Goal: Feedback & Contribution: Submit feedback/report problem

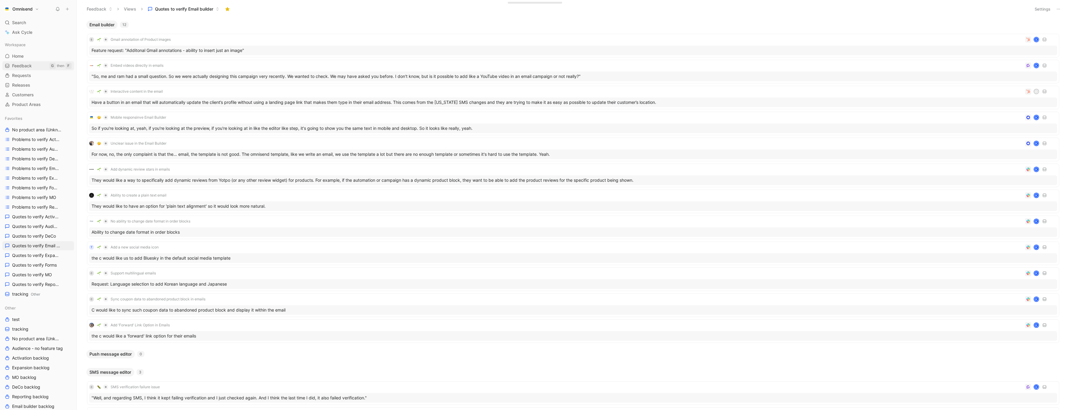
click at [34, 66] on link "Feedback G then F" at bounding box center [38, 65] width 72 height 9
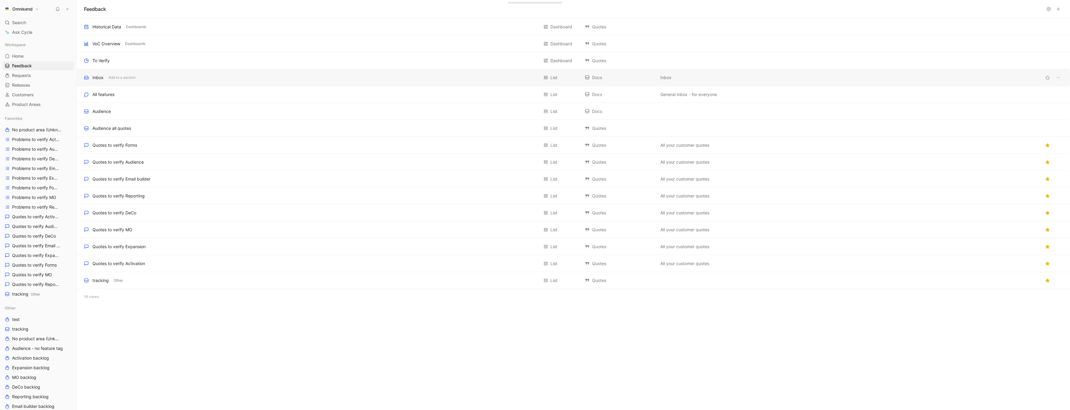
click at [187, 78] on div "Inbox Add to a section" at bounding box center [311, 77] width 455 height 7
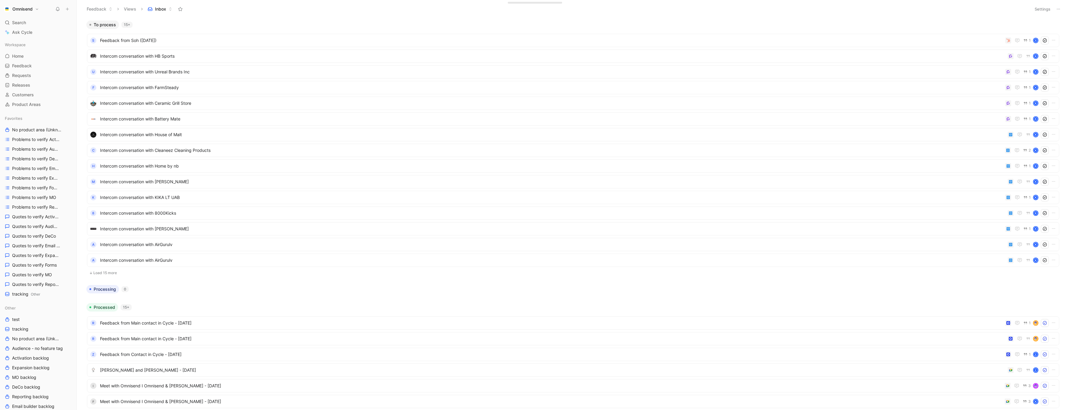
click at [118, 276] on button "Load 15 more" at bounding box center [573, 272] width 972 height 7
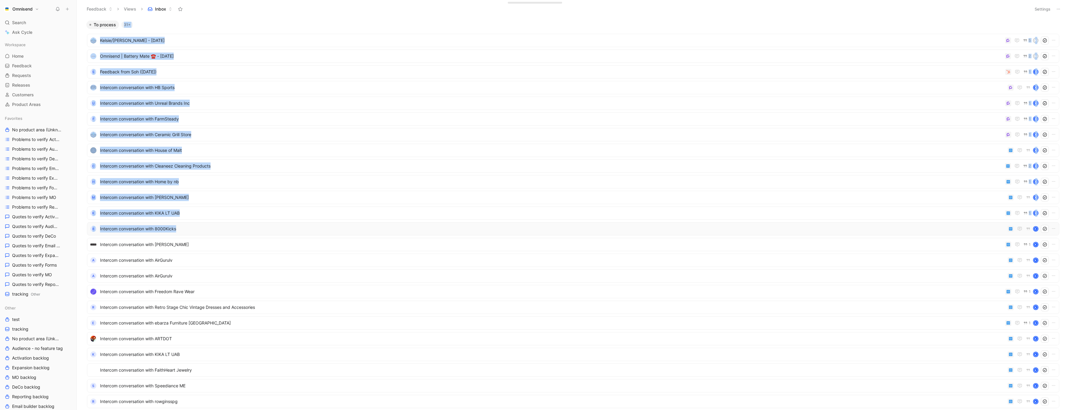
drag, startPoint x: 236, startPoint y: 20, endPoint x: 208, endPoint y: 231, distance: 213.0
click at [208, 231] on div "To process 31+ Kelsie/Karen - 8/21/2025 5 K Omnisend | Battery Mate ☎️ - 8/21/2…" at bounding box center [573, 276] width 978 height 511
click at [282, 18] on div "To process 31+ Kelsie/Karen - 8/21/2025 5 K Omnisend | Battery Mate ☎️ - 8/21/2…" at bounding box center [573, 214] width 993 height 392
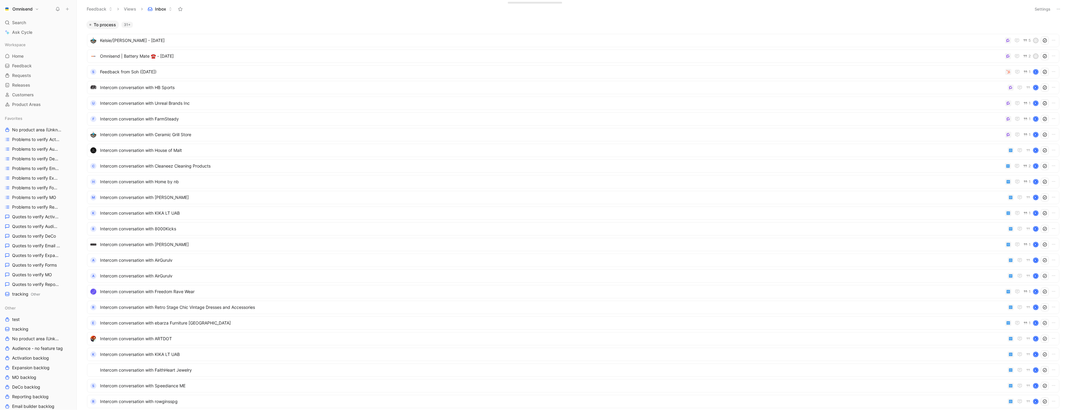
click at [139, 22] on div "To process 31+" at bounding box center [573, 25] width 978 height 8
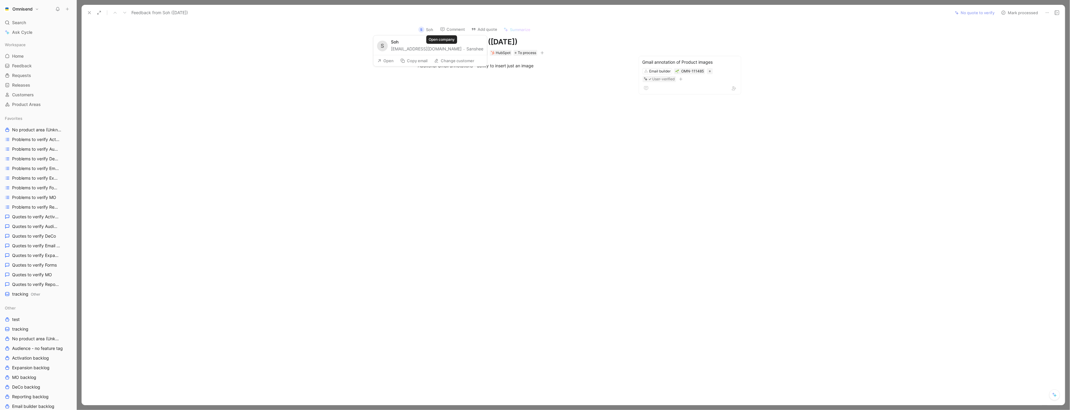
click at [466, 47] on button "Sanshee" at bounding box center [474, 49] width 17 height 7
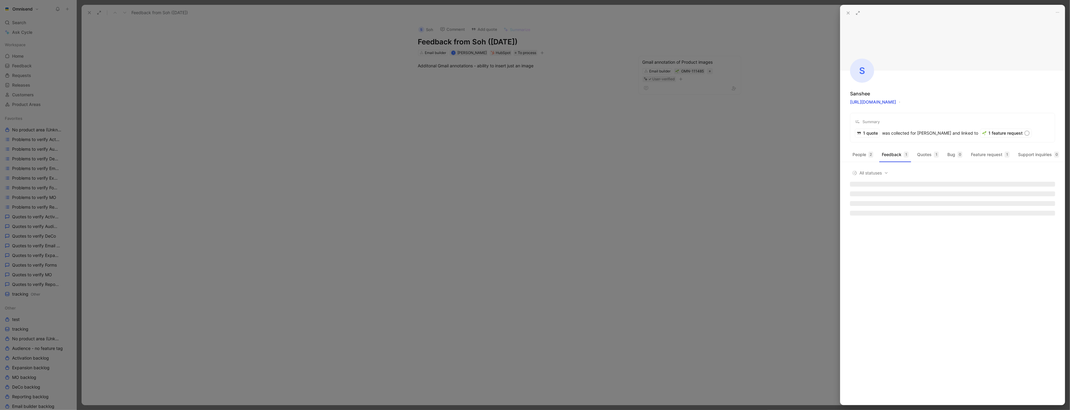
click at [447, 118] on div at bounding box center [535, 205] width 1070 height 410
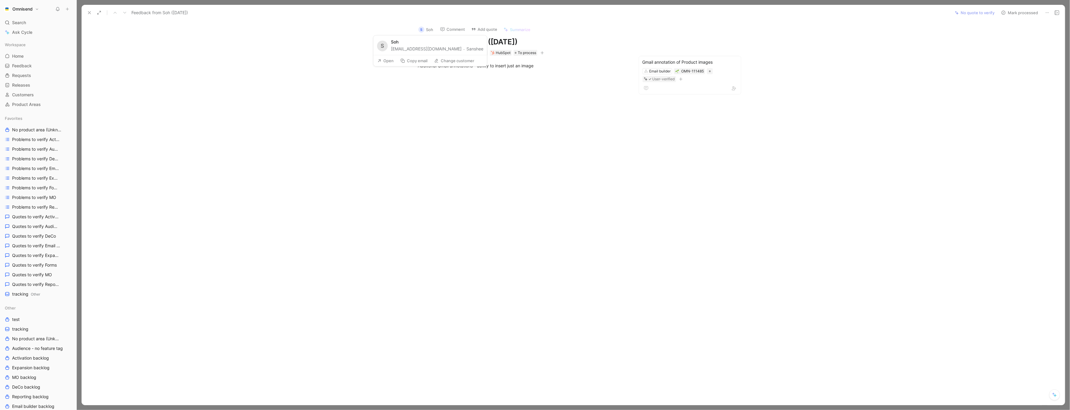
click at [418, 50] on div "soh@sanshee.com · Sanshee" at bounding box center [437, 49] width 92 height 7
click at [424, 50] on div "soh@sanshee.com · Sanshee" at bounding box center [437, 49] width 92 height 7
drag, startPoint x: 428, startPoint y: 50, endPoint x: 391, endPoint y: 50, distance: 37.2
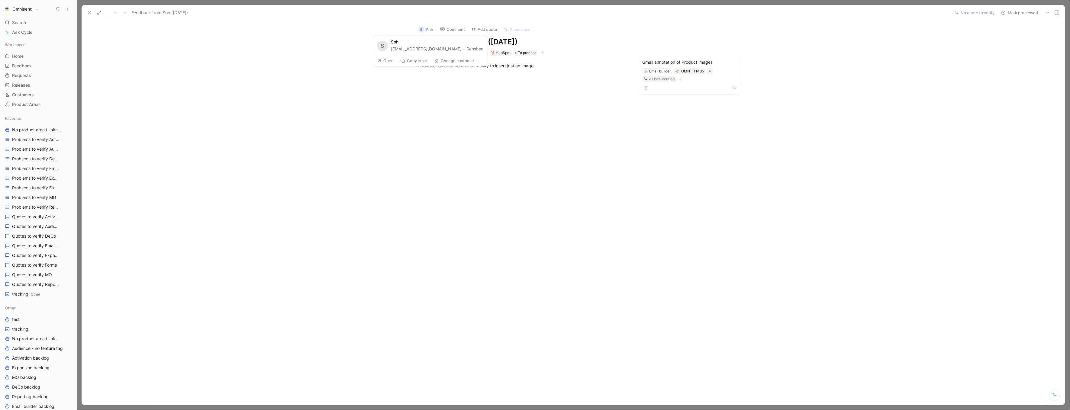
click at [391, 50] on div "soh@sanshee.com · Sanshee" at bounding box center [437, 49] width 92 height 7
click at [455, 59] on button "Change customer" at bounding box center [454, 61] width 46 height 8
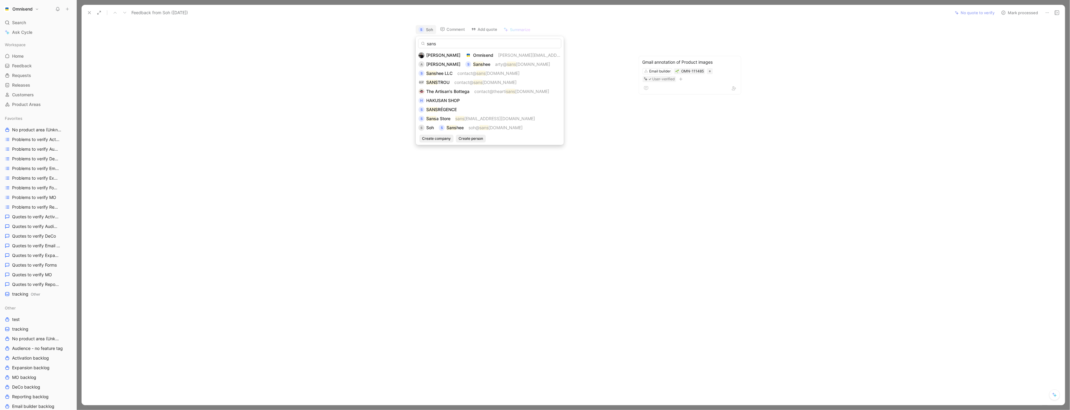
type input "sans"
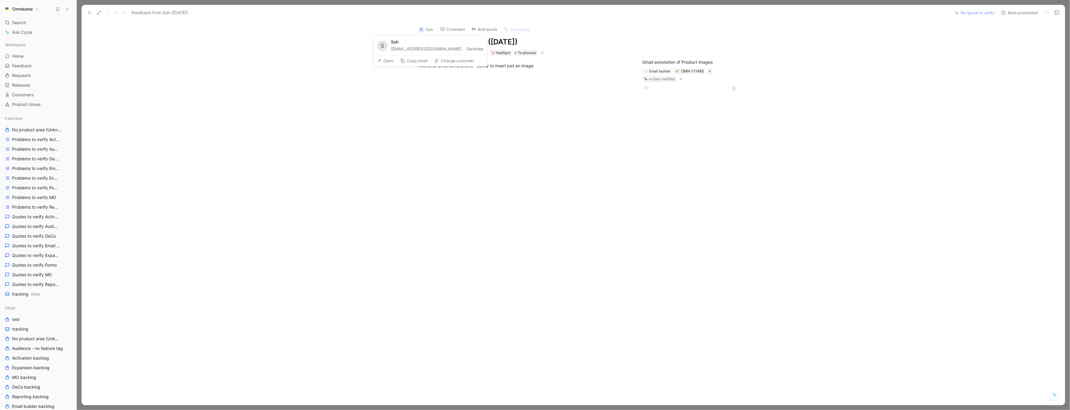
click at [462, 59] on button "Change customer" at bounding box center [454, 61] width 46 height 8
type input "sanshee"
click at [438, 74] on mark "Sanshee" at bounding box center [434, 73] width 17 height 5
click at [424, 52] on button "Sanshee LLC" at bounding box center [411, 55] width 26 height 7
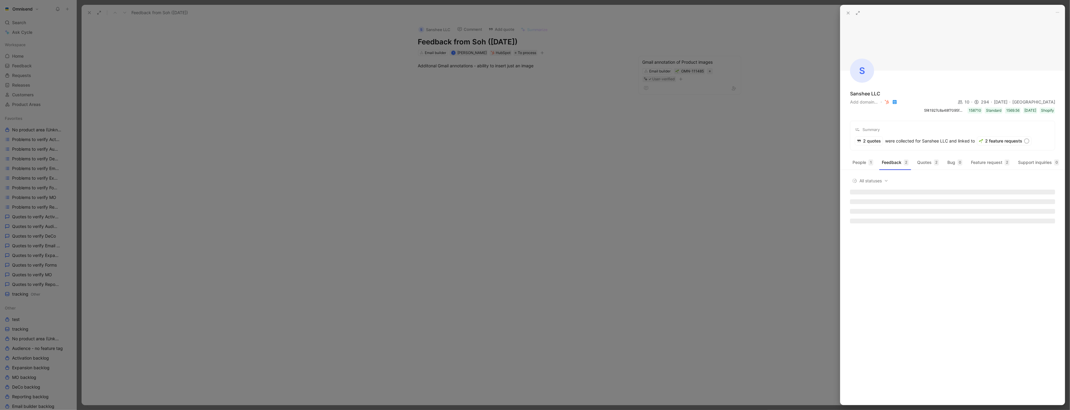
click at [529, 154] on div at bounding box center [535, 205] width 1070 height 410
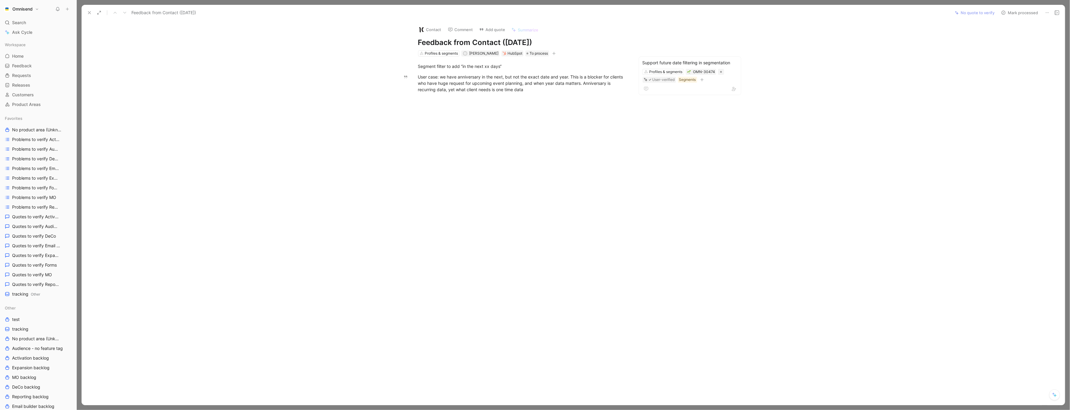
click at [479, 197] on div at bounding box center [522, 160] width 856 height 123
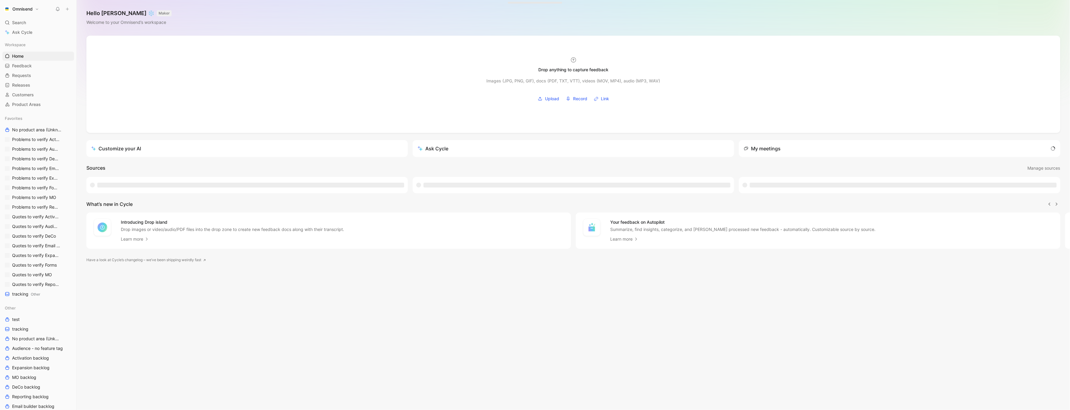
scroll to position [0, 0]
click at [23, 63] on link "Feedback G then F" at bounding box center [38, 65] width 72 height 9
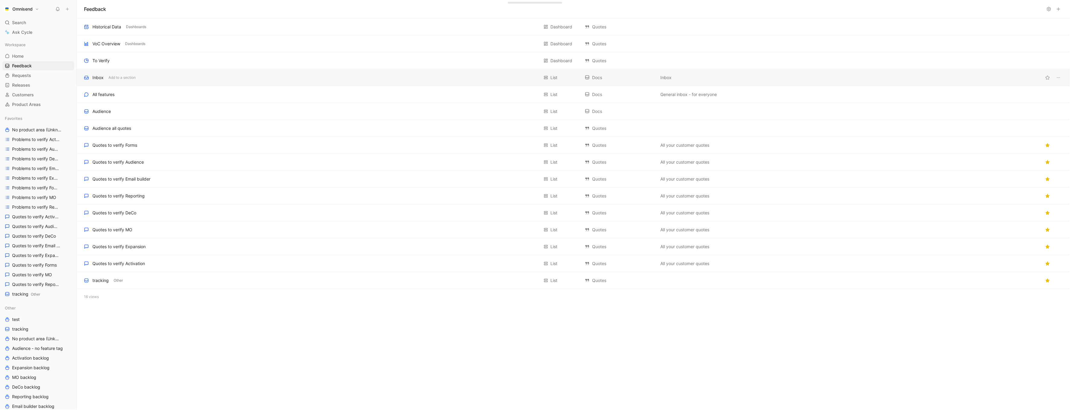
click at [222, 75] on div "Inbox Add to a section" at bounding box center [311, 77] width 455 height 7
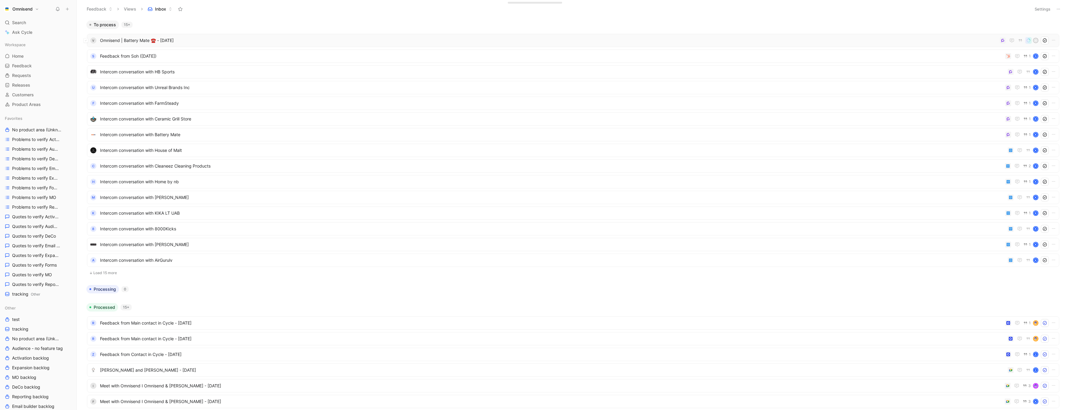
click at [316, 38] on span "Omnisend | Battery Mate ☎️ - [DATE]" at bounding box center [548, 40] width 897 height 7
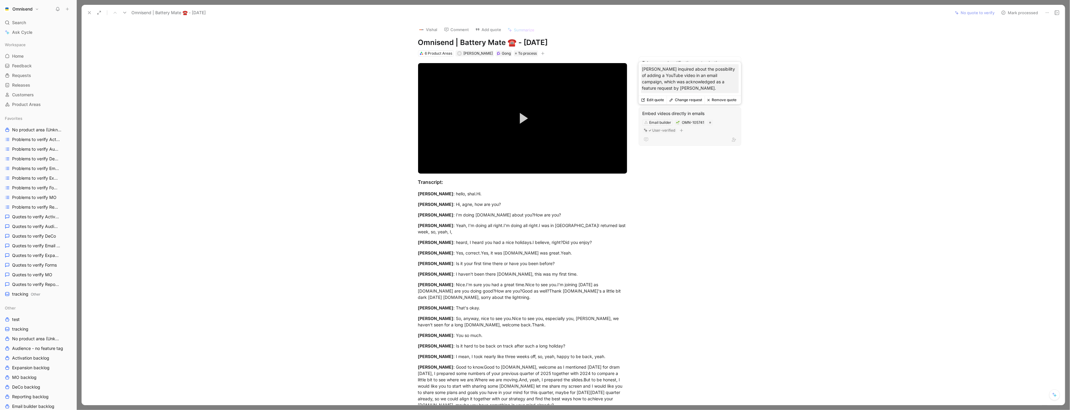
click at [725, 125] on div "Email builder OMN-105741 User-verified" at bounding box center [690, 126] width 96 height 15
click at [88, 13] on icon at bounding box center [89, 12] width 5 height 5
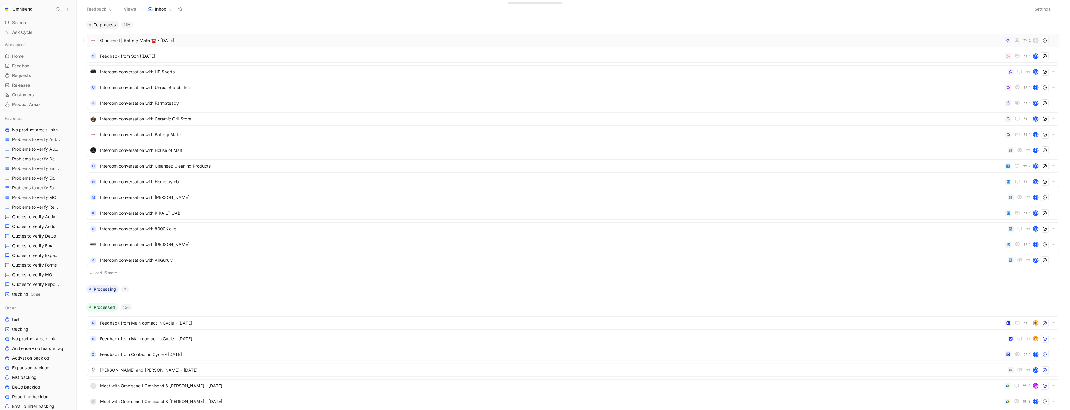
click at [958, 36] on div "Omnisend | Battery Mate ☎️ - 8/21/2025 2 A" at bounding box center [573, 40] width 972 height 13
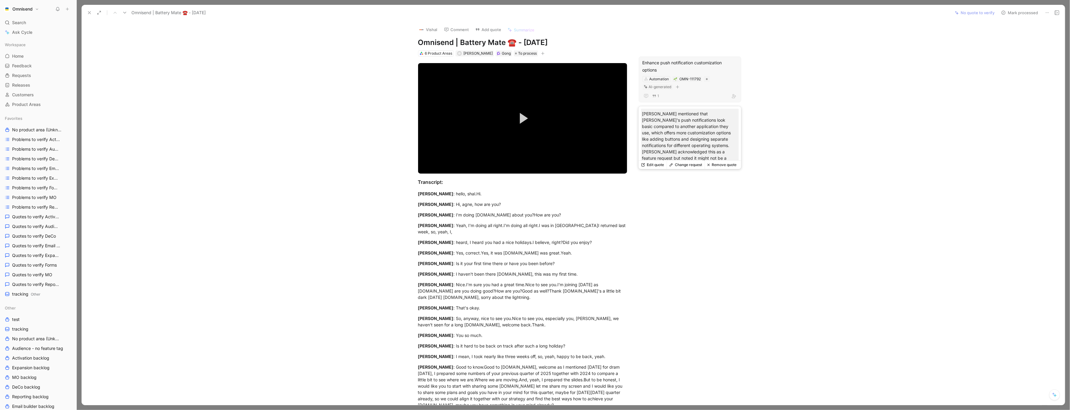
click at [667, 59] on div "Enhance push notification customization options" at bounding box center [689, 66] width 95 height 14
click at [88, 13] on icon at bounding box center [89, 12] width 5 height 5
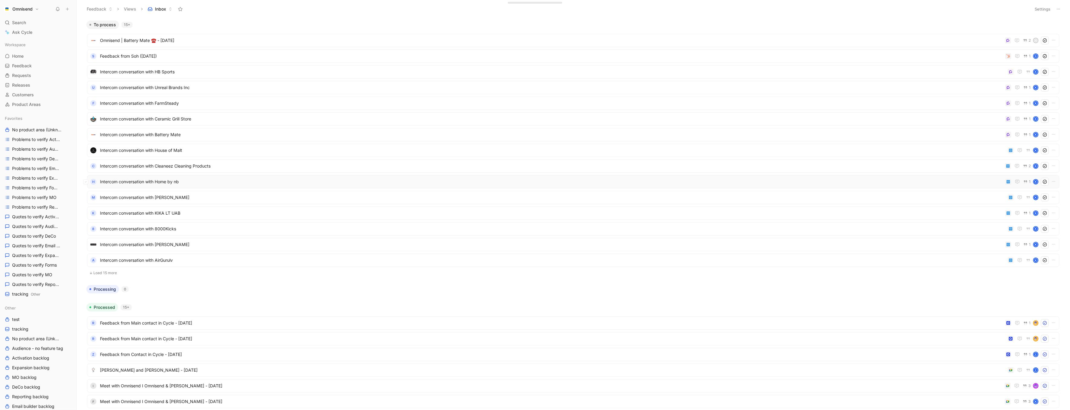
scroll to position [12, 0]
click at [103, 261] on button "Load 15 more" at bounding box center [573, 260] width 972 height 7
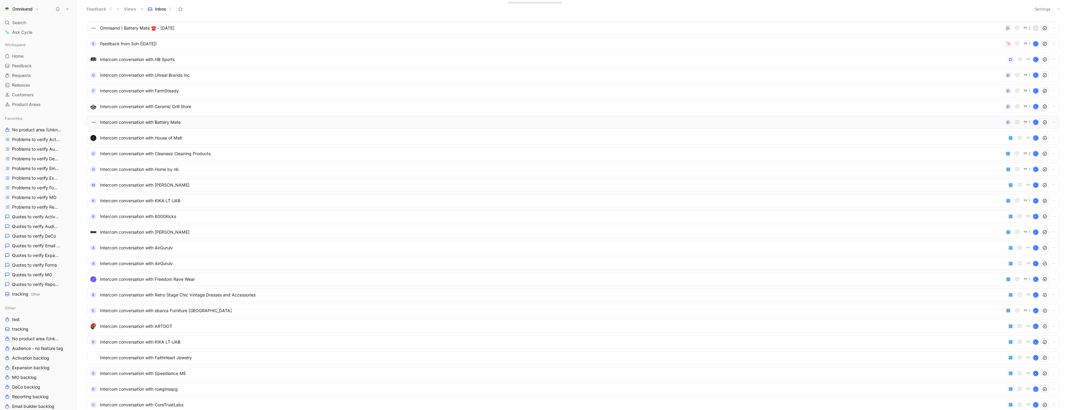
click at [193, 123] on span "Intercom conversation with Battery Mate" at bounding box center [551, 122] width 903 height 7
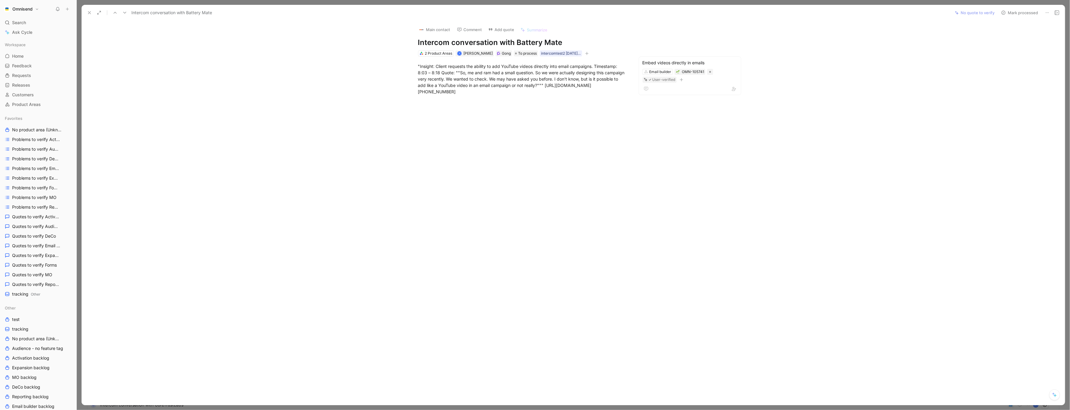
click at [1050, 10] on button at bounding box center [1047, 12] width 8 height 8
click at [1018, 38] on div "Delete" at bounding box center [1022, 34] width 53 height 7
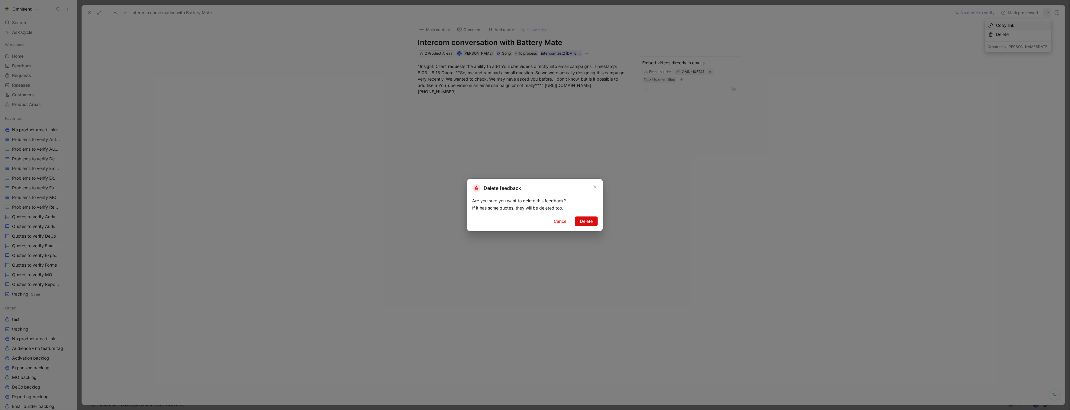
click at [590, 218] on span "Delete" at bounding box center [586, 221] width 13 height 7
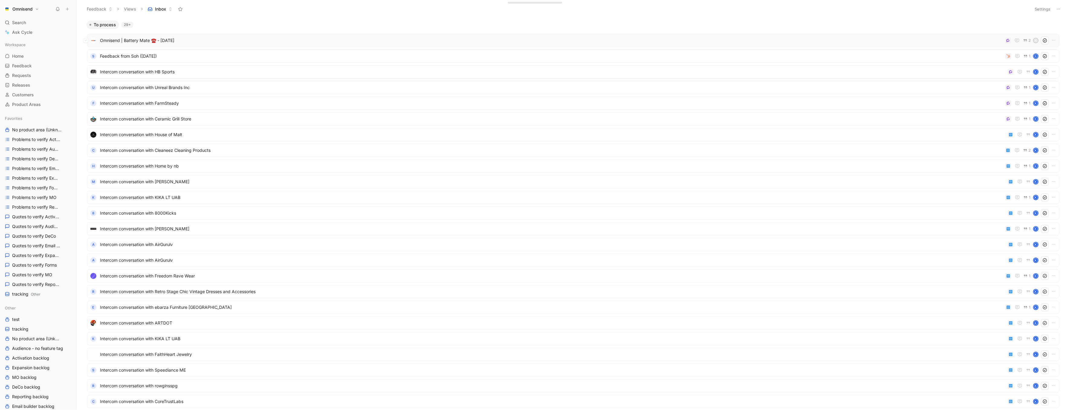
click at [374, 34] on div "Omnisend | Battery Mate ☎️ - 8/21/2025 2 A" at bounding box center [573, 40] width 972 height 13
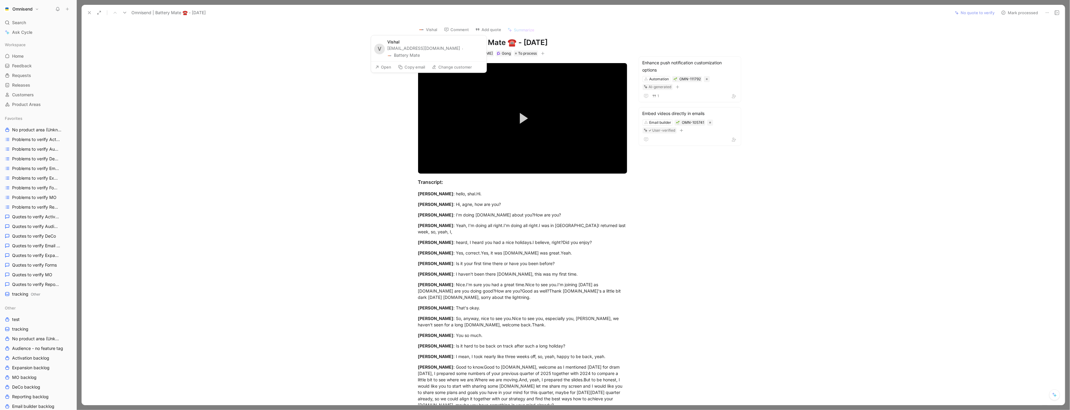
click at [420, 52] on button "Battery Mate" at bounding box center [403, 55] width 33 height 7
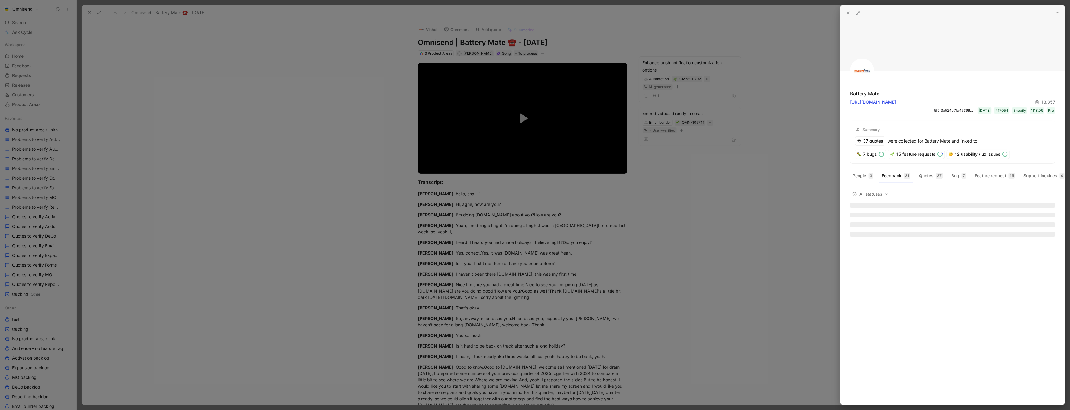
click at [353, 134] on div at bounding box center [535, 205] width 1070 height 410
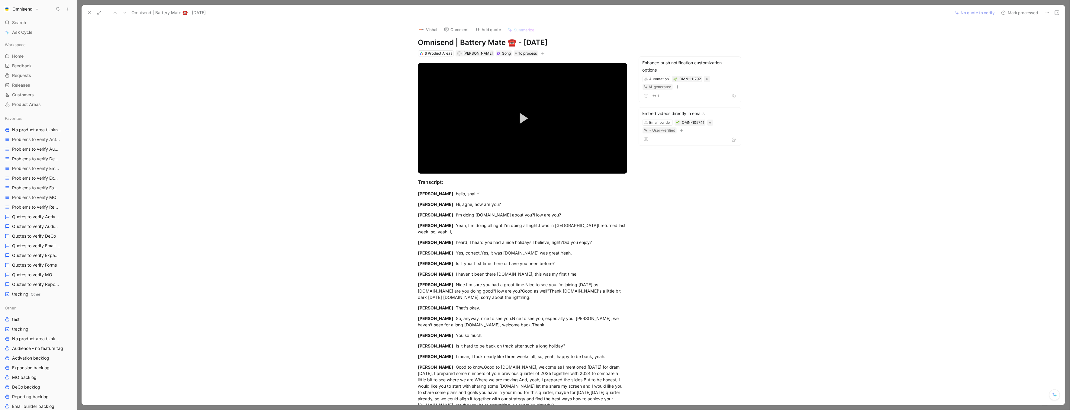
click at [88, 16] on button at bounding box center [89, 12] width 8 height 8
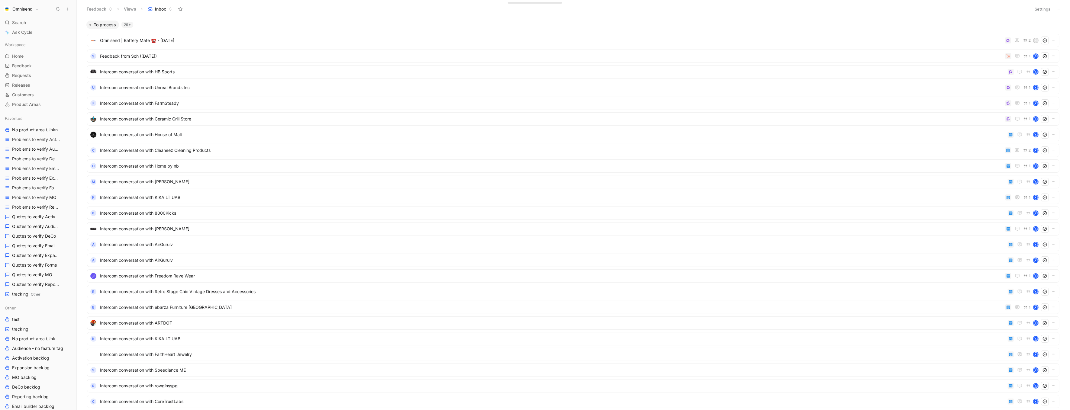
click at [356, 22] on div "To process 29+" at bounding box center [573, 25] width 978 height 8
click at [154, 41] on span "Kelsie/[PERSON_NAME] - [DATE]" at bounding box center [548, 40] width 897 height 7
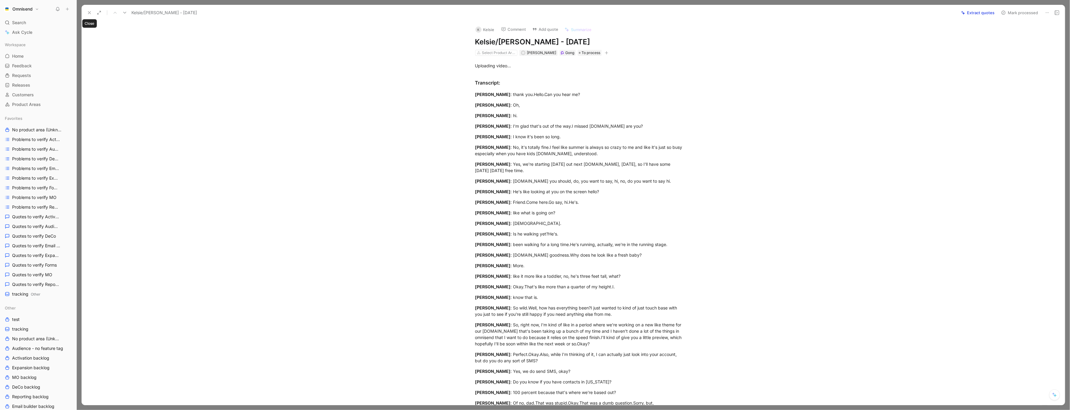
click at [88, 13] on icon at bounding box center [89, 12] width 5 height 5
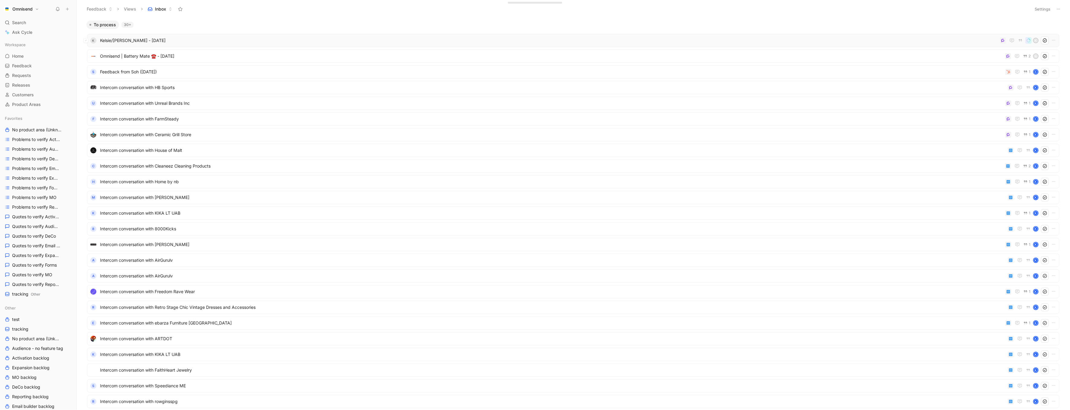
click at [386, 45] on div "K Kelsie/Karen - 8/21/2025 K" at bounding box center [573, 40] width 972 height 13
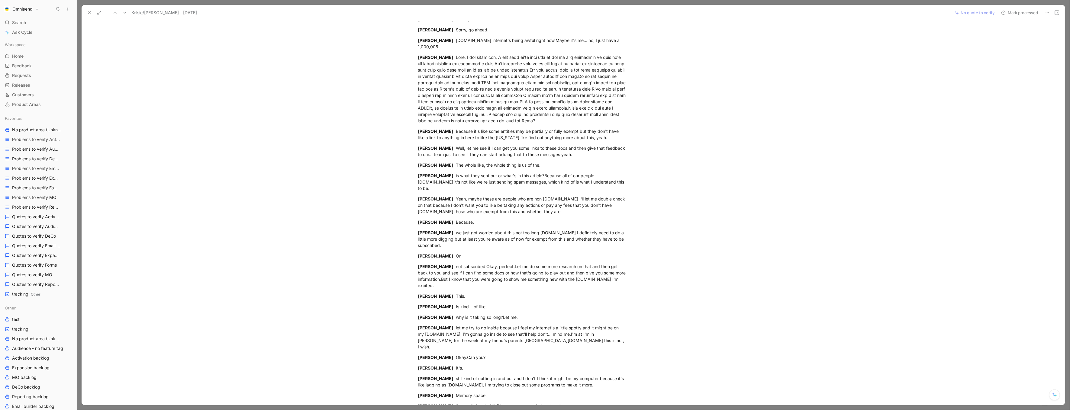
scroll to position [472, 0]
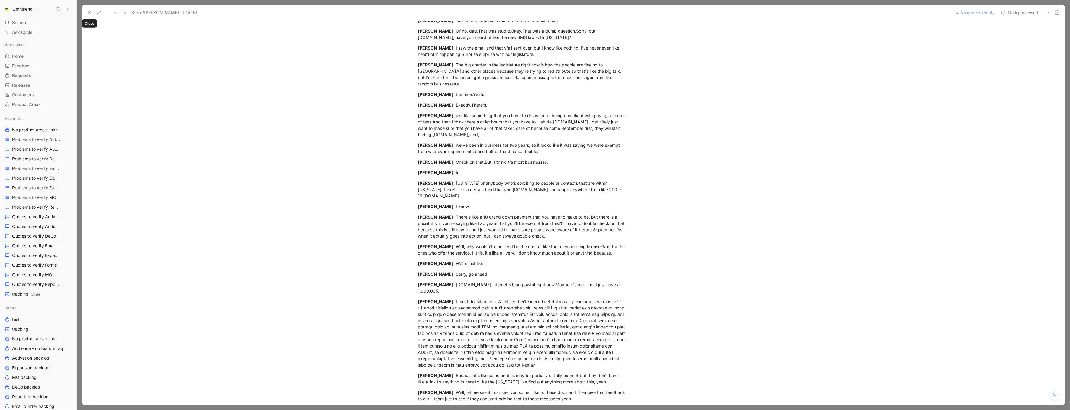
click at [90, 13] on use at bounding box center [89, 12] width 2 height 2
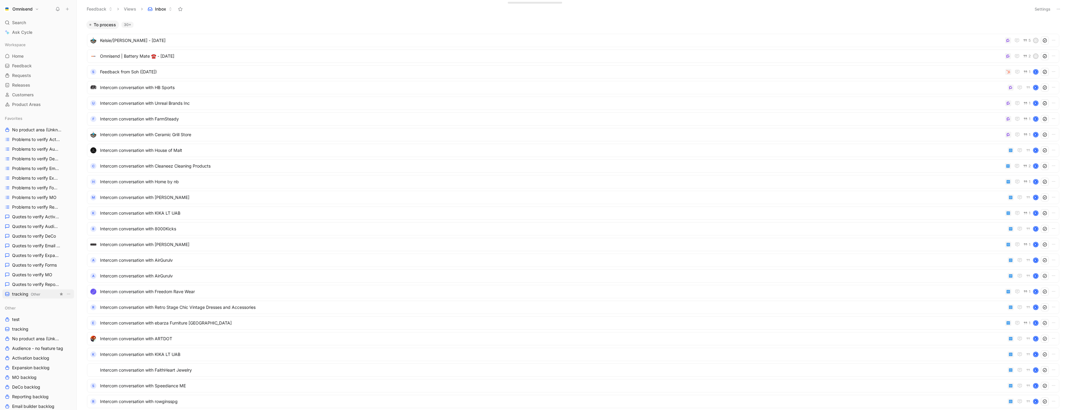
click at [29, 297] on span "tracking Other" at bounding box center [26, 294] width 28 height 6
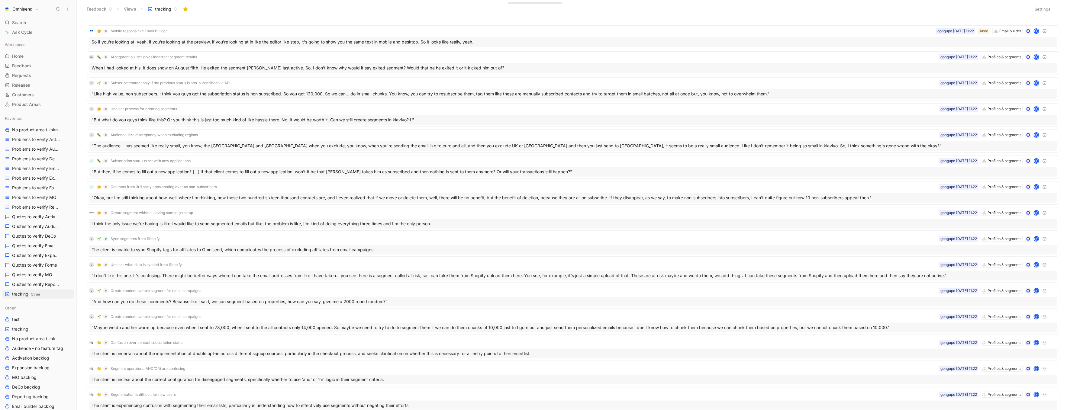
click at [1039, 9] on button "Settings" at bounding box center [1042, 9] width 21 height 8
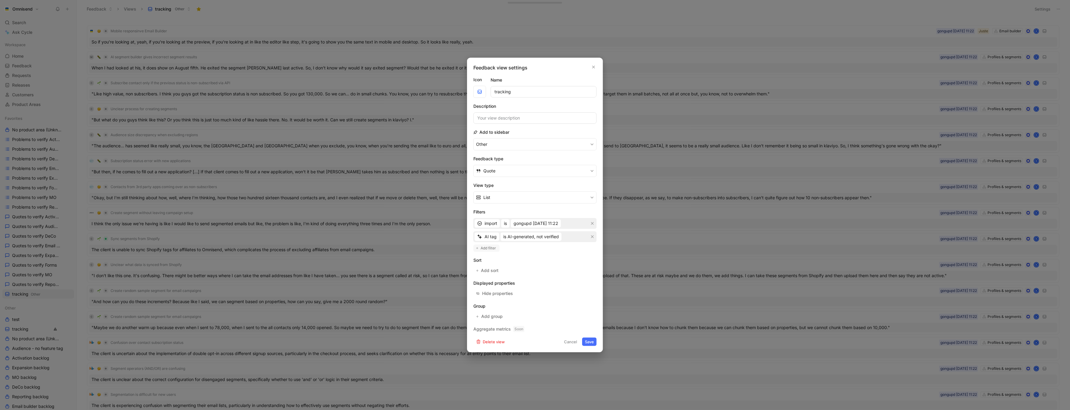
click at [486, 248] on span "Add filter" at bounding box center [489, 248] width 16 height 6
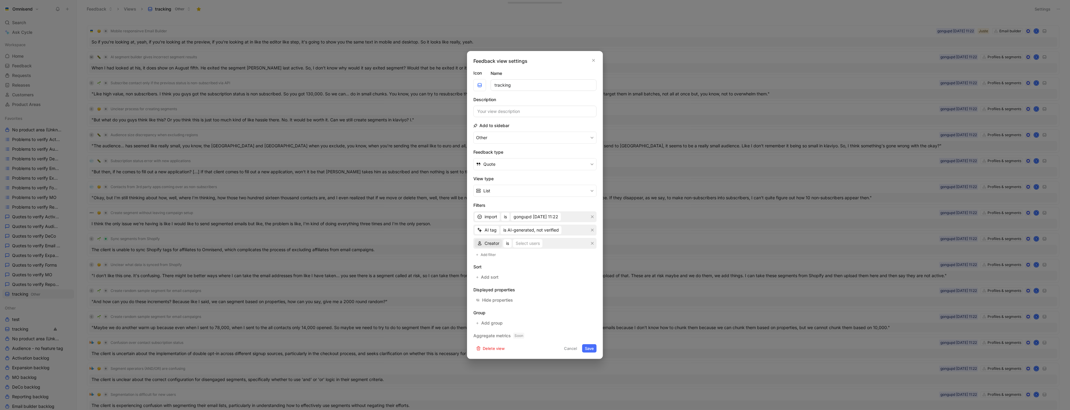
click at [492, 246] on span "Creator" at bounding box center [492, 243] width 15 height 7
click at [593, 59] on icon "button" at bounding box center [593, 60] width 3 height 3
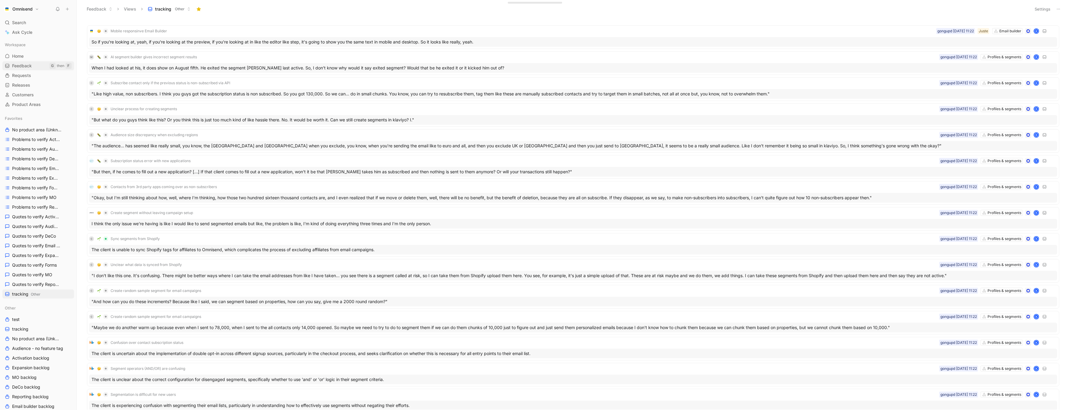
click at [34, 69] on link "Feedback G then F" at bounding box center [38, 65] width 72 height 9
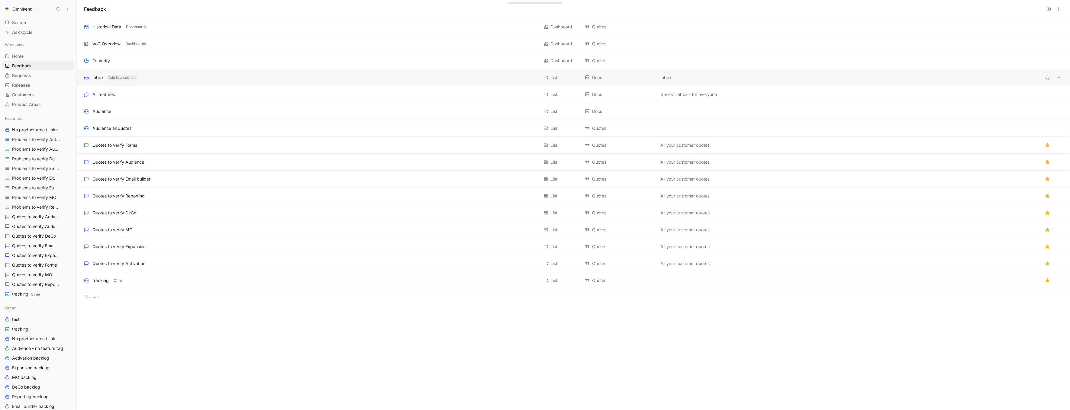
click at [125, 80] on button "Add to a section" at bounding box center [122, 77] width 30 height 5
click at [172, 80] on div "Inbox Add to a section" at bounding box center [311, 77] width 455 height 7
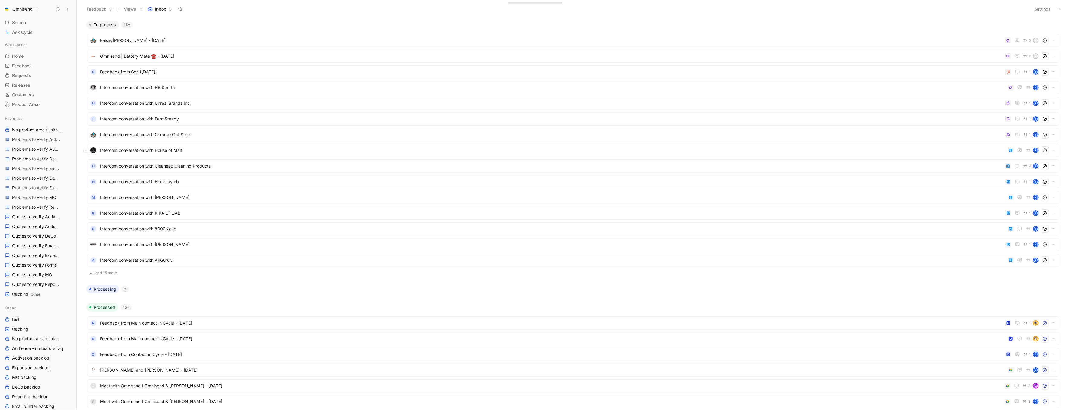
drag, startPoint x: 84, startPoint y: 36, endPoint x: 219, endPoint y: 158, distance: 182.0
click at [219, 158] on div "Kelsie/Karen - 8/21/2025 5 K Omnisend | Battery Mate ☎️ - 8/21/2025 2 A S Feedb…" at bounding box center [573, 154] width 978 height 251
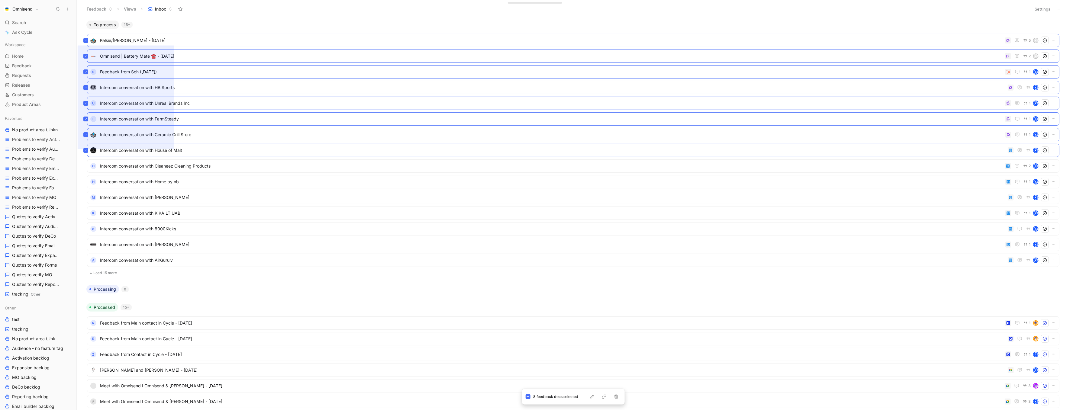
drag, startPoint x: 78, startPoint y: 149, endPoint x: 174, endPoint y: 46, distance: 141.7
click at [174, 46] on div "To process 15+ Kelsie/Karen - 8/21/2025 5 K Omnisend | Battery Mate ☎️ - 8/21/2…" at bounding box center [573, 214] width 993 height 392
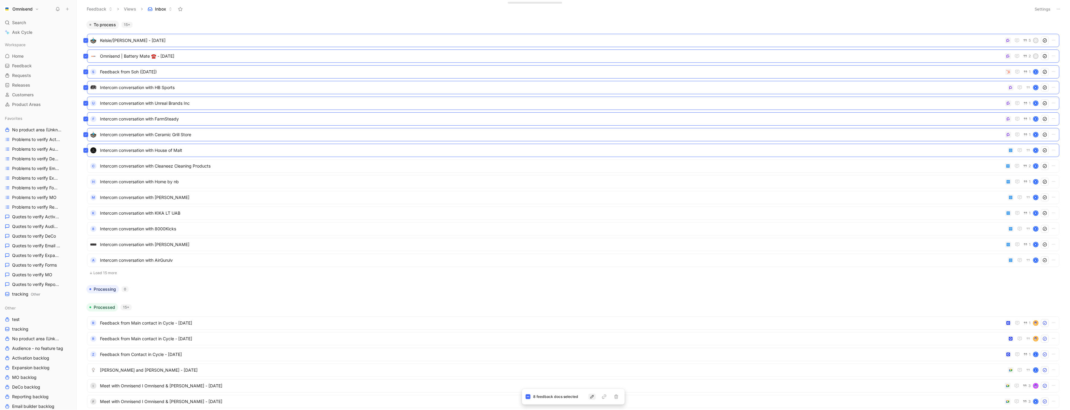
click at [590, 398] on icon "button" at bounding box center [592, 396] width 5 height 5
click at [559, 356] on icon at bounding box center [557, 353] width 5 height 5
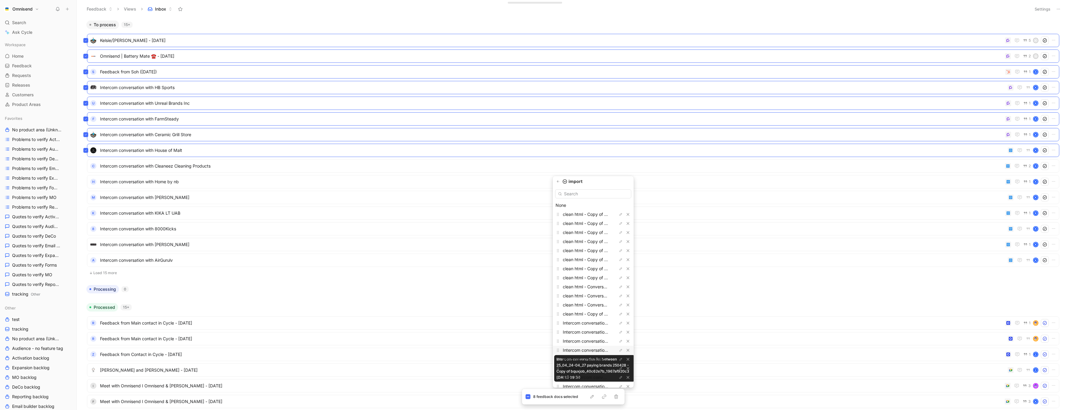
scroll to position [468, 0]
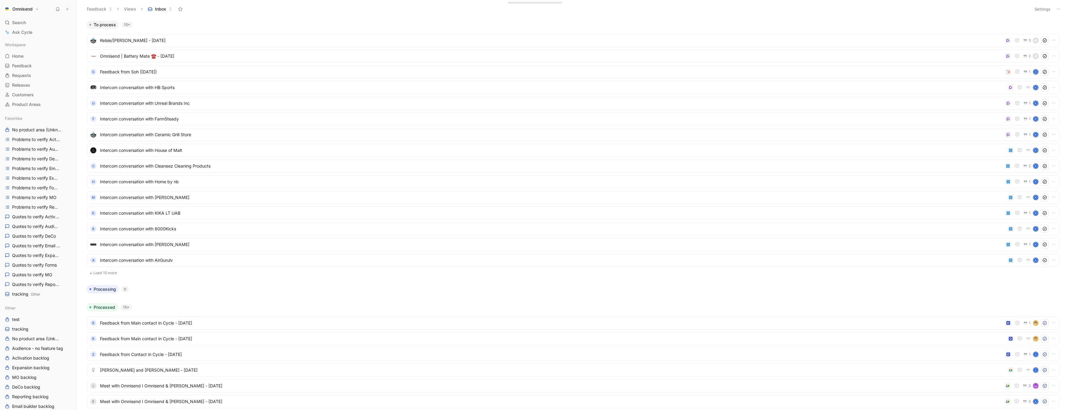
click at [108, 271] on button "Load 15 more" at bounding box center [573, 272] width 972 height 7
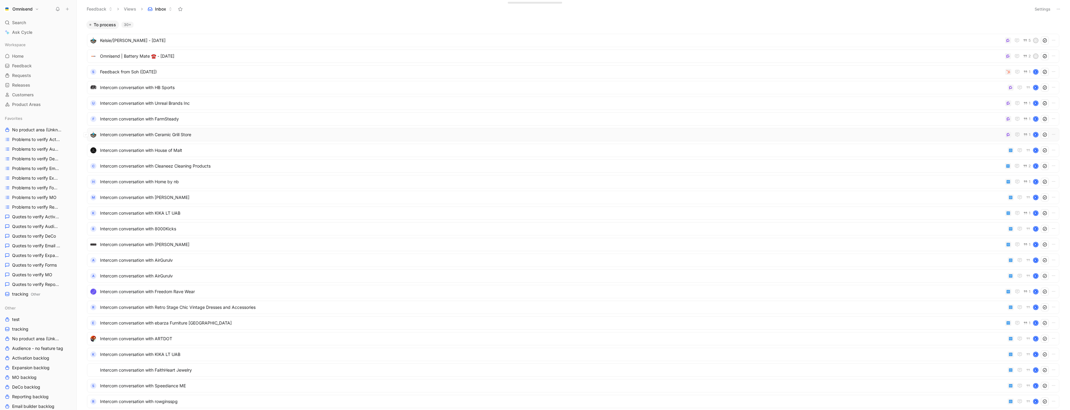
click at [194, 137] on span "Intercom conversation with Ceramic Grill Store" at bounding box center [551, 134] width 903 height 7
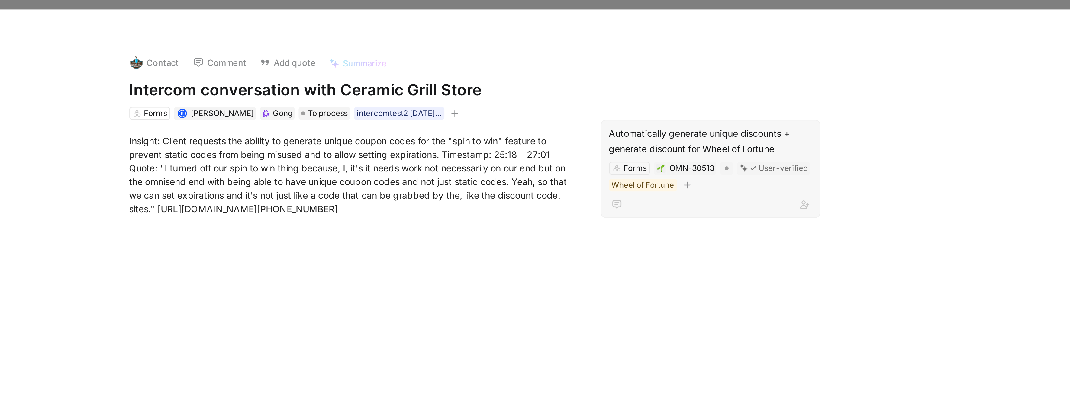
drag, startPoint x: 723, startPoint y: 69, endPoint x: 643, endPoint y: 62, distance: 79.8
click at [643, 62] on div "Automatically generate unique discounts + generate discount for Wheel of Fortune" at bounding box center [689, 66] width 95 height 14
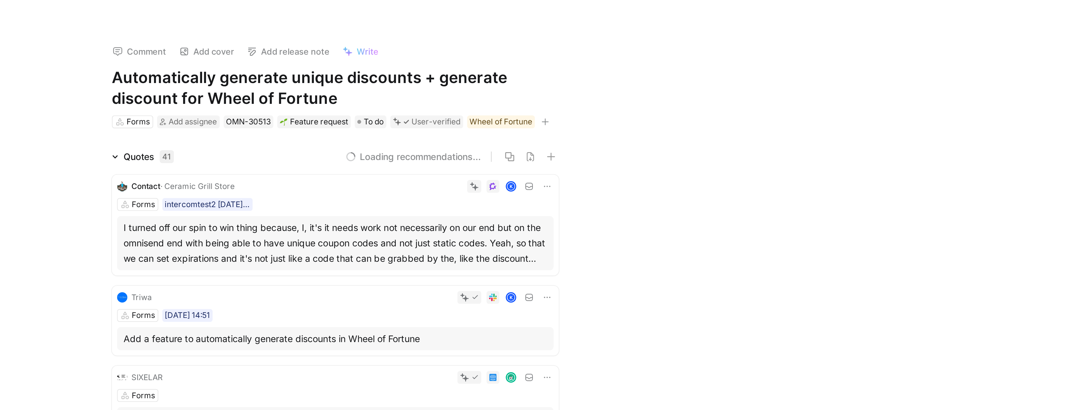
click at [530, 36] on h1 "Automatically generate unique discounts + generate discount for Wheel of Fortune" at bounding box center [514, 41] width 209 height 19
copy h1 "Automatically generate unique discounts + generate discount for Wheel of Fortune"
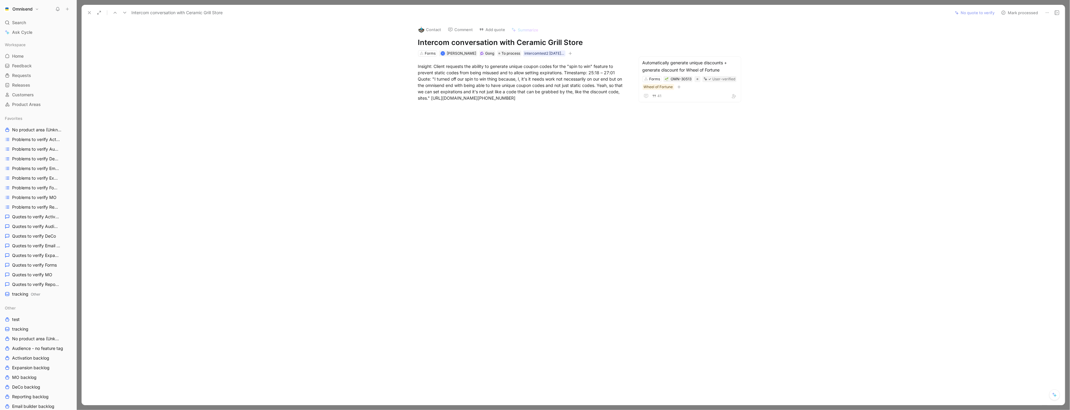
click at [89, 11] on icon at bounding box center [89, 12] width 5 height 5
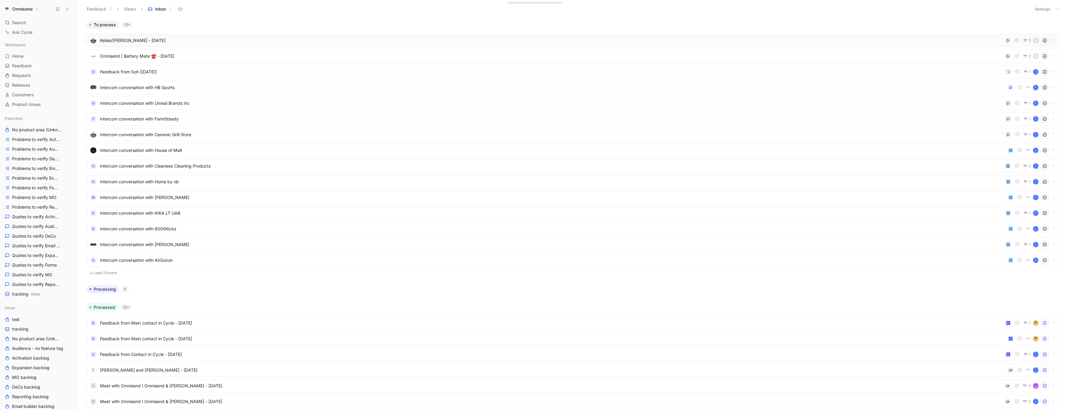
click at [209, 43] on span "Kelsie/[PERSON_NAME] - [DATE]" at bounding box center [551, 40] width 903 height 7
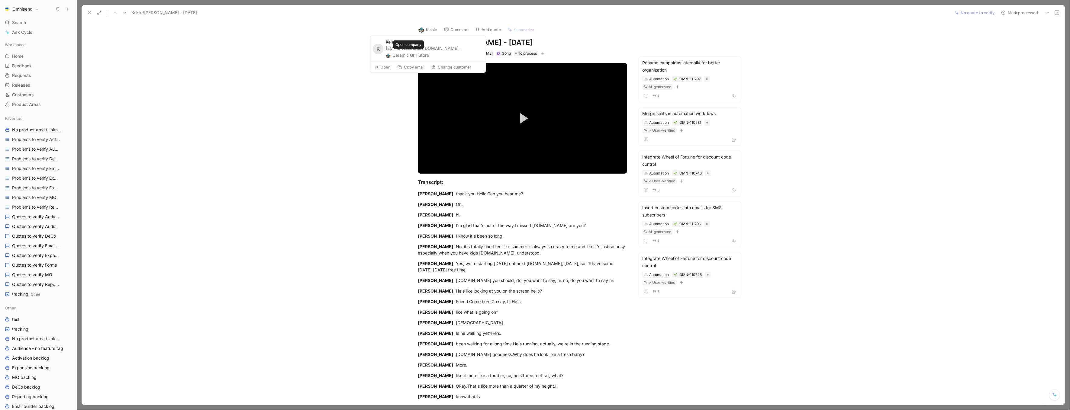
click at [421, 53] on button "Ceramic Grill Store" at bounding box center [407, 55] width 43 height 7
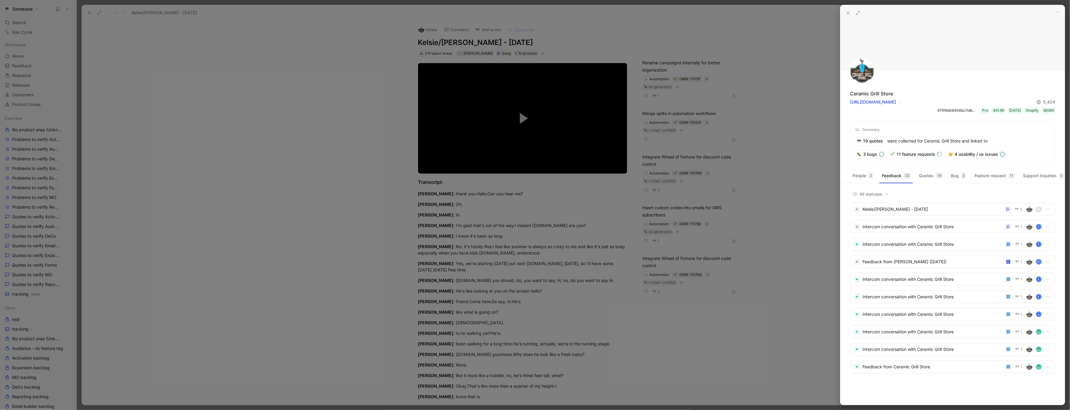
click at [689, 44] on div at bounding box center [535, 205] width 1070 height 410
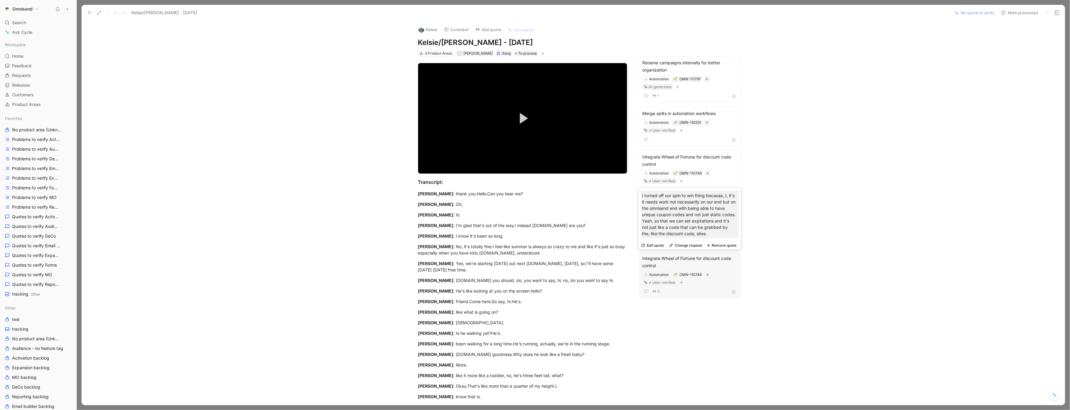
click at [662, 259] on div "Integrate Wheel of Fortune for discount code control" at bounding box center [689, 262] width 95 height 14
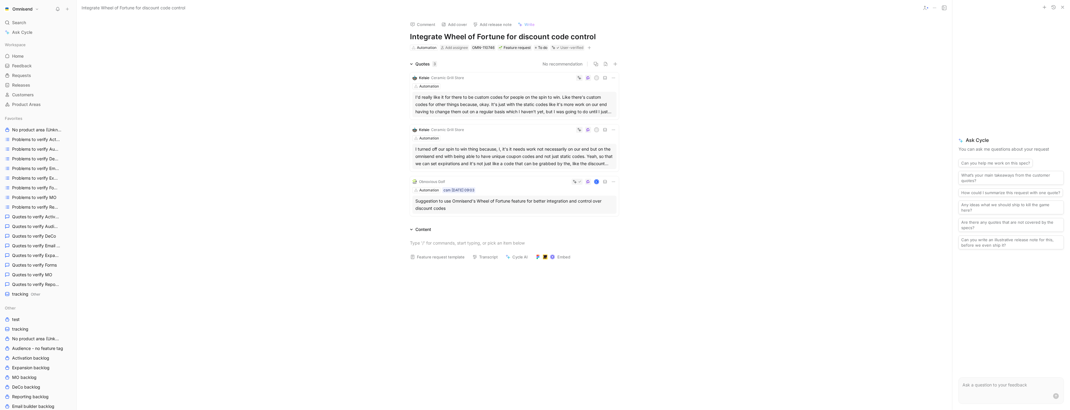
click at [614, 132] on button at bounding box center [613, 130] width 6 height 6
click at [610, 148] on span "Change request" at bounding box center [598, 149] width 32 height 5
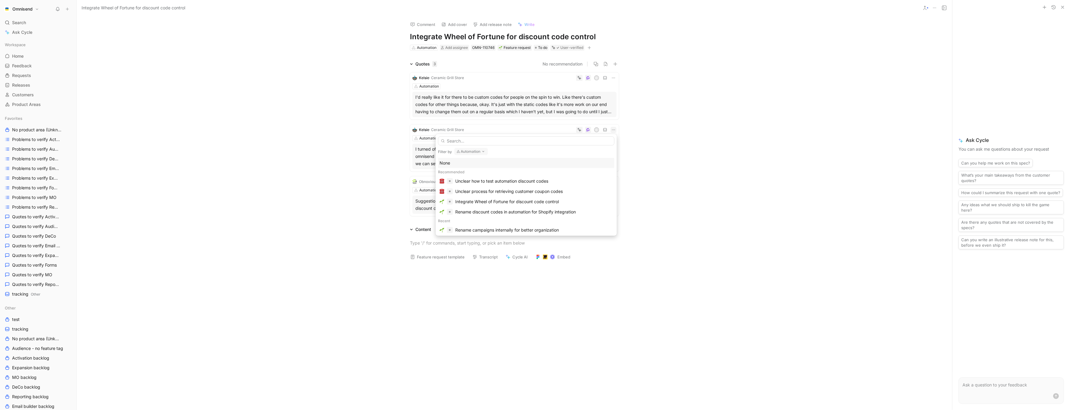
click at [480, 150] on button "Automation" at bounding box center [471, 151] width 34 height 7
click at [473, 176] on div "None" at bounding box center [495, 175] width 76 height 7
click at [479, 141] on input "text" at bounding box center [526, 141] width 176 height 9
paste input "Automatically generate unique discounts + generate discount for Wheel of Fortune"
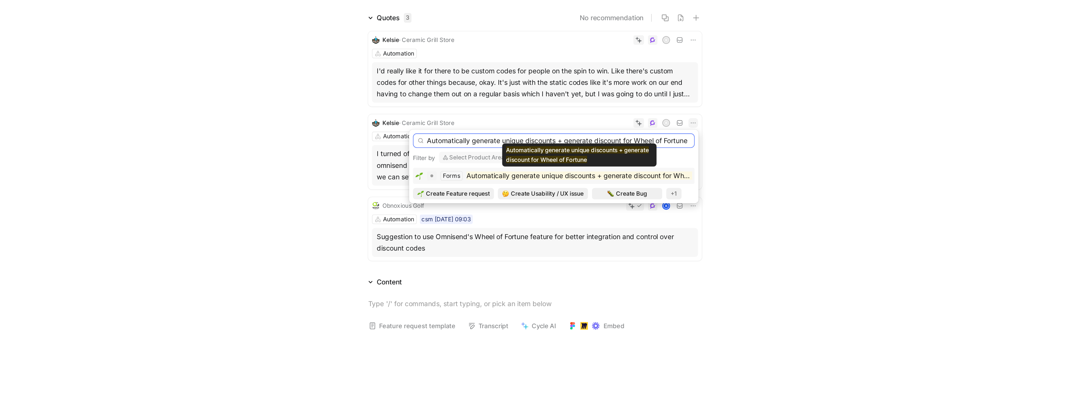
type input "Automatically generate unique discounts + generate discount for Wheel of Fortune"
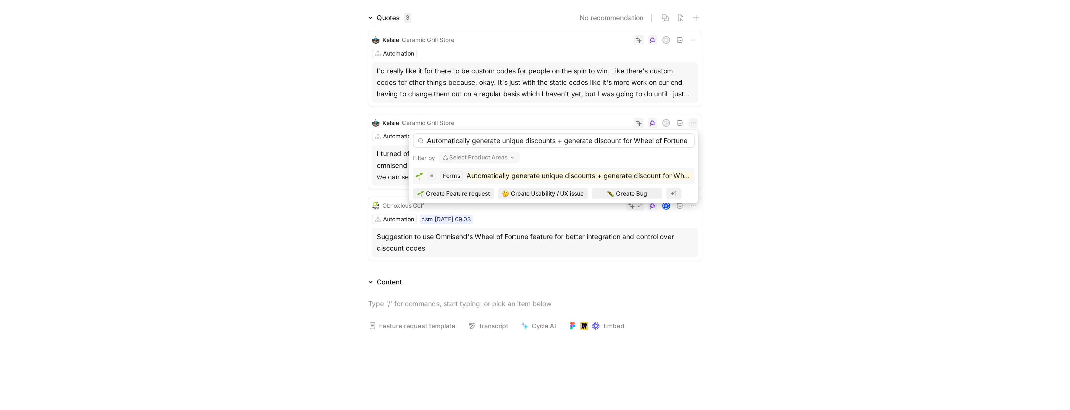
click at [530, 163] on mark "Automatically generate unique discounts + generate discount for Wheel of Fortune" at bounding box center [553, 162] width 163 height 5
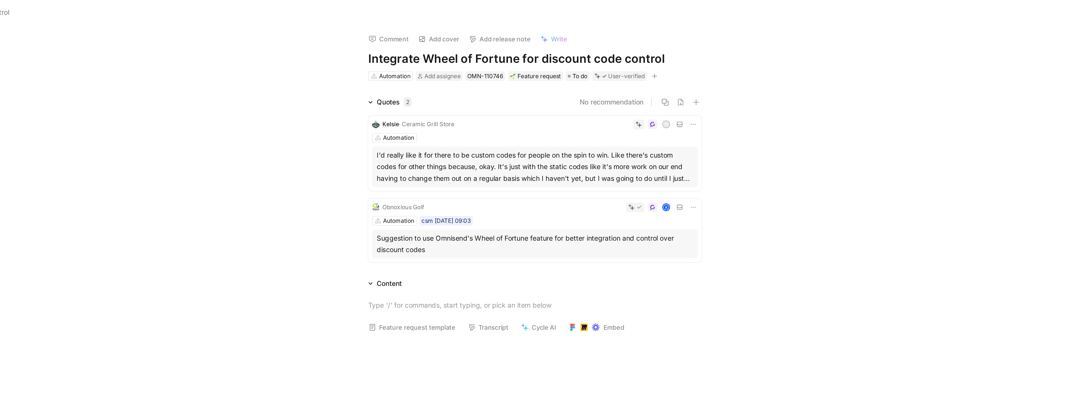
click at [611, 80] on icon at bounding box center [613, 78] width 5 height 5
click at [598, 101] on div "Change request" at bounding box center [598, 98] width 32 height 7
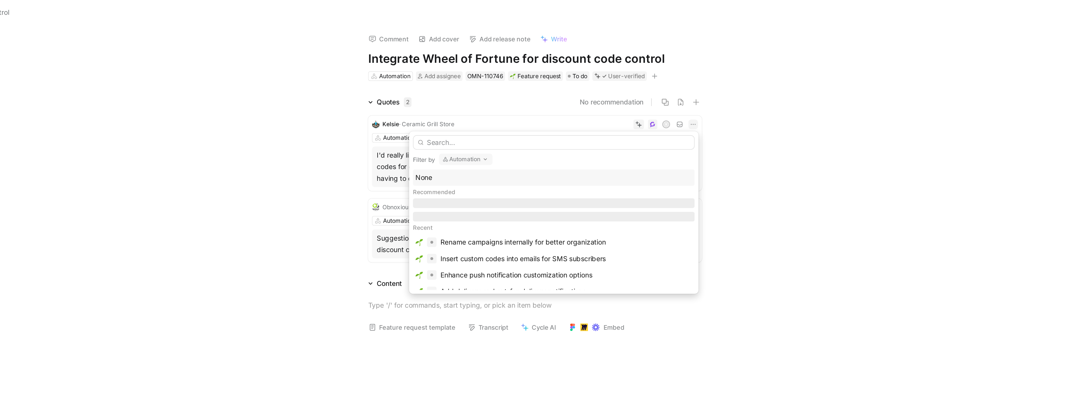
click at [491, 99] on div "Filter by Automation" at bounding box center [526, 100] width 176 height 8
click at [481, 99] on button "Automation" at bounding box center [471, 99] width 34 height 7
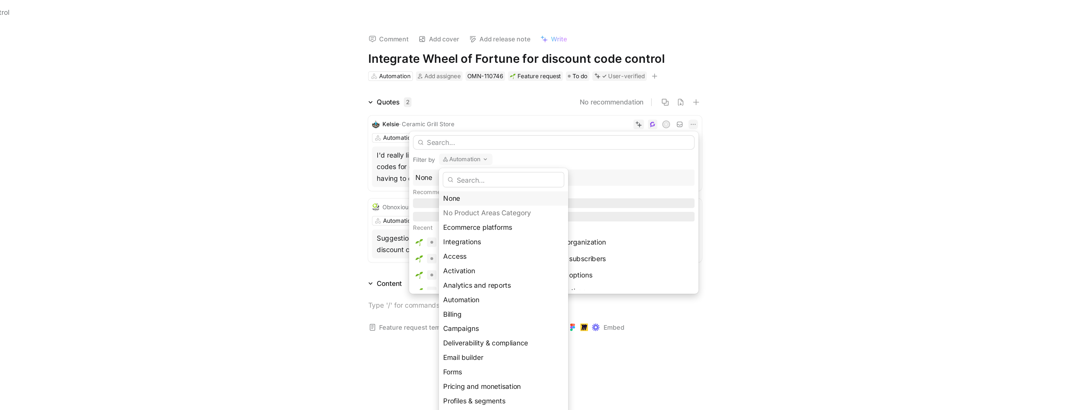
click at [475, 126] on div "None" at bounding box center [495, 124] width 76 height 7
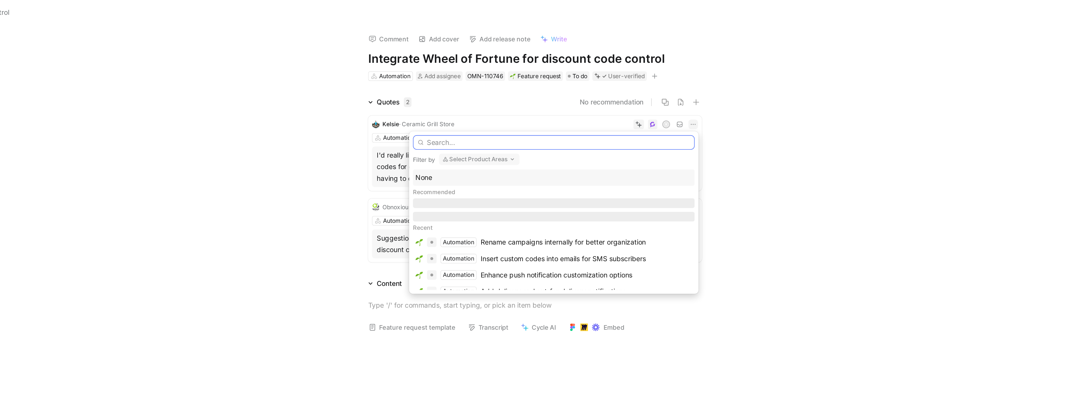
click at [478, 90] on input "text" at bounding box center [526, 89] width 176 height 9
paste input "Automatically generate unique discounts + generate discount for Wheel of Fortune"
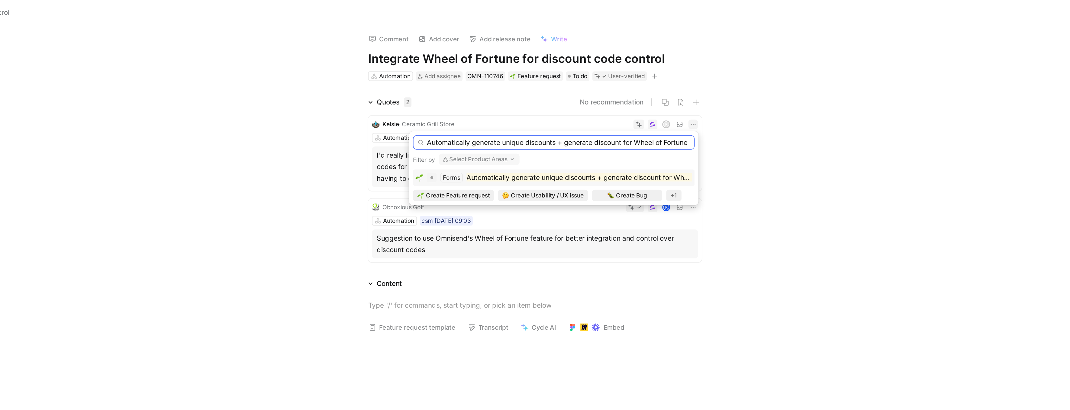
type input "Automatically generate unique discounts + generate discount for Wheel of Fortune"
click at [490, 109] on mark "Automatically generate unique discounts + generate discount for Wheel of Fortune" at bounding box center [553, 111] width 163 height 5
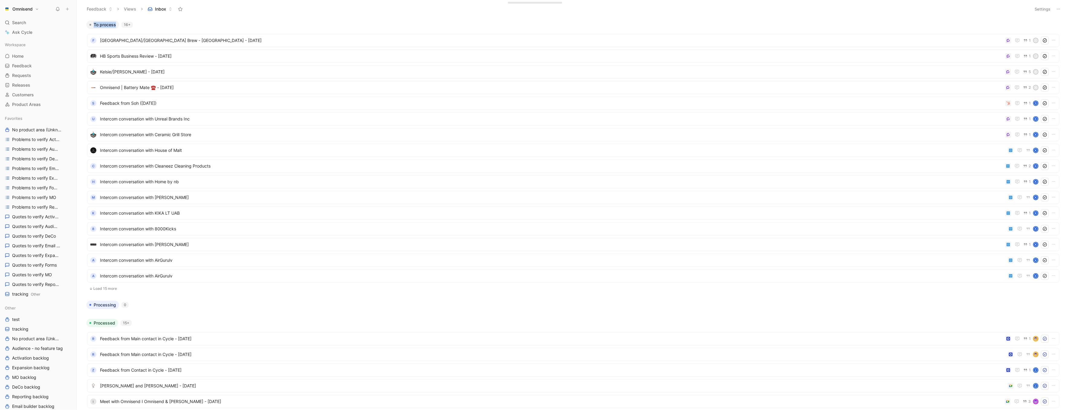
drag, startPoint x: 84, startPoint y: 20, endPoint x: 147, endPoint y: 22, distance: 63.2
click at [147, 22] on div "To process 16+" at bounding box center [573, 25] width 978 height 8
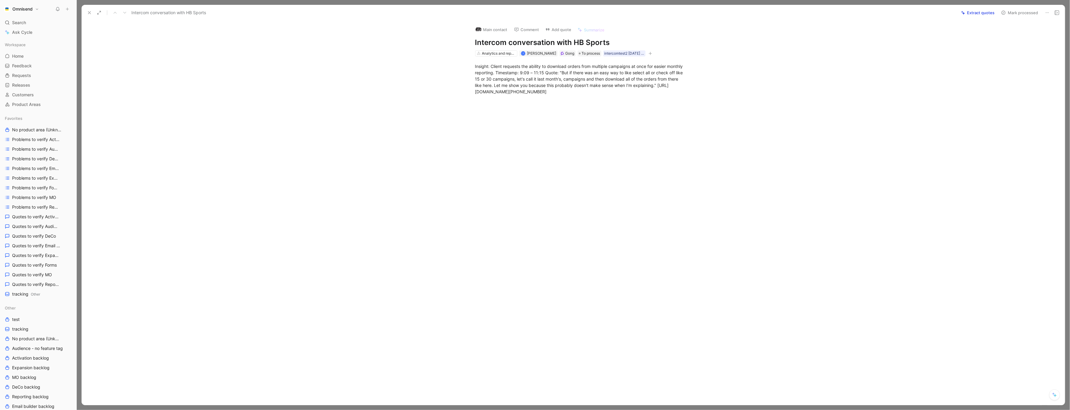
drag, startPoint x: 1050, startPoint y: 14, endPoint x: 945, endPoint y: 121, distance: 149.7
click at [945, 121] on div "Intercom conversation with HB Sports Extract quotes Mark processed Main contact…" at bounding box center [573, 205] width 983 height 401
click at [1046, 15] on button at bounding box center [1047, 12] width 8 height 8
click at [1029, 33] on div "Delete" at bounding box center [1023, 34] width 52 height 7
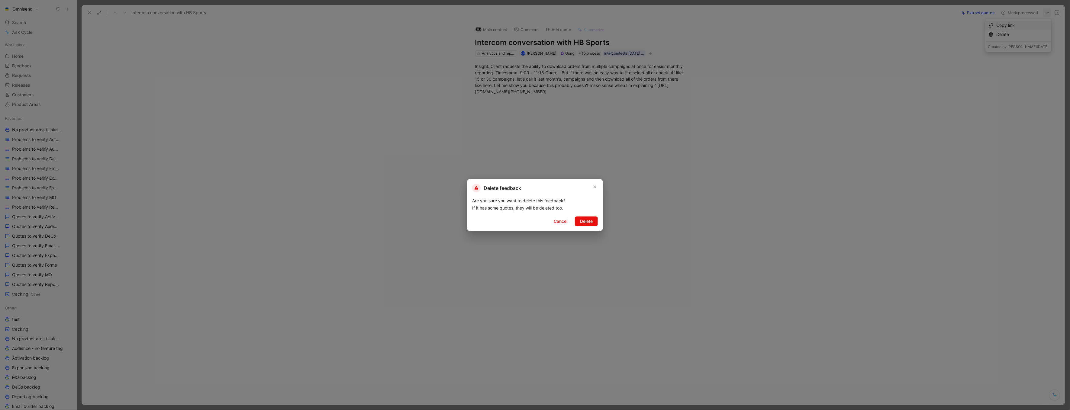
click at [587, 210] on div "Are you sure you want to delete this feedback? If it has some quotes, they will…" at bounding box center [535, 204] width 126 height 14
click at [587, 218] on span "Delete" at bounding box center [586, 221] width 13 height 7
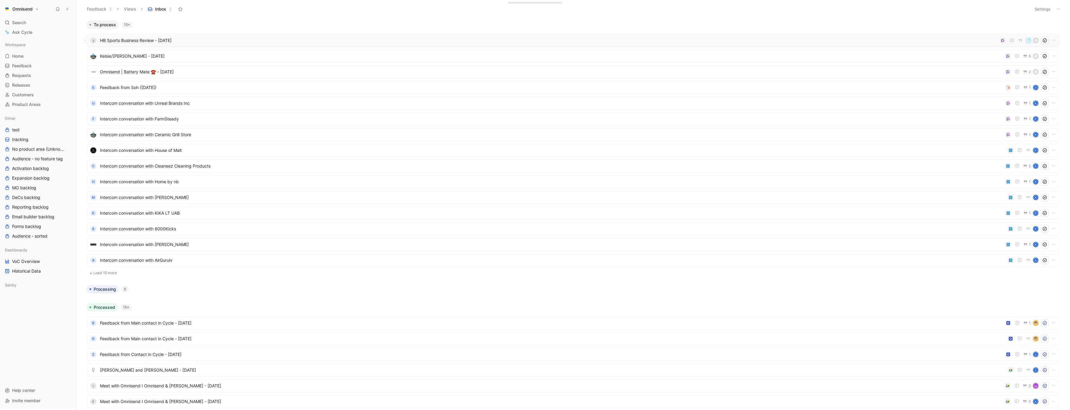
click at [185, 42] on span "HB Sports Business Review - [DATE]" at bounding box center [548, 40] width 897 height 7
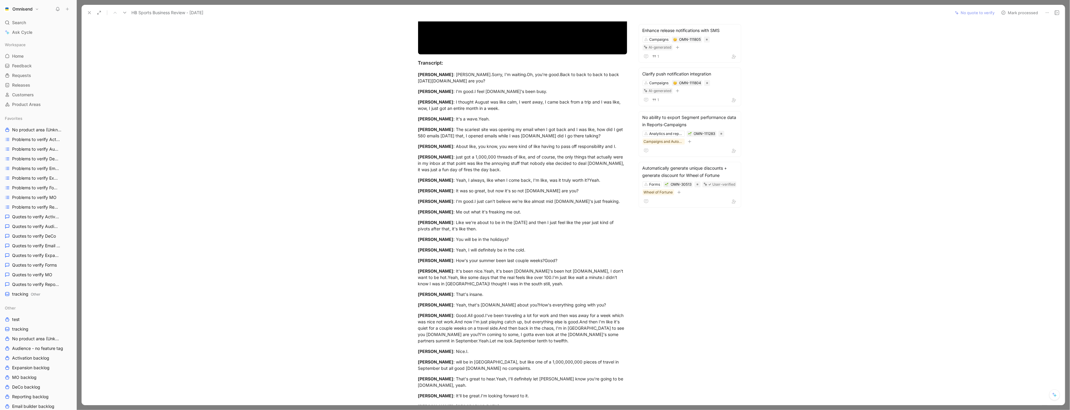
scroll to position [120, 0]
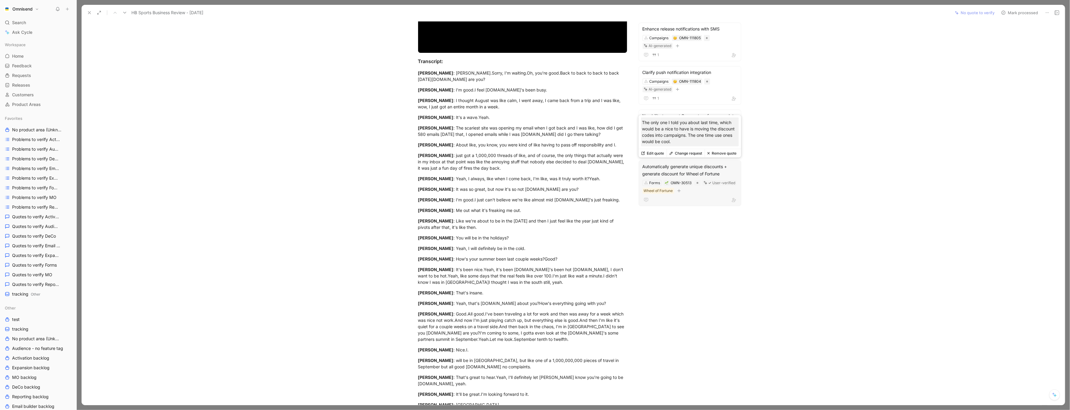
click at [722, 155] on button "Remove quote" at bounding box center [722, 153] width 34 height 8
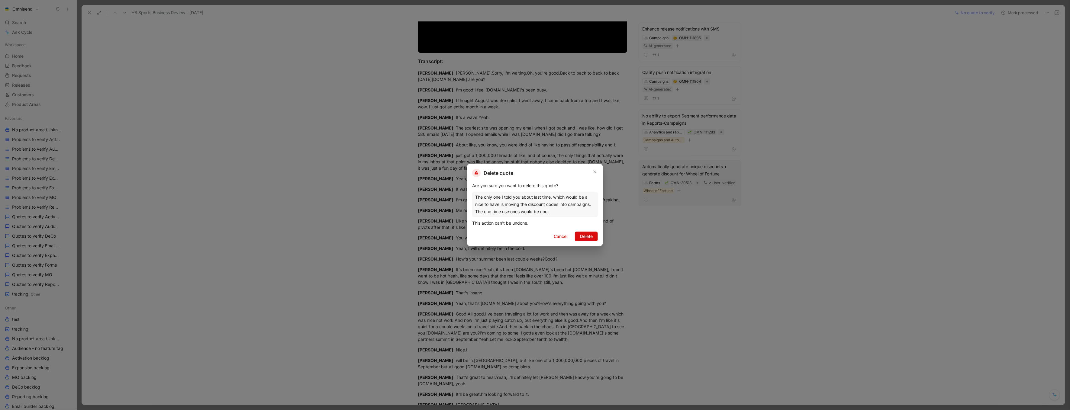
click at [587, 235] on span "Delete" at bounding box center [586, 236] width 13 height 7
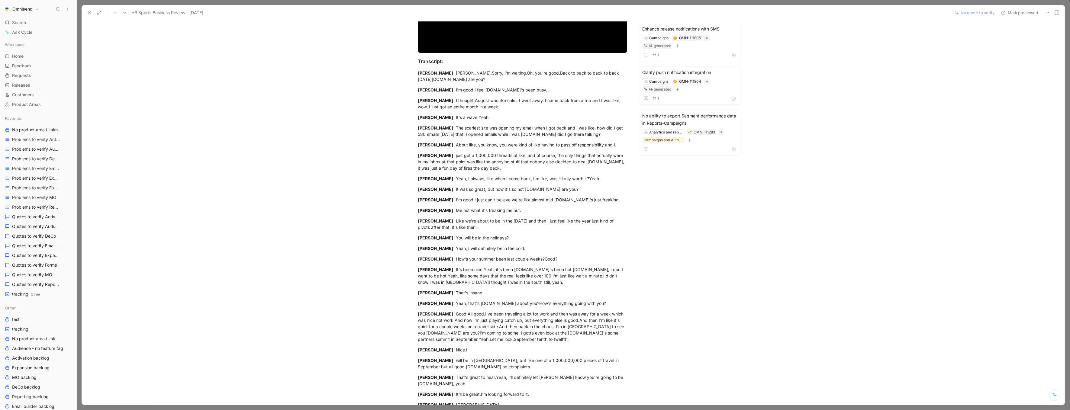
scroll to position [0, 0]
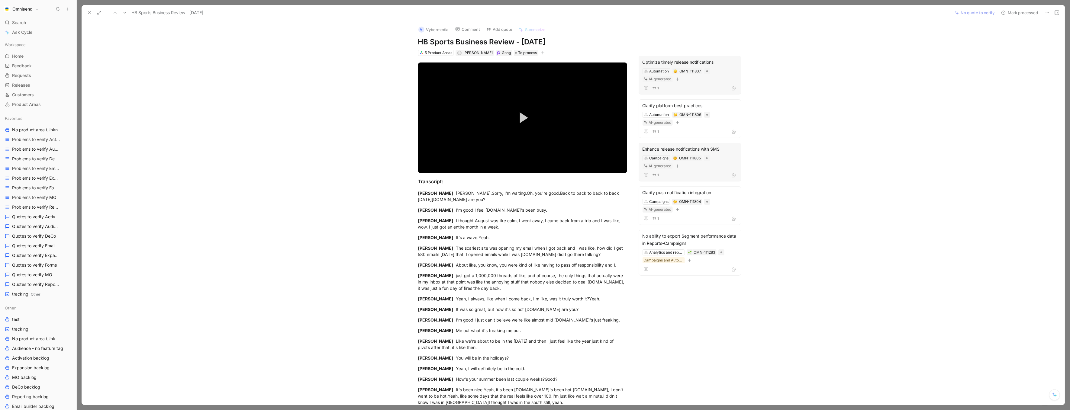
drag, startPoint x: 801, startPoint y: 211, endPoint x: 703, endPoint y: 76, distance: 167.3
click at [662, 71] on button "Discard" at bounding box center [667, 69] width 23 height 8
click at [718, 47] on button "Remove quote" at bounding box center [719, 48] width 34 height 8
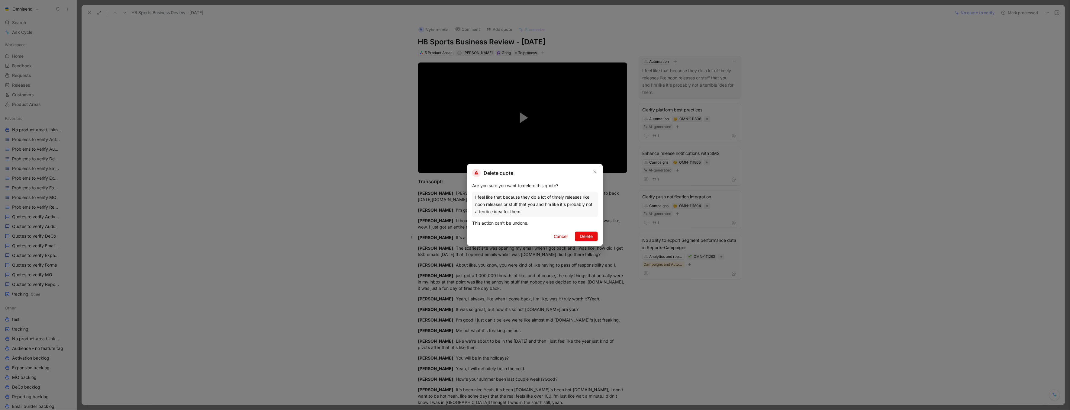
click at [583, 240] on span "Delete" at bounding box center [586, 236] width 13 height 7
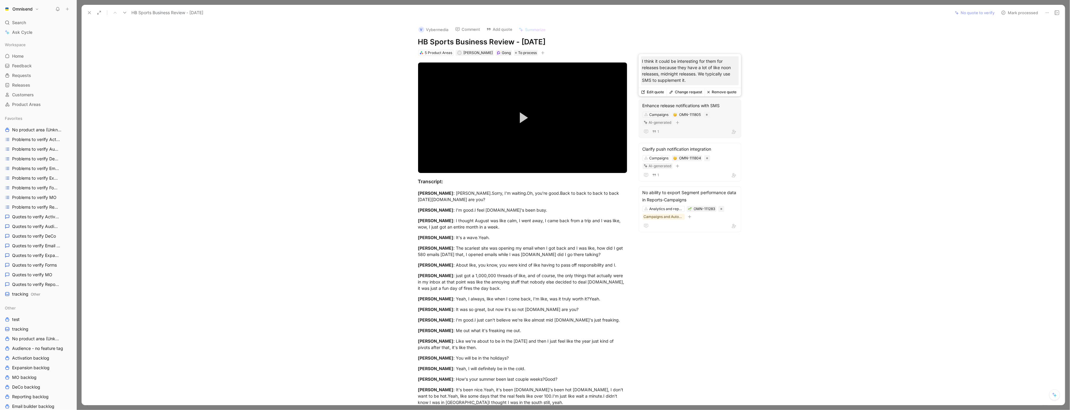
click at [724, 94] on button "Remove quote" at bounding box center [722, 92] width 34 height 8
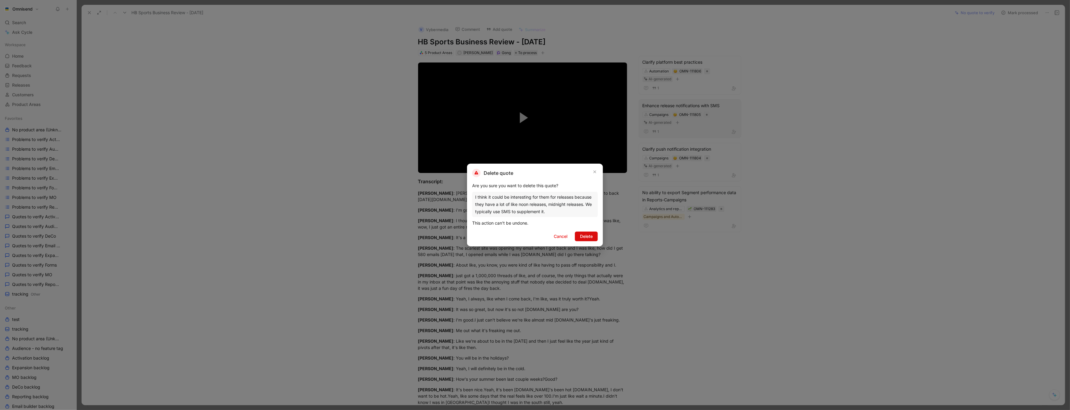
click at [591, 234] on span "Delete" at bounding box center [586, 236] width 13 height 7
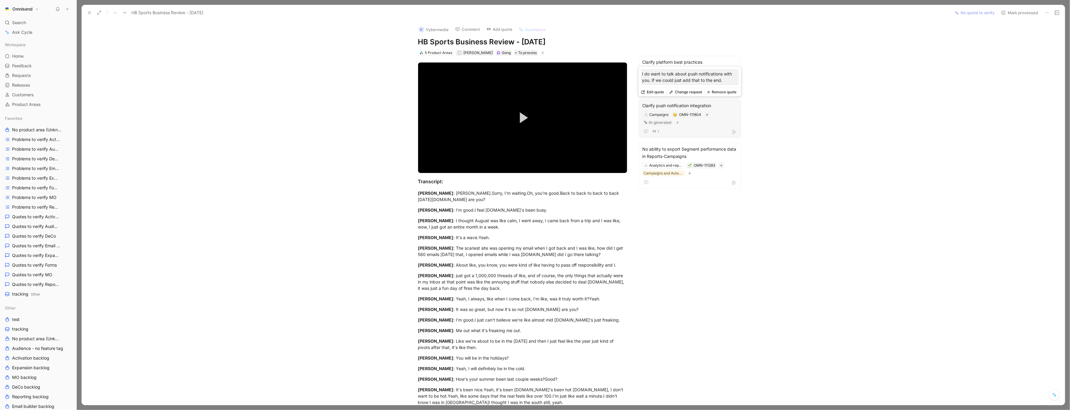
click at [736, 88] on button "Remove quote" at bounding box center [722, 92] width 34 height 8
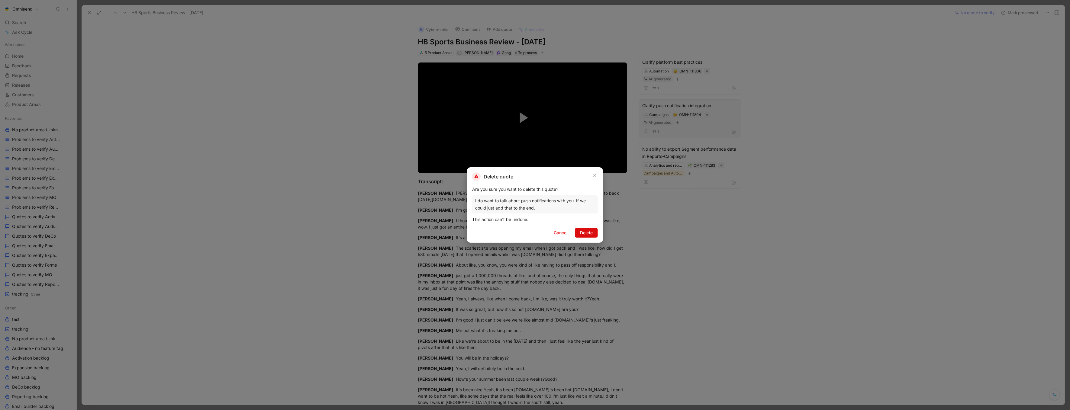
click at [583, 231] on span "Delete" at bounding box center [586, 232] width 13 height 7
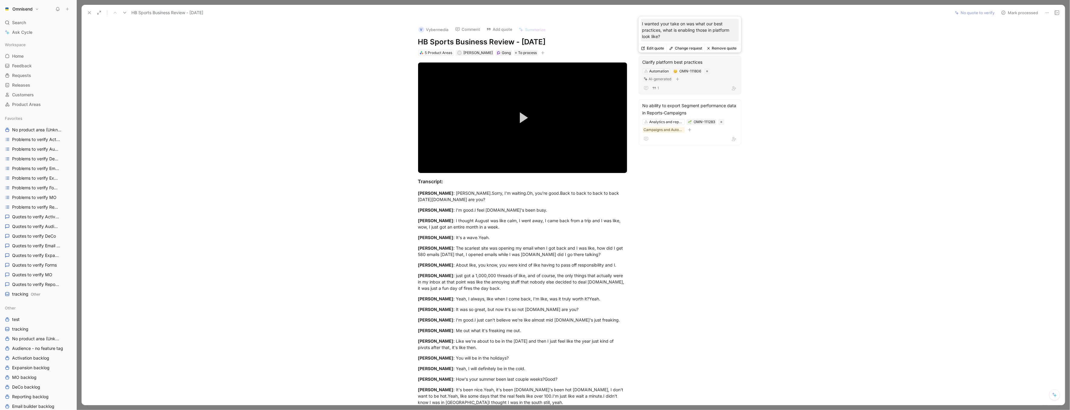
click at [731, 50] on button "Remove quote" at bounding box center [722, 48] width 34 height 8
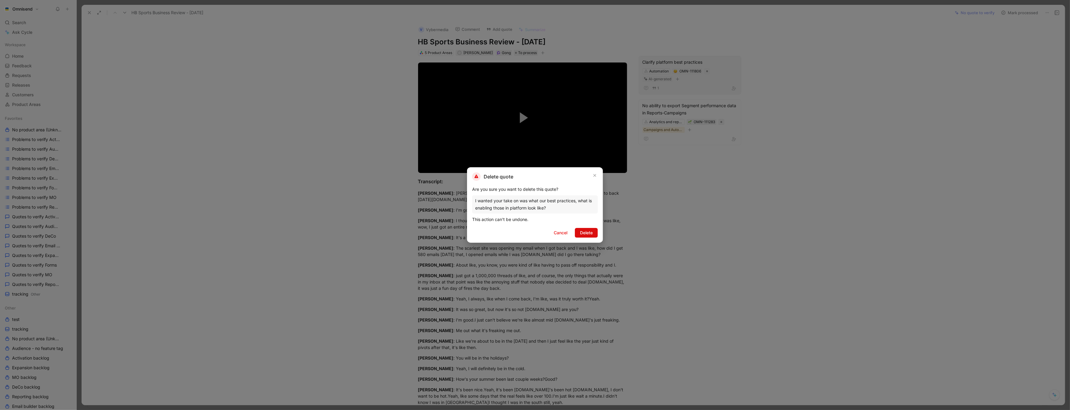
click at [583, 234] on span "Delete" at bounding box center [586, 232] width 13 height 7
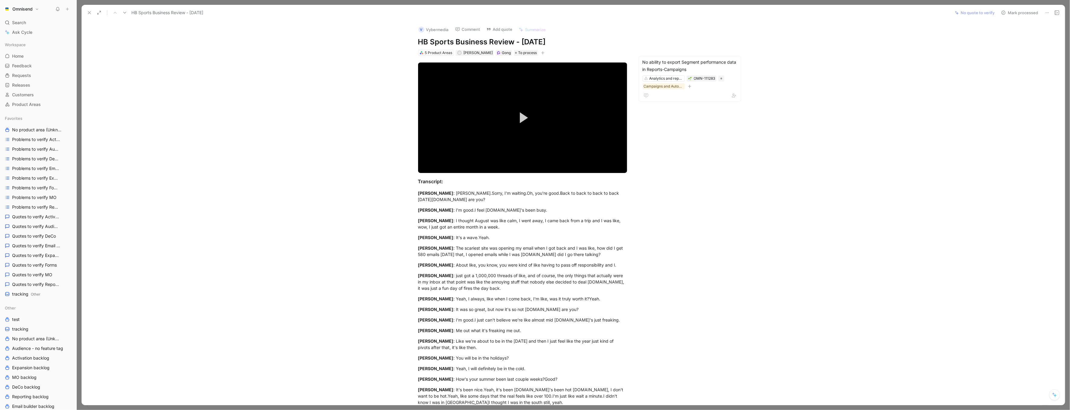
click at [92, 14] on icon at bounding box center [89, 12] width 5 height 5
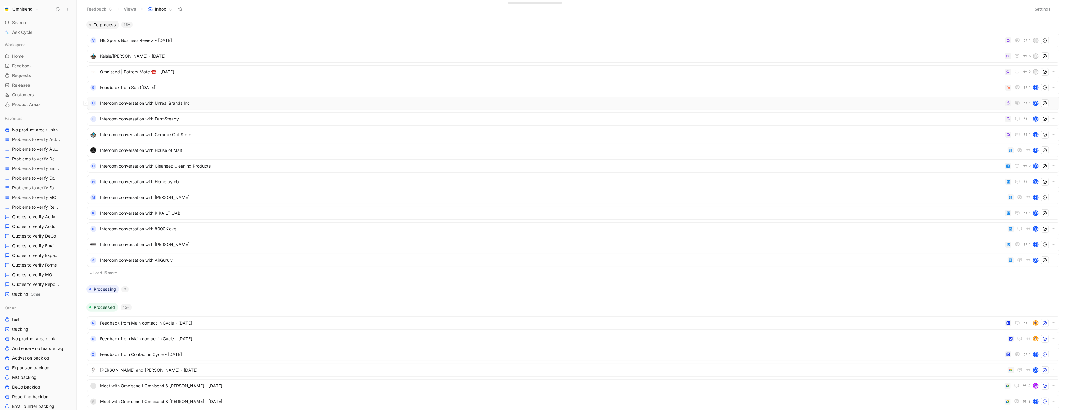
click at [209, 101] on span "Intercom conversation with Unreal Brands Inc" at bounding box center [551, 103] width 903 height 7
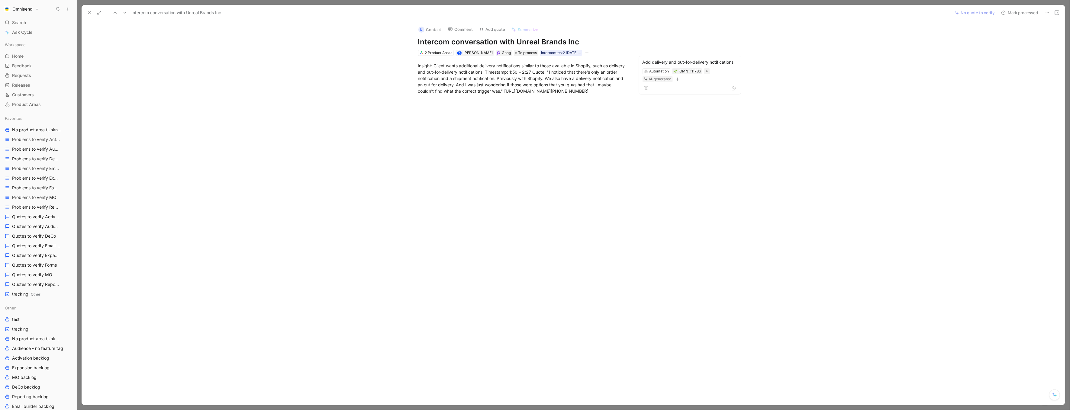
click at [518, 42] on h1 "Intercom conversation with Unreal Brands Inc" at bounding box center [522, 42] width 209 height 10
click at [86, 14] on button at bounding box center [89, 12] width 8 height 8
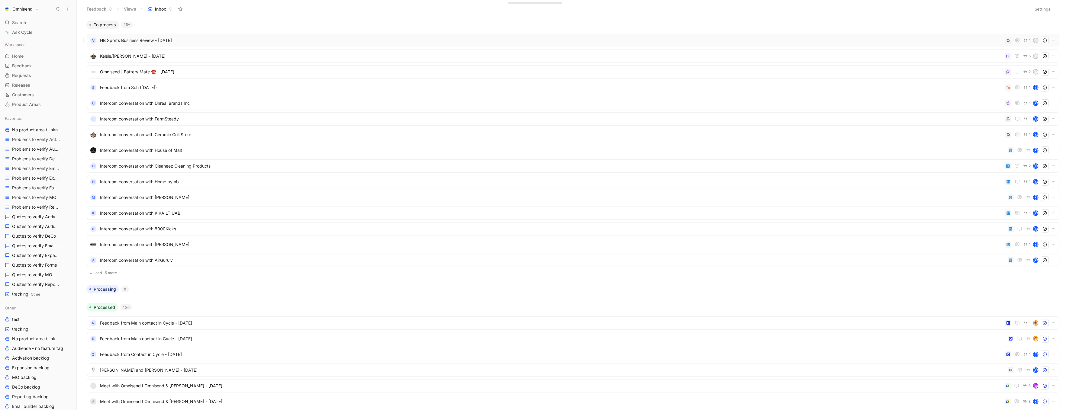
click at [180, 43] on span "HB Sports Business Review - [DATE]" at bounding box center [551, 40] width 903 height 7
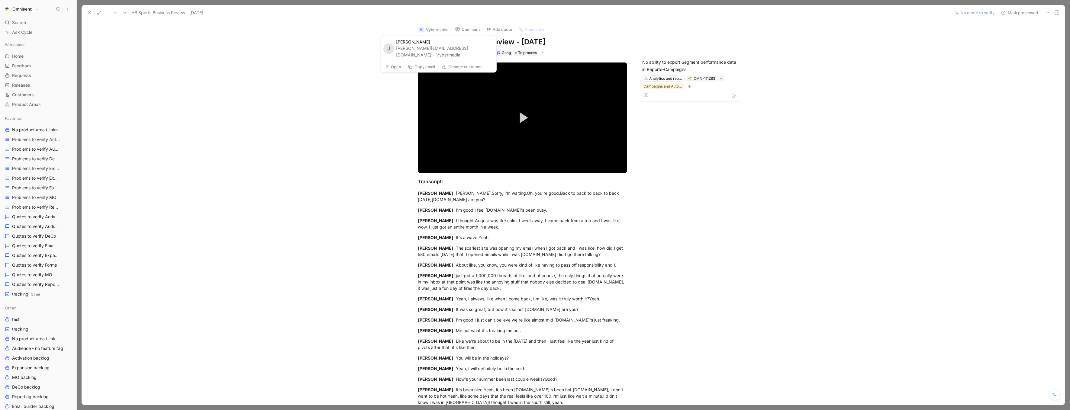
click at [460, 52] on button "Vybermedia" at bounding box center [448, 54] width 24 height 7
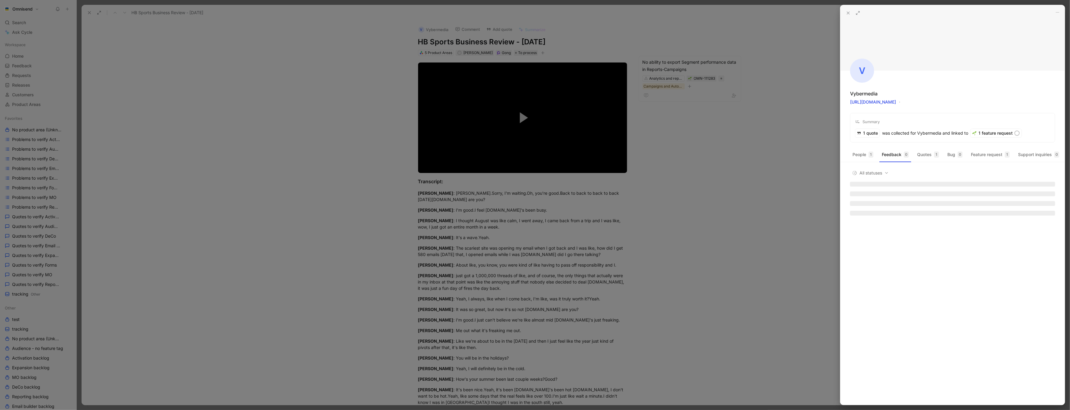
click at [450, 35] on div at bounding box center [535, 205] width 1070 height 410
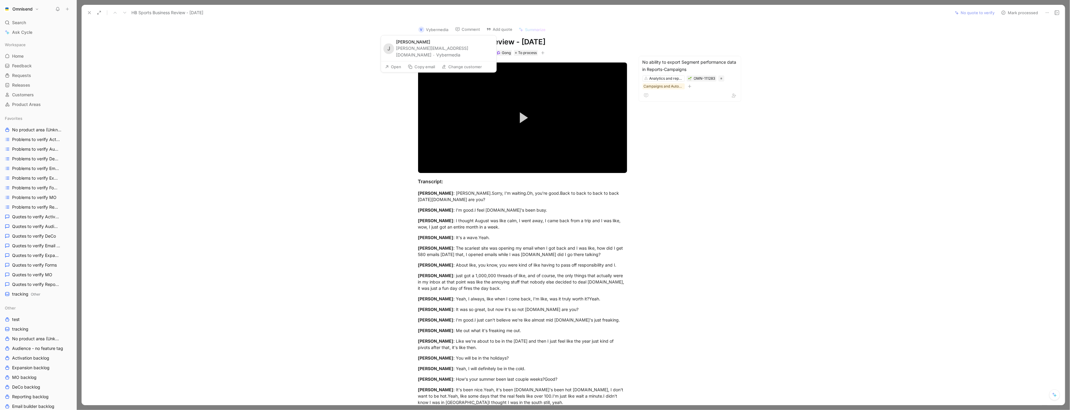
click at [459, 63] on button "Change customer" at bounding box center [462, 67] width 46 height 8
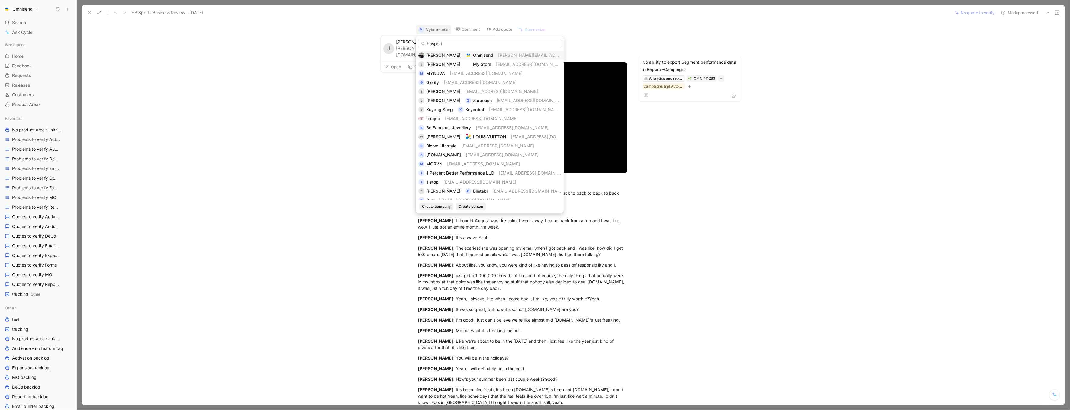
type input "hbsports"
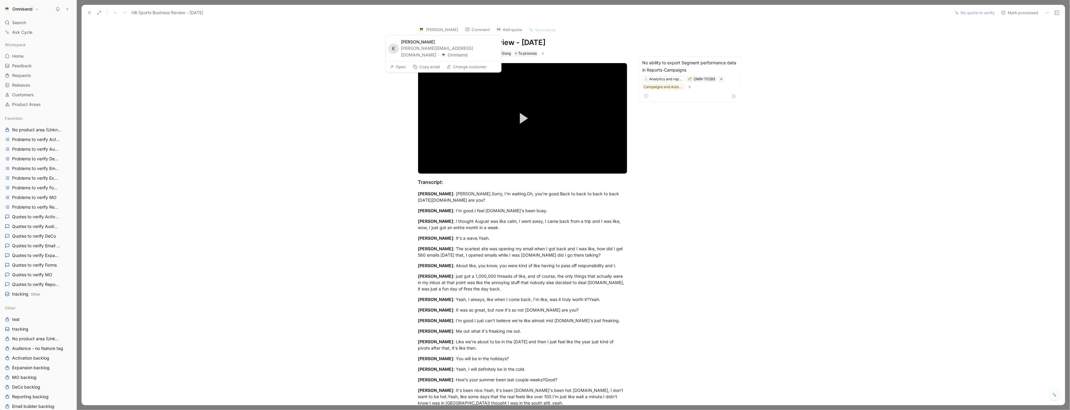
click at [465, 63] on button "Change customer" at bounding box center [467, 67] width 46 height 8
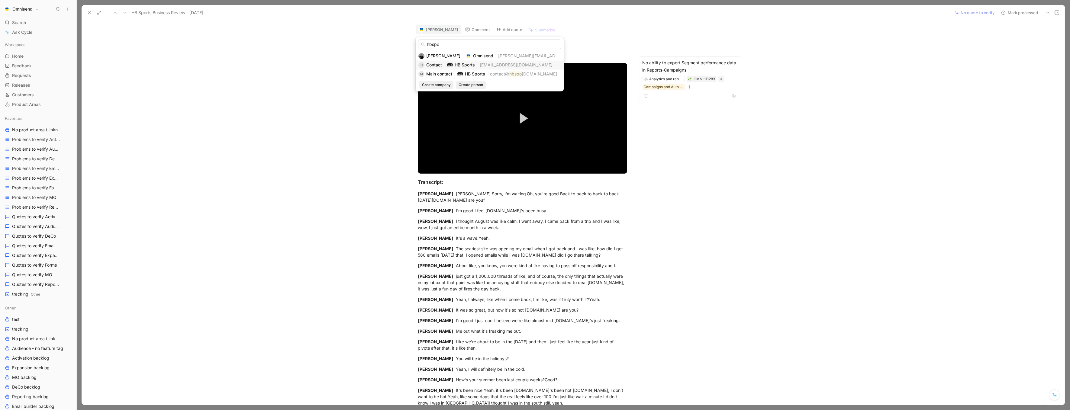
type input "hbspo"
click at [435, 65] on span "Contact" at bounding box center [434, 65] width 16 height 5
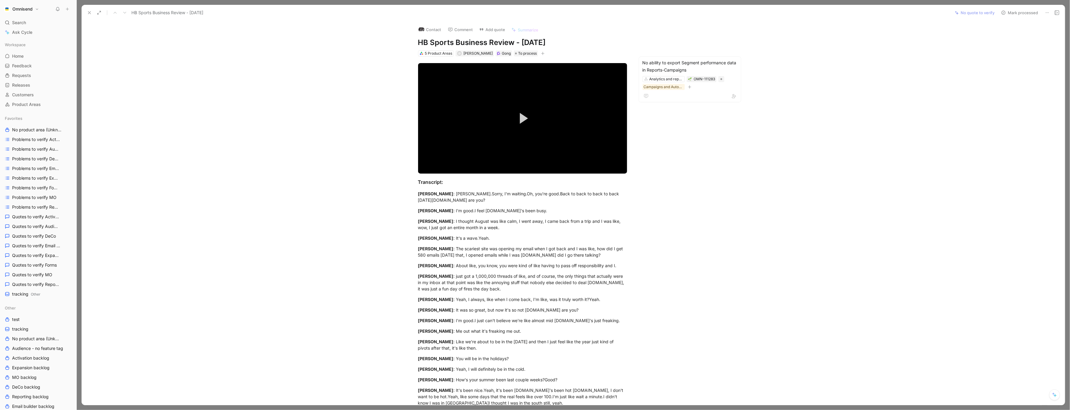
click at [86, 11] on button at bounding box center [89, 12] width 8 height 8
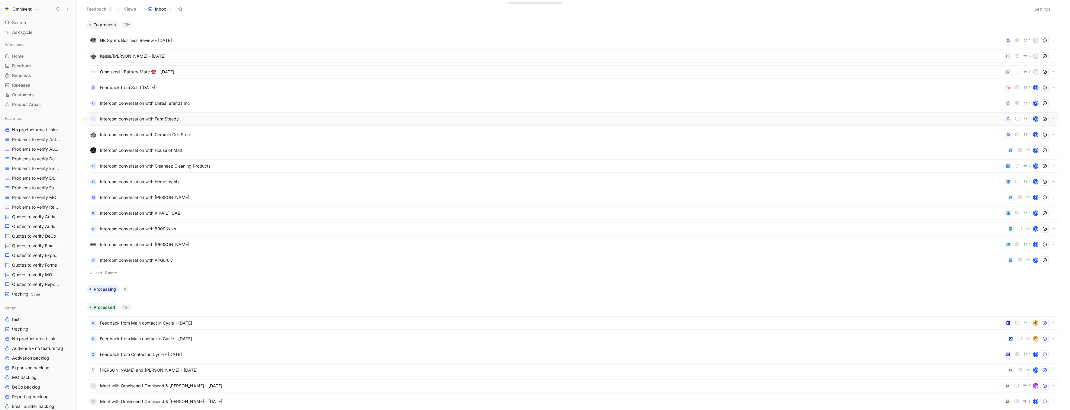
click at [225, 119] on span "Intercom conversation with FarmSteady" at bounding box center [551, 118] width 903 height 7
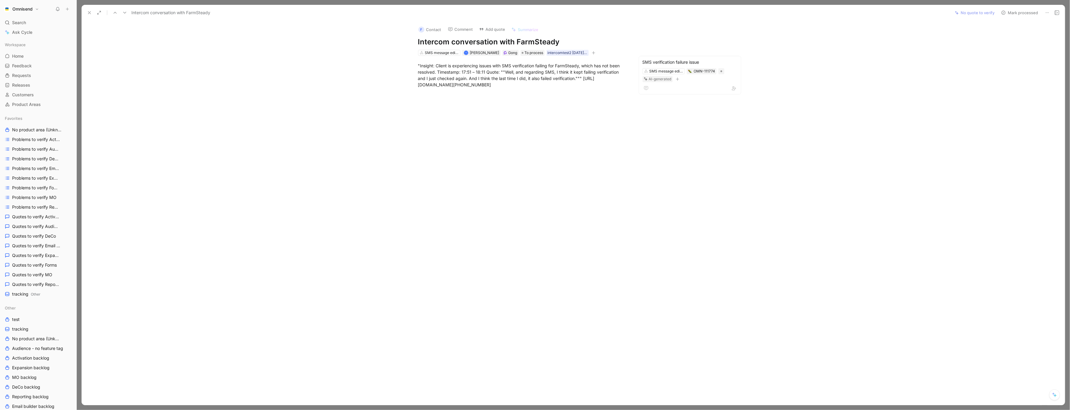
click at [89, 14] on icon at bounding box center [89, 12] width 5 height 5
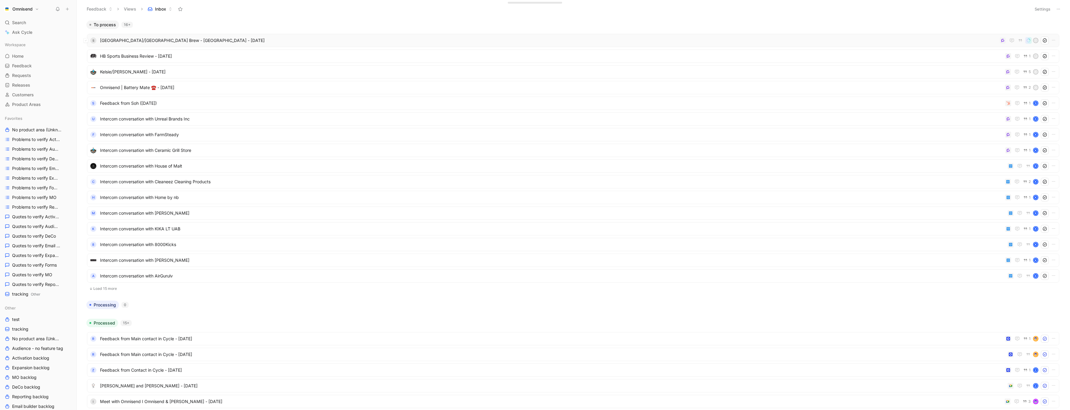
click at [114, 39] on span "Farmstead/Brooklyn Brew - Omnisend - 8/21/2025" at bounding box center [548, 40] width 897 height 7
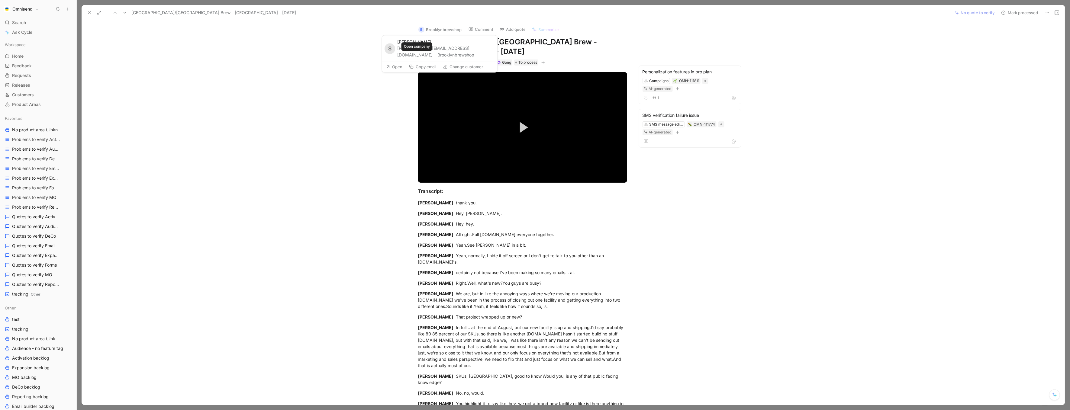
click at [437, 56] on button "Brooklynbrewshop" at bounding box center [455, 54] width 37 height 7
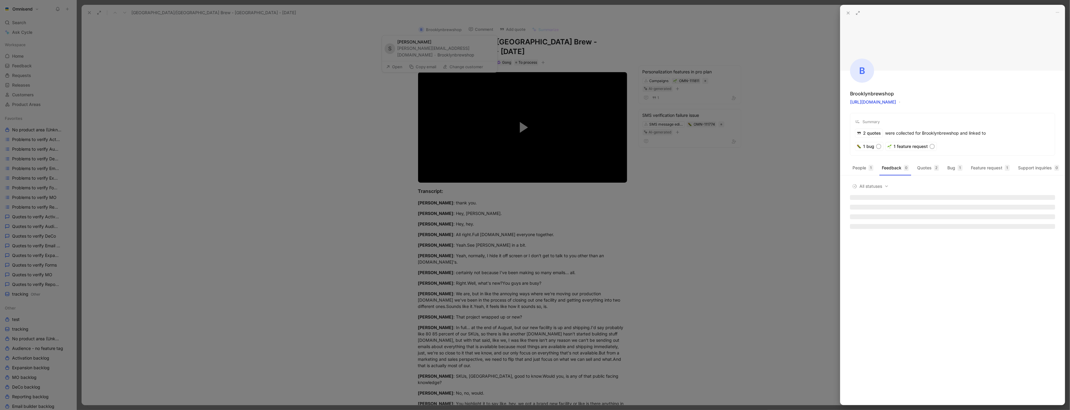
click at [427, 54] on div at bounding box center [535, 205] width 1070 height 410
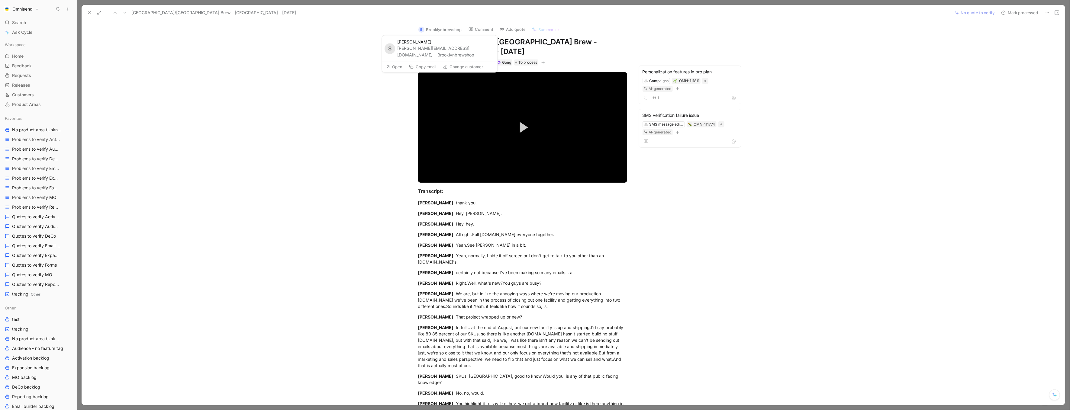
click at [458, 66] on button "Change customer" at bounding box center [463, 67] width 46 height 8
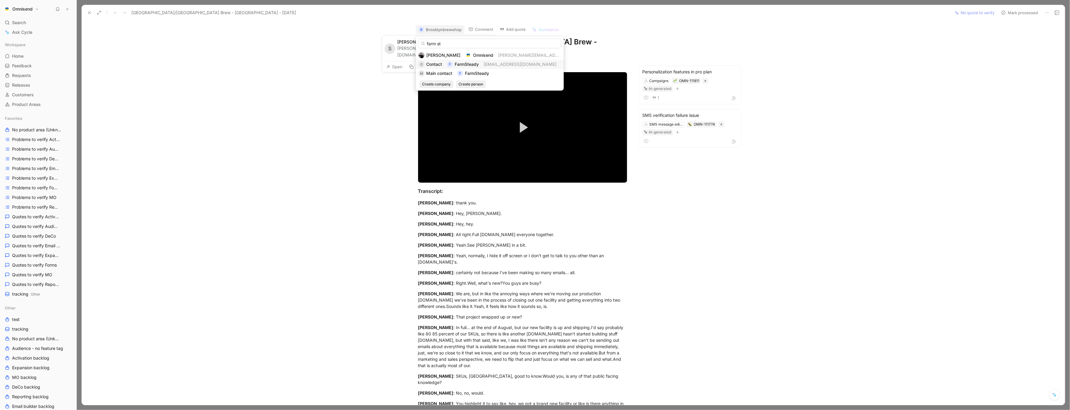
type input "farm st"
click at [436, 65] on span "Contact" at bounding box center [434, 64] width 16 height 5
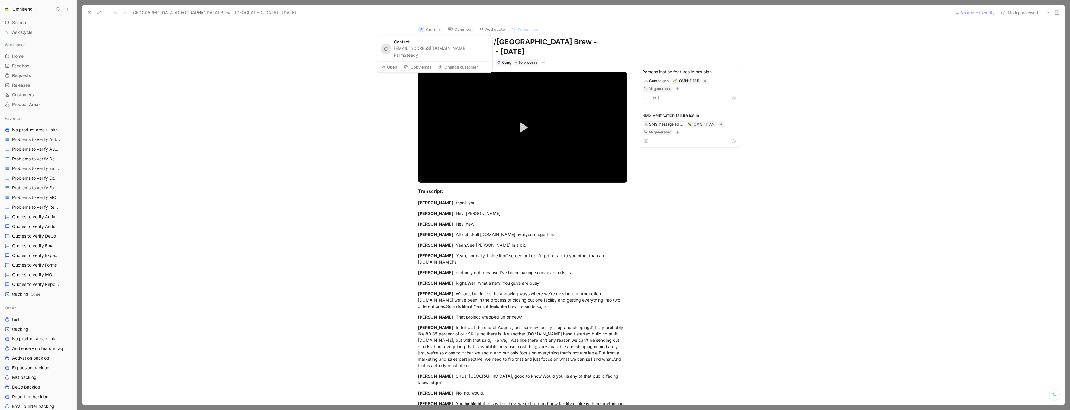
click at [418, 52] on button "FarmSteady" at bounding box center [406, 55] width 24 height 7
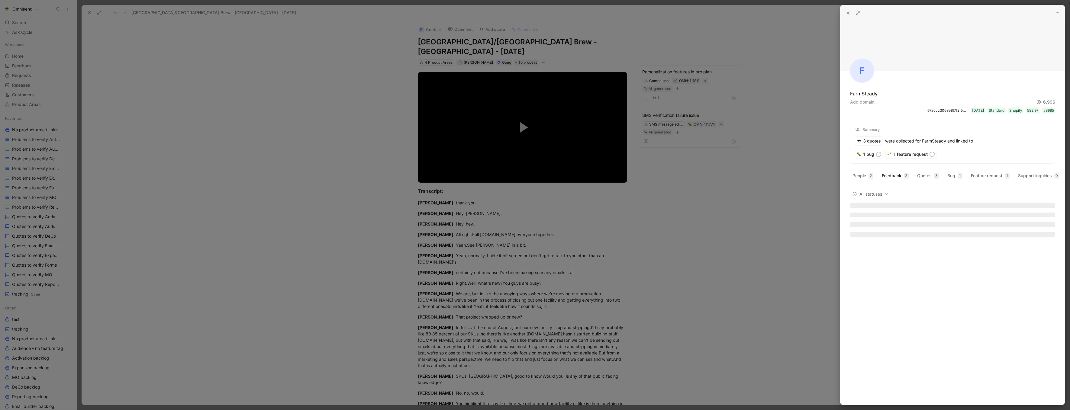
click at [402, 104] on div at bounding box center [535, 205] width 1070 height 410
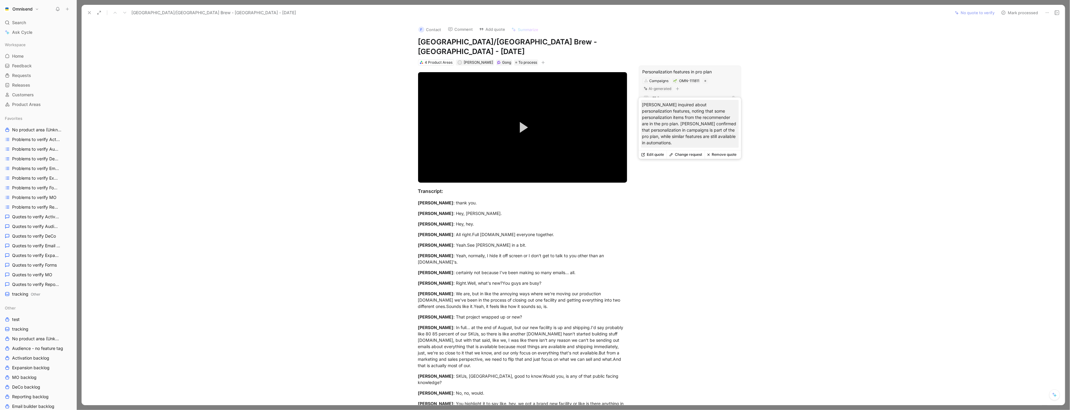
click at [726, 156] on button "Remove quote" at bounding box center [722, 155] width 34 height 8
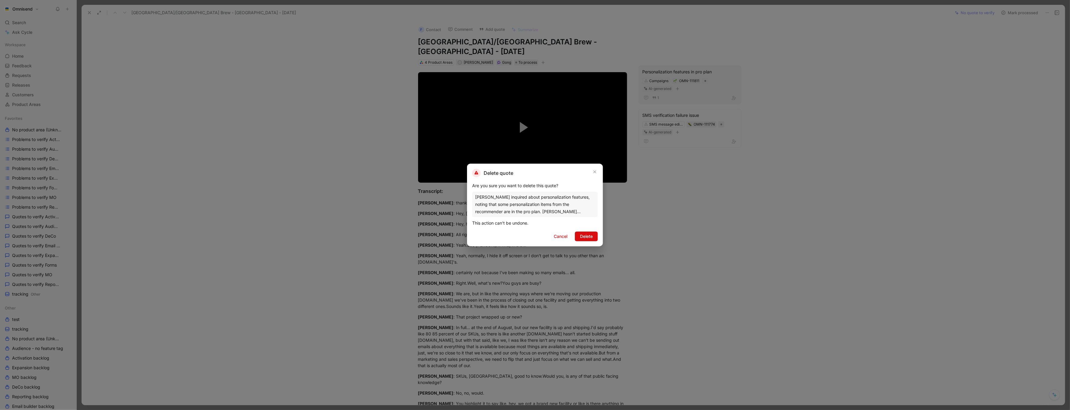
click at [587, 236] on span "Delete" at bounding box center [586, 236] width 13 height 7
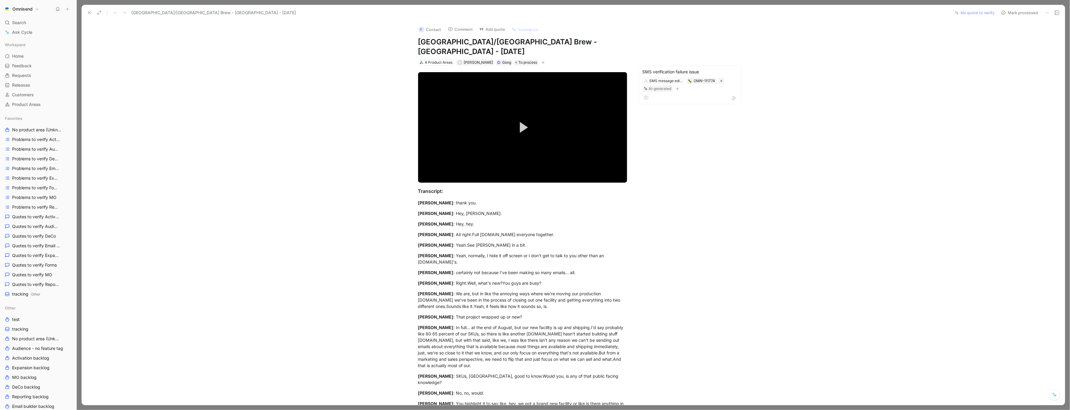
click at [89, 14] on icon at bounding box center [89, 12] width 5 height 5
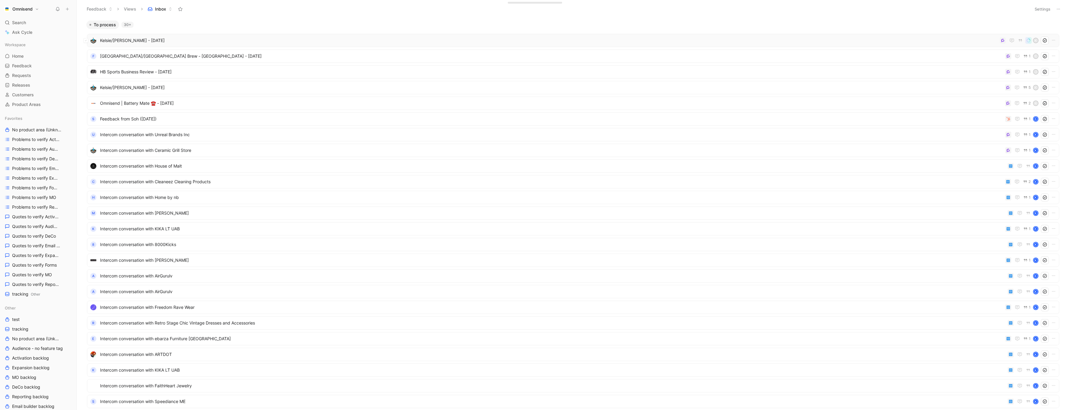
click at [346, 43] on span "Kelsie/[PERSON_NAME] - [DATE]" at bounding box center [548, 40] width 897 height 7
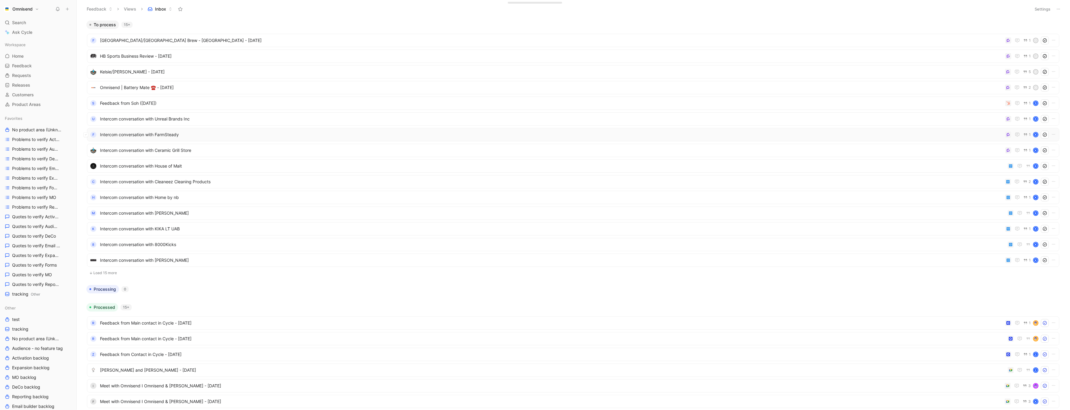
click at [282, 135] on span "Intercom conversation with FarmSteady" at bounding box center [551, 134] width 903 height 7
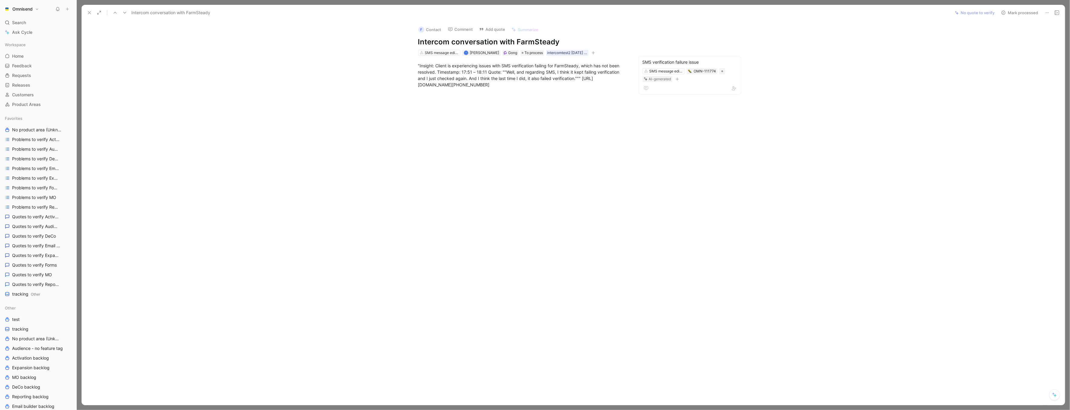
click at [1046, 9] on button at bounding box center [1047, 12] width 8 height 8
click at [1005, 34] on div "Delete" at bounding box center [1023, 34] width 52 height 7
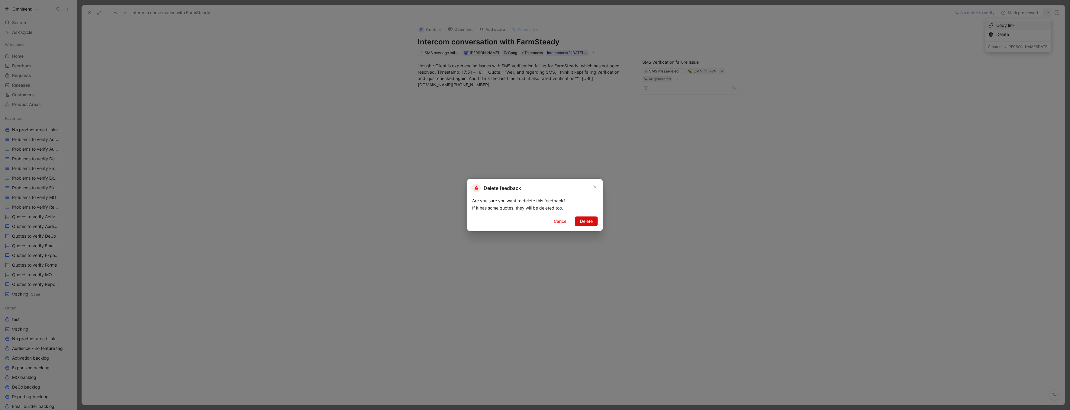
click at [578, 222] on button "Delete" at bounding box center [586, 222] width 23 height 10
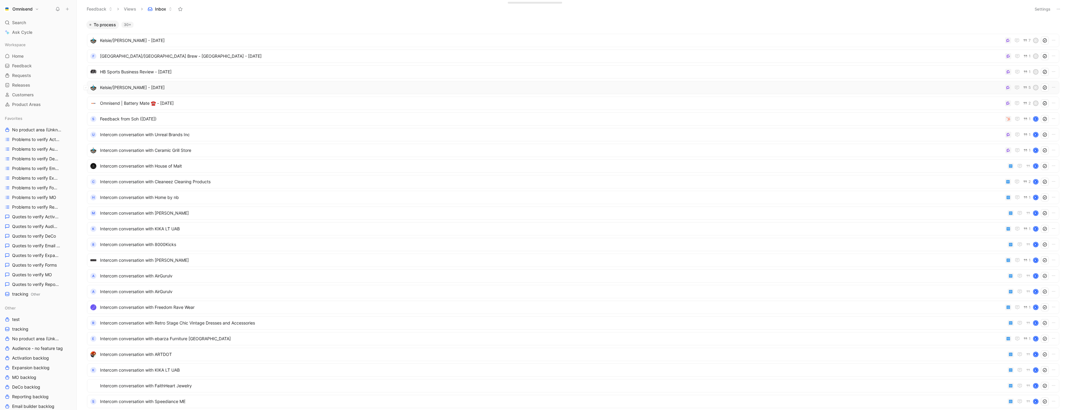
click at [135, 89] on span "Kelsie/[PERSON_NAME] - [DATE]" at bounding box center [551, 87] width 903 height 7
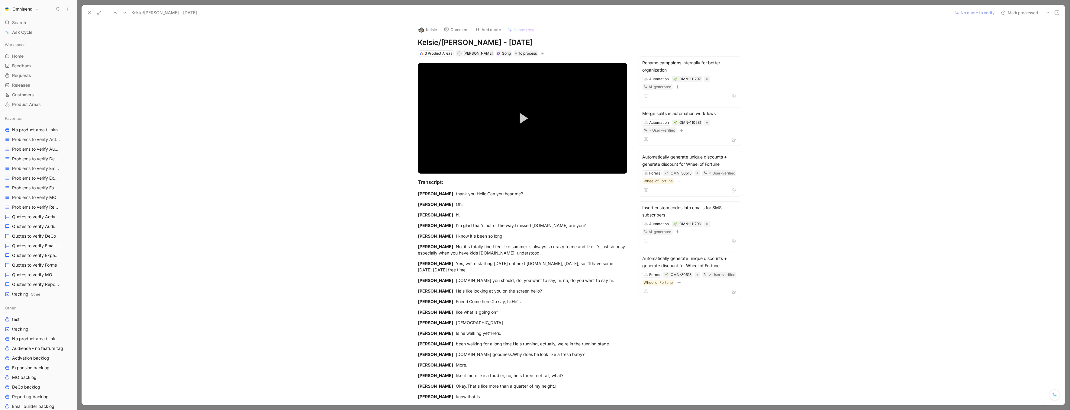
click at [89, 13] on use at bounding box center [89, 12] width 2 height 2
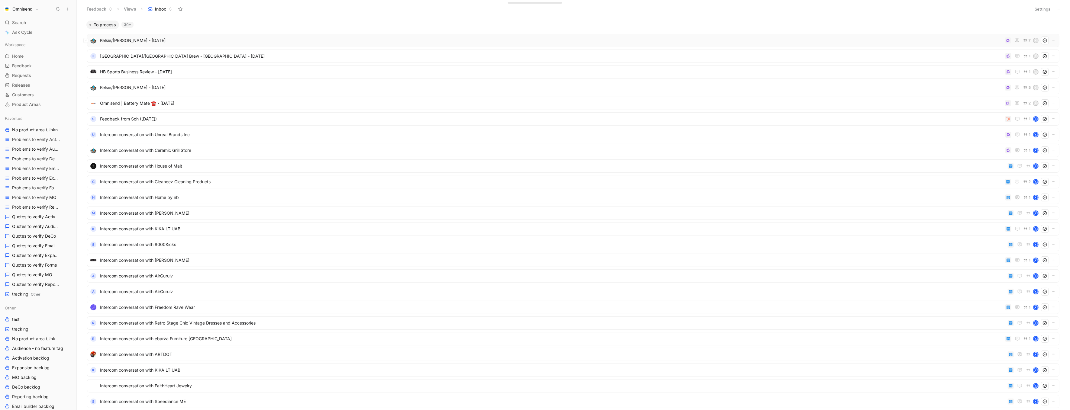
click at [234, 34] on div "Kelsie/[PERSON_NAME] - [DATE] 7 K" at bounding box center [573, 40] width 972 height 13
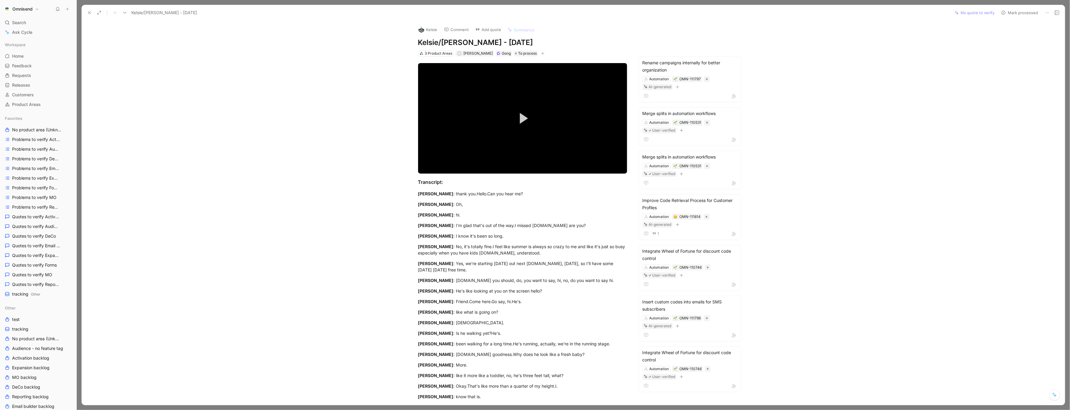
click at [90, 10] on icon at bounding box center [89, 12] width 5 height 5
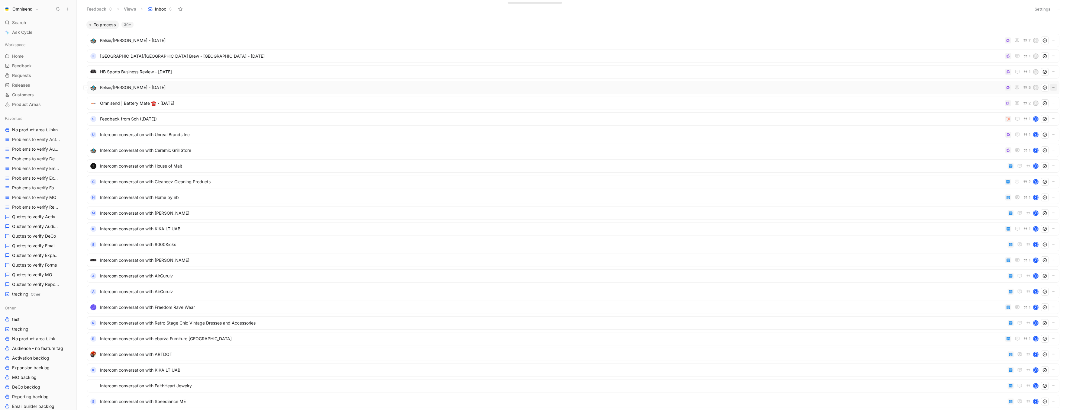
click at [1054, 87] on icon "button" at bounding box center [1053, 87] width 3 height 1
click at [1027, 123] on div "Delete" at bounding box center [1037, 126] width 35 height 7
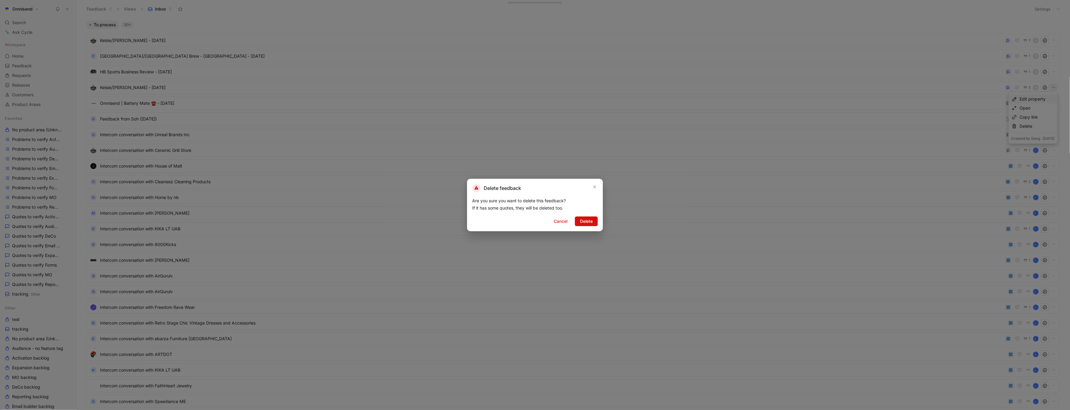
click at [596, 223] on button "Delete" at bounding box center [586, 222] width 23 height 10
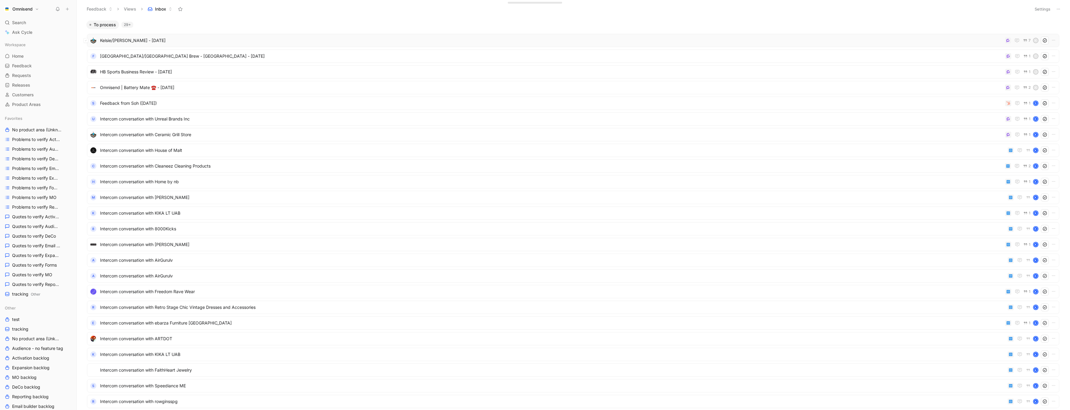
click at [900, 38] on span "Kelsie/[PERSON_NAME] - [DATE]" at bounding box center [551, 40] width 903 height 7
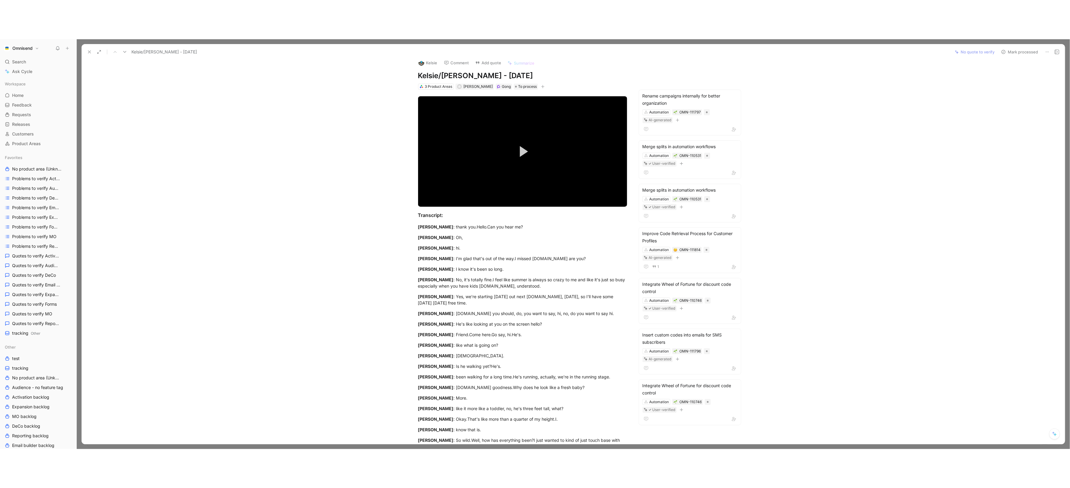
scroll to position [8, 0]
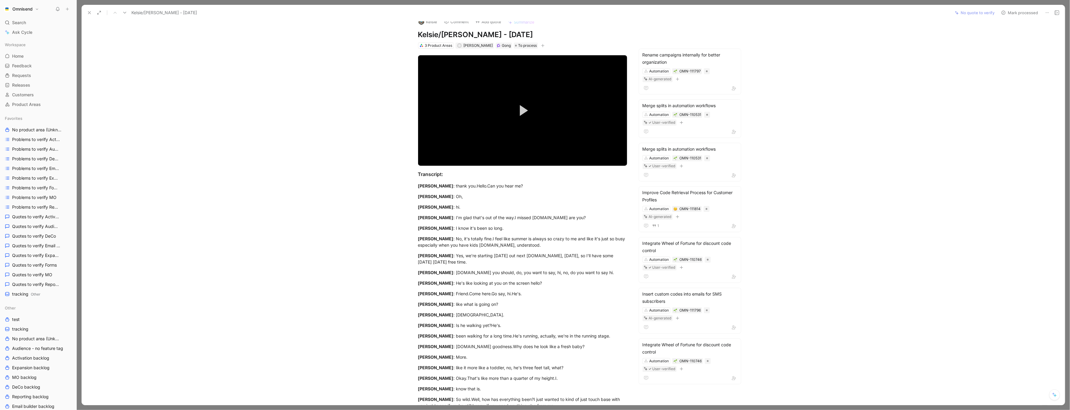
click at [91, 15] on button at bounding box center [89, 12] width 8 height 8
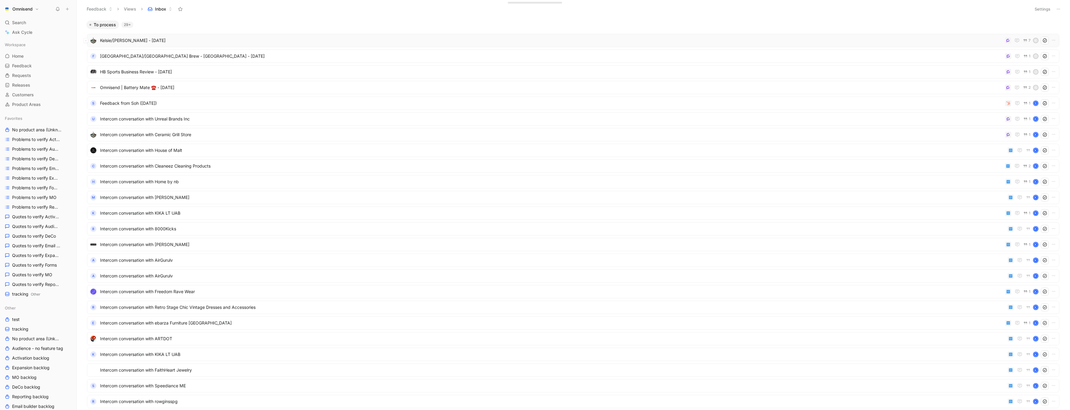
click at [178, 43] on span "Kelsie/[PERSON_NAME] - [DATE]" at bounding box center [551, 40] width 903 height 7
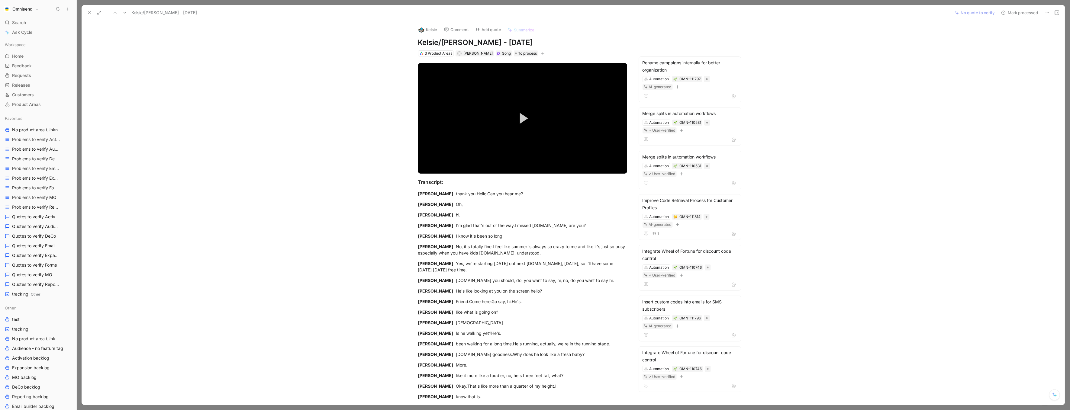
click at [91, 14] on icon at bounding box center [89, 12] width 5 height 5
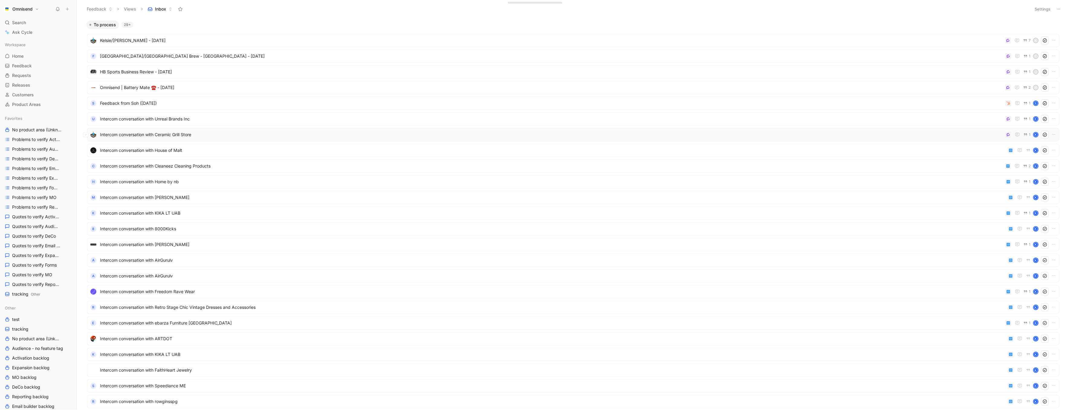
click at [405, 134] on span "Intercom conversation with Ceramic Grill Store" at bounding box center [551, 134] width 903 height 7
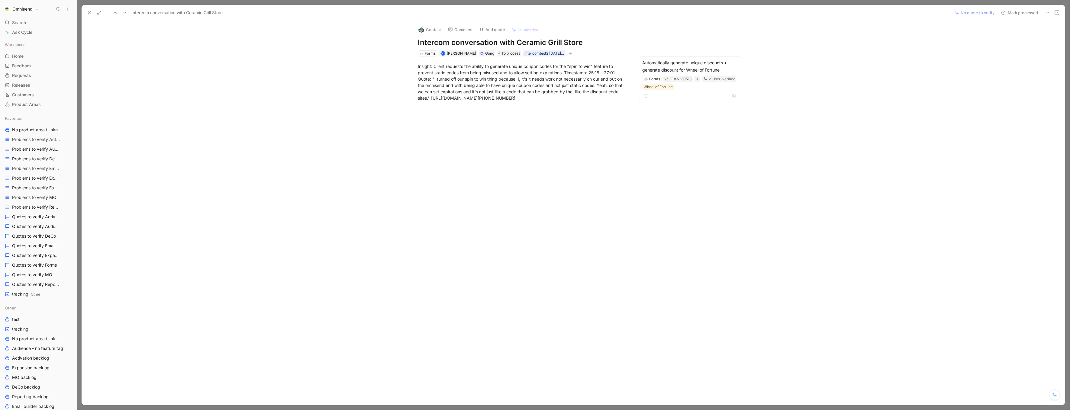
click at [1047, 14] on icon at bounding box center [1047, 12] width 5 height 5
click at [1026, 39] on div "Copy link Delete" at bounding box center [1018, 29] width 66 height 23
click at [1027, 37] on div "Delete" at bounding box center [1022, 34] width 53 height 7
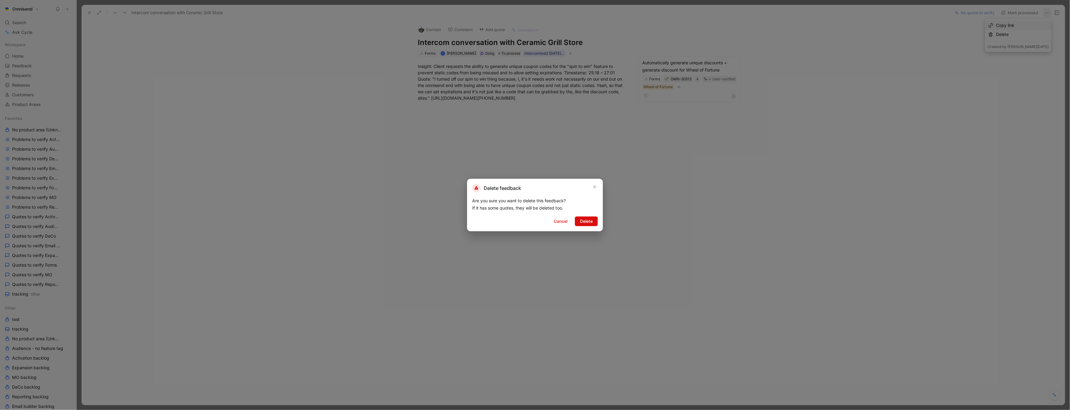
click at [582, 225] on span "Delete" at bounding box center [586, 221] width 13 height 7
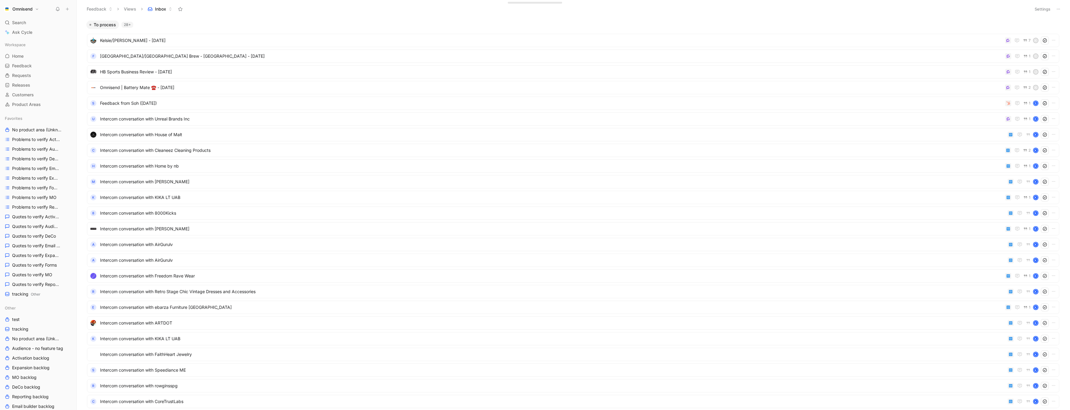
click at [266, 24] on div "To process 28+" at bounding box center [573, 25] width 978 height 8
click at [246, 39] on span "Kelsie/[PERSON_NAME] - [DATE]" at bounding box center [551, 40] width 903 height 7
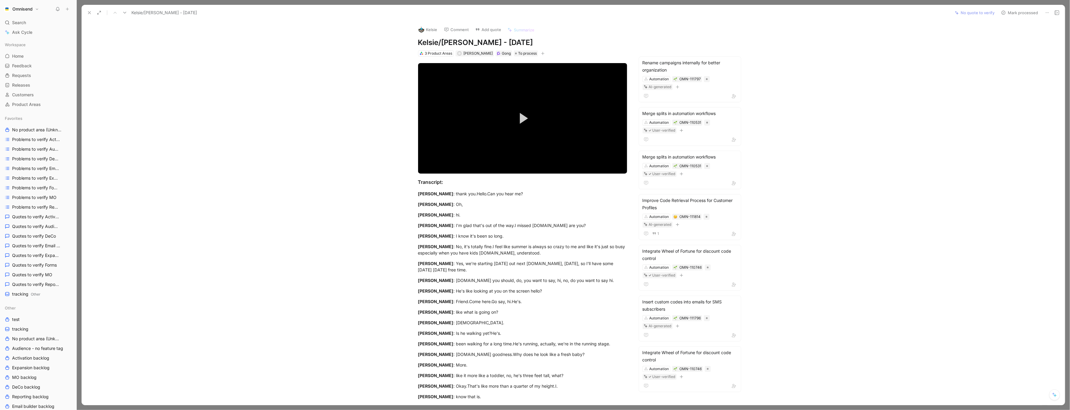
click at [88, 16] on button at bounding box center [89, 12] width 8 height 8
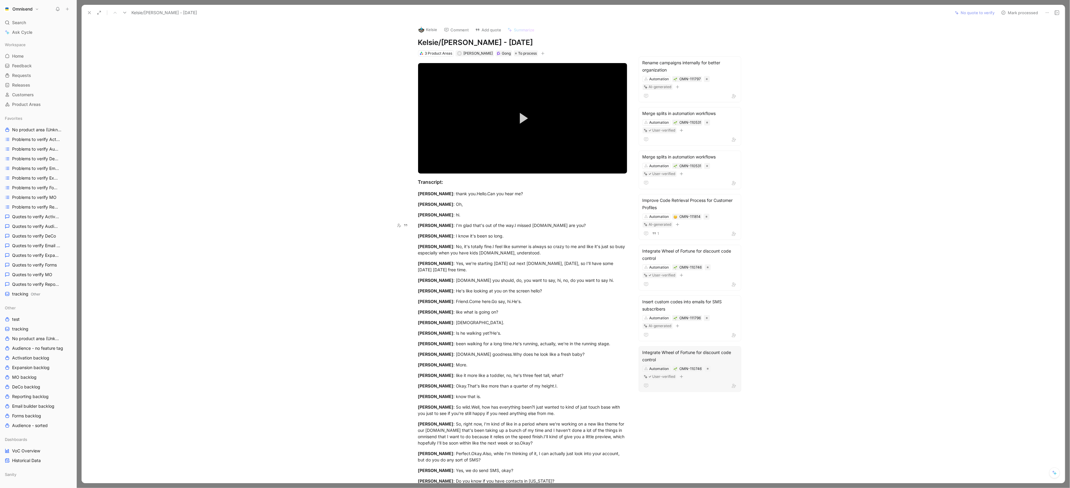
click at [712, 352] on div "Integrate Wheel of Fortune for discount code control" at bounding box center [689, 356] width 95 height 14
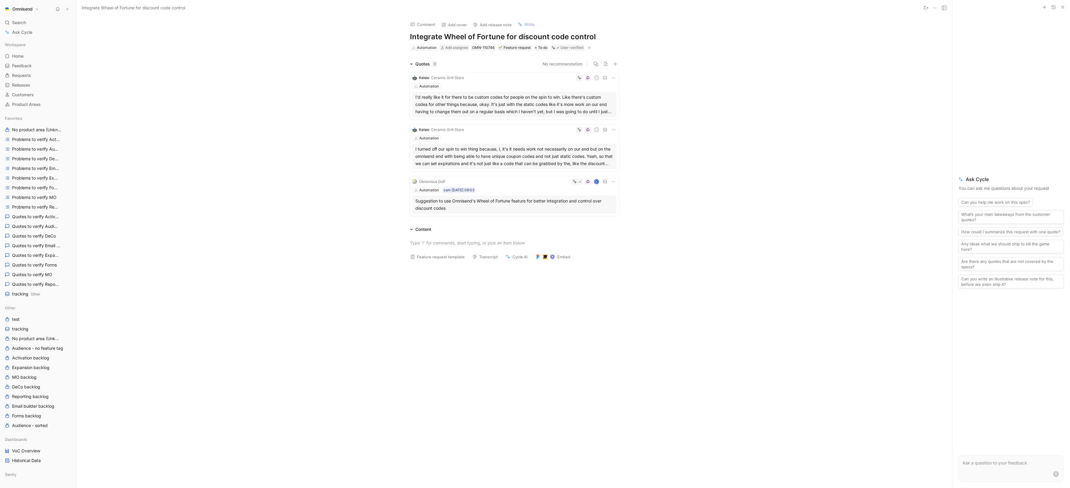
drag, startPoint x: 387, startPoint y: 77, endPoint x: 460, endPoint y: 146, distance: 100.9
click at [461, 146] on div "Quotes 3 No recommendation Kelsie · Ceramic Grill Store K Automation I'd really…" at bounding box center [514, 139] width 875 height 158
click at [414, 103] on button at bounding box center [413, 104] width 4 height 4
click at [415, 155] on div "I turned off our spin to win thing because, I, it's it needs work not necessari…" at bounding box center [514, 157] width 198 height 22
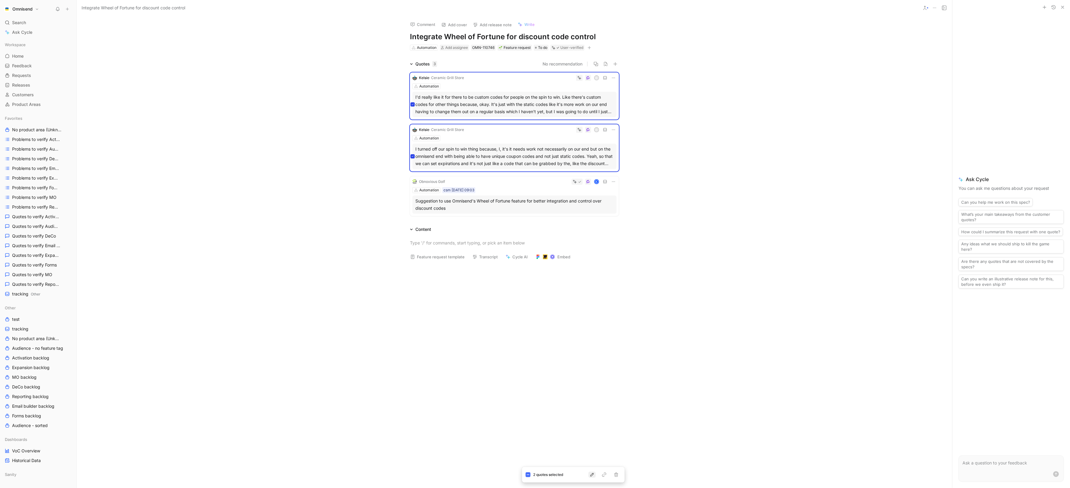
click at [592, 410] on icon "button" at bounding box center [592, 475] width 5 height 5
click at [561, 410] on div "Parent" at bounding box center [593, 440] width 81 height 9
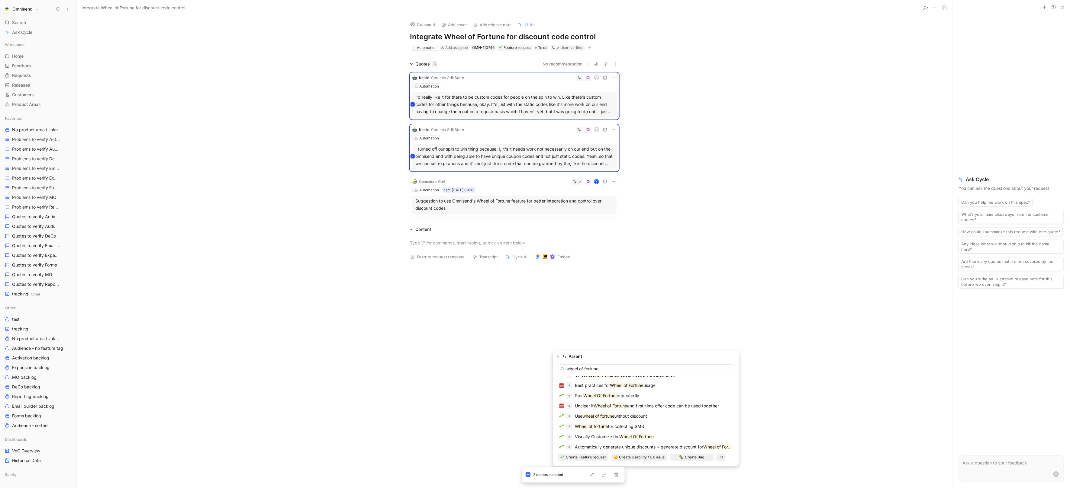
scroll to position [49, 0]
type input "wheel of fortune"
click at [703, 410] on span "Automatically generate unique discounts + generate discount for" at bounding box center [639, 446] width 128 height 5
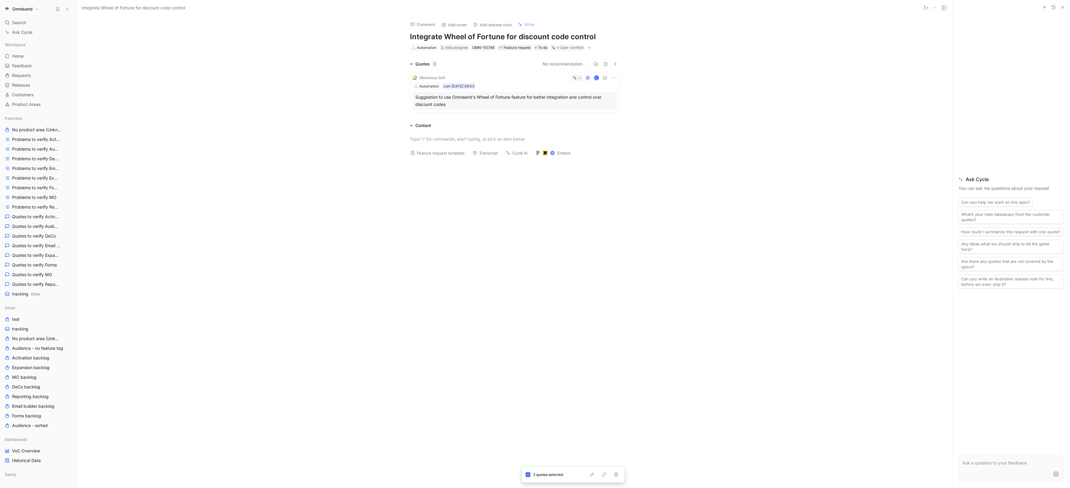
click at [679, 298] on div at bounding box center [514, 234] width 875 height 147
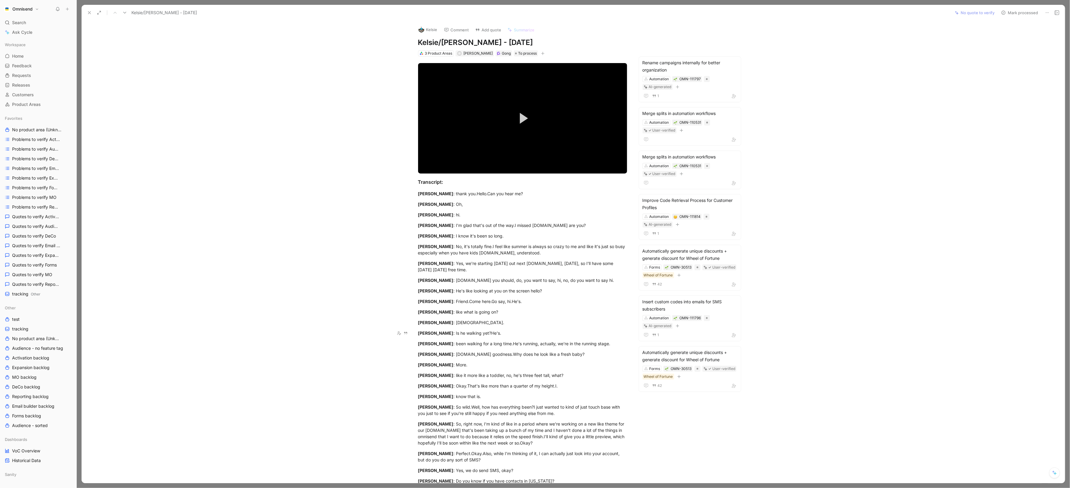
click at [89, 13] on use at bounding box center [89, 12] width 2 height 2
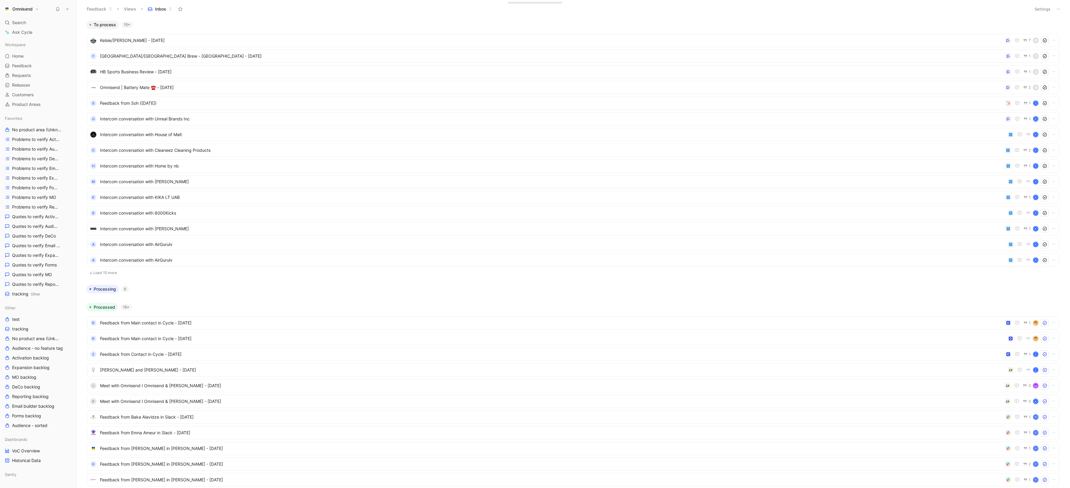
click at [32, 11] on button "Omnisend" at bounding box center [21, 9] width 38 height 8
click at [45, 61] on div "Workspace settings G then S" at bounding box center [41, 62] width 74 height 10
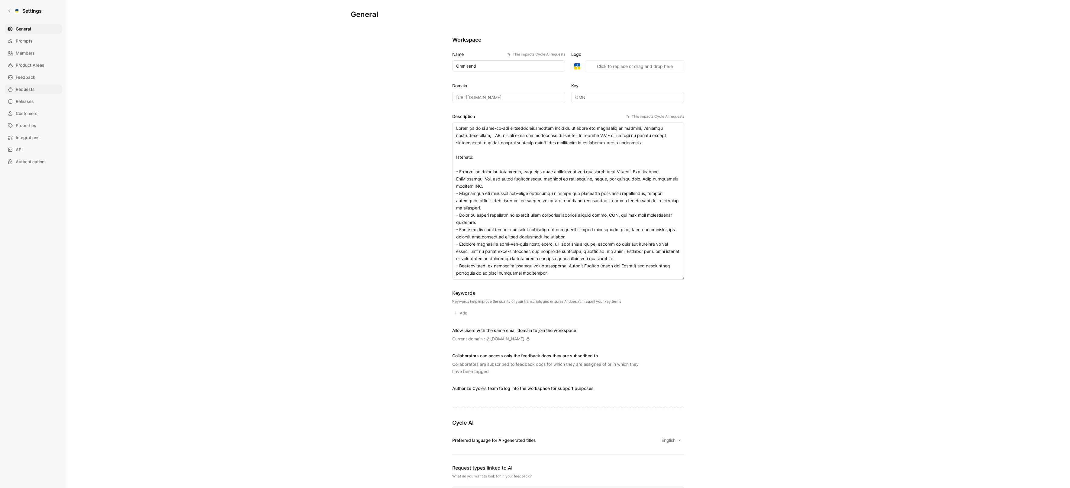
click at [39, 92] on link "Requests" at bounding box center [33, 90] width 57 height 10
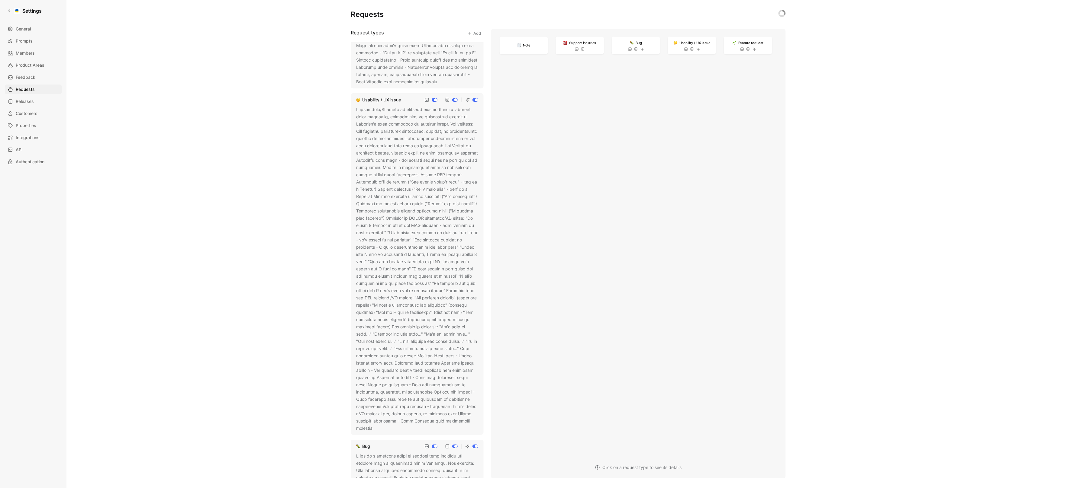
scroll to position [256, 0]
click at [378, 427] on use at bounding box center [376, 425] width 2 height 2
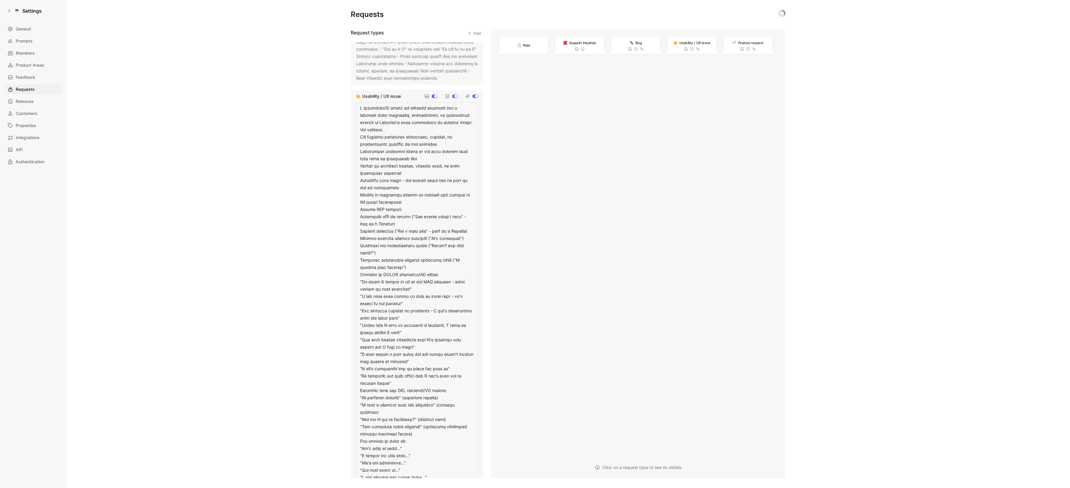
click at [418, 326] on textarea at bounding box center [417, 347] width 122 height 491
type textarea "A usability/UX issue is specific feedback from a customer about confusing, inef…"
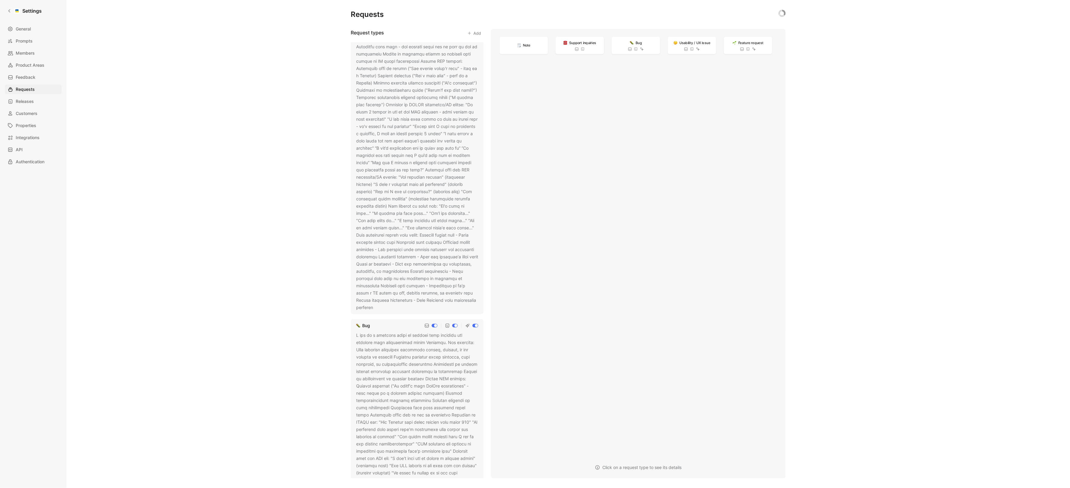
click at [294, 362] on div "Requests Request types Add Feature request Usability / UX issue Bug Support inq…" at bounding box center [567, 244] width 1003 height 488
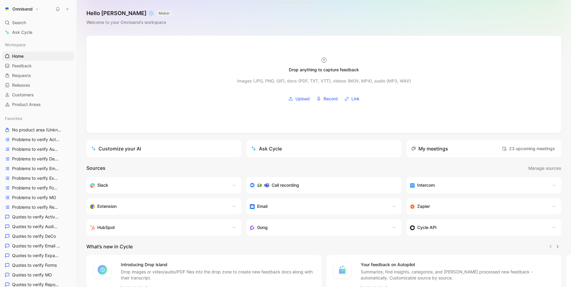
click at [68, 12] on button at bounding box center [67, 9] width 8 height 8
click at [89, 12] on button "New feedback c" at bounding box center [108, 11] width 65 height 10
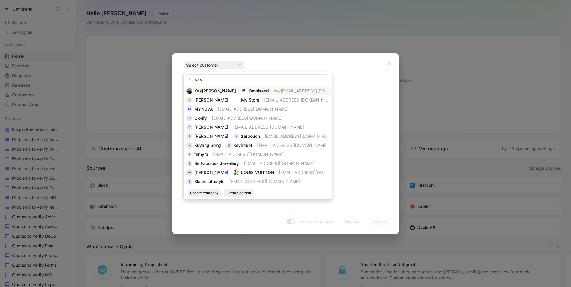
type input "kas"
click at [228, 92] on span "[PERSON_NAME]" at bounding box center [219, 90] width 34 height 5
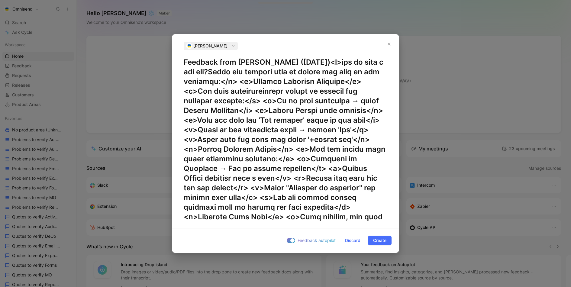
click at [351, 240] on span "Discard" at bounding box center [352, 240] width 15 height 7
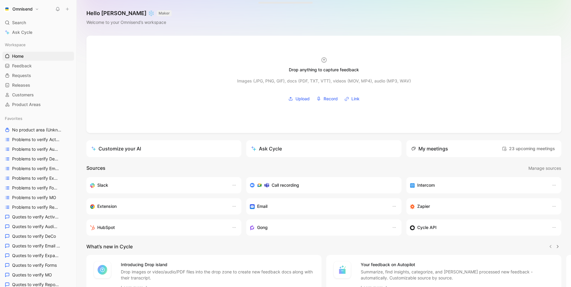
click at [66, 10] on icon at bounding box center [67, 9] width 4 height 4
click at [103, 13] on button "New feedback c" at bounding box center [108, 11] width 65 height 10
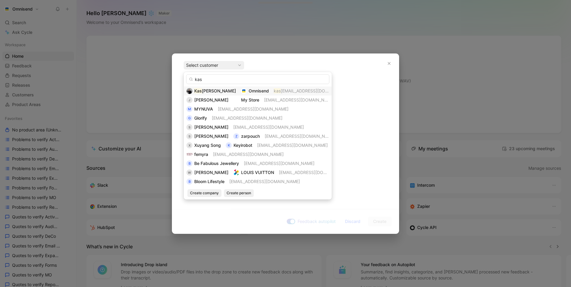
type input "kas"
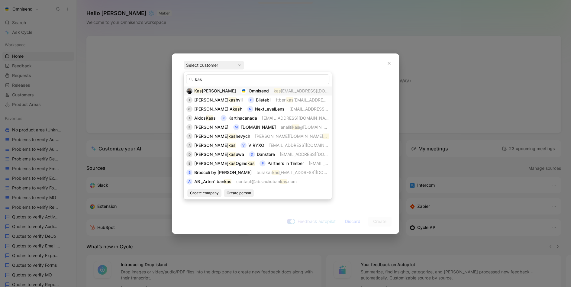
click at [227, 88] on div "Kas paras Toliušis" at bounding box center [215, 90] width 42 height 7
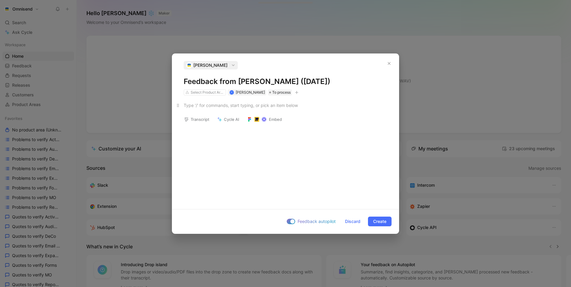
click at [239, 105] on div at bounding box center [286, 105] width 204 height 6
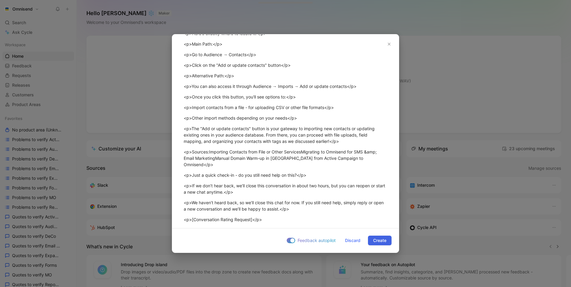
click at [383, 243] on span "Create" at bounding box center [379, 240] width 13 height 7
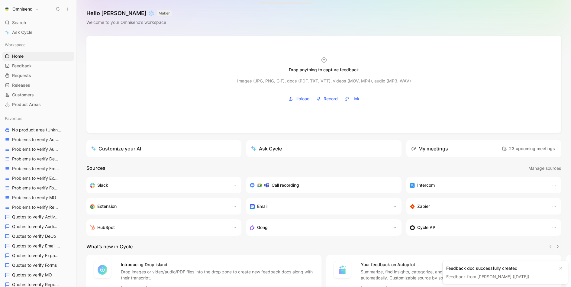
click at [505, 274] on link "Feedback from Kasparas Toliušis (Aug 21, 2025)" at bounding box center [487, 276] width 83 height 5
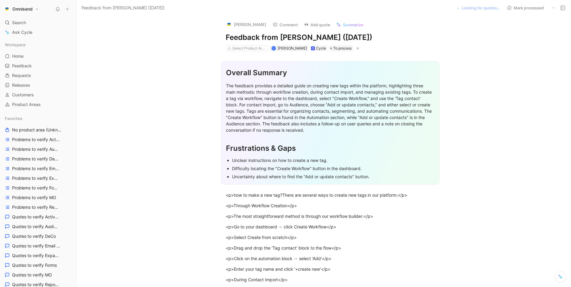
click at [552, 11] on button at bounding box center [553, 8] width 8 height 8
click at [524, 32] on div "Delete" at bounding box center [527, 29] width 55 height 7
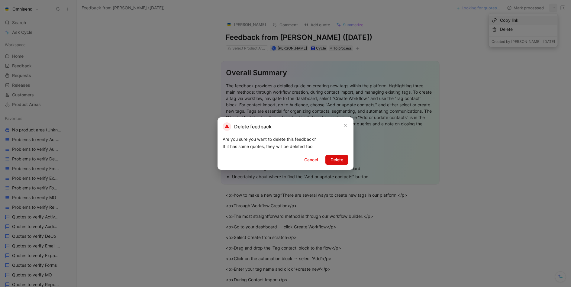
click at [336, 159] on span "Delete" at bounding box center [336, 159] width 13 height 7
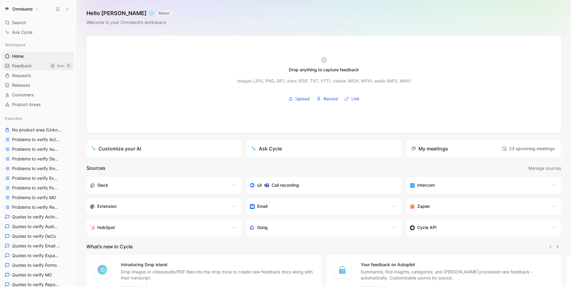
click at [31, 63] on span "Feedback" at bounding box center [22, 66] width 20 height 6
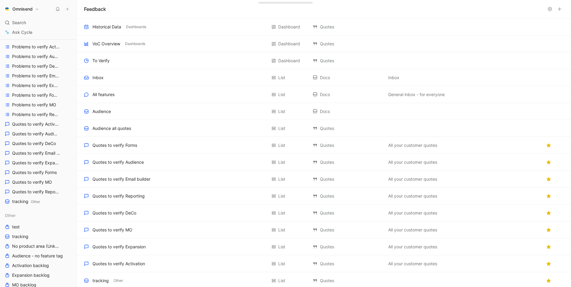
scroll to position [109, 0]
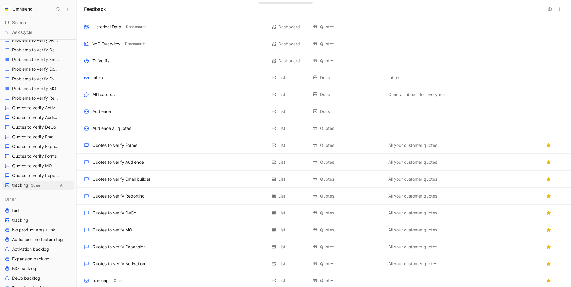
click at [36, 183] on span "Other" at bounding box center [35, 185] width 9 height 5
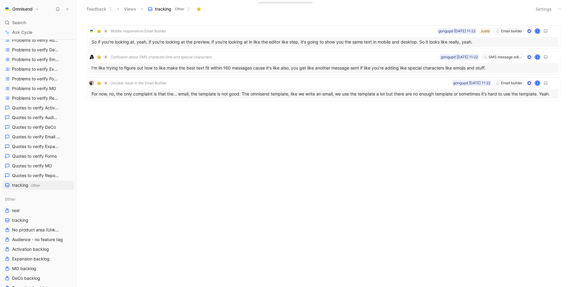
click at [547, 10] on button "Settings" at bounding box center [543, 9] width 21 height 8
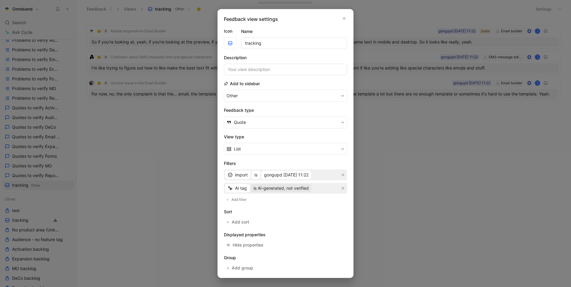
click at [303, 185] on span "is AI-generated, not verified" at bounding box center [280, 188] width 55 height 7
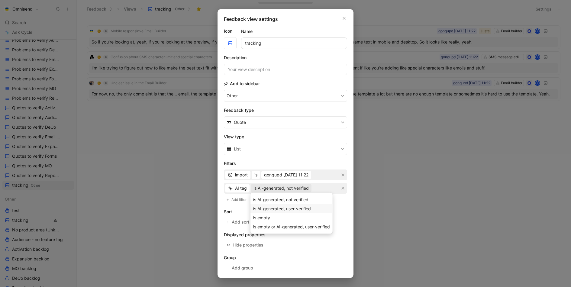
click at [301, 205] on div "is AI-generated, user-verified" at bounding box center [291, 208] width 77 height 7
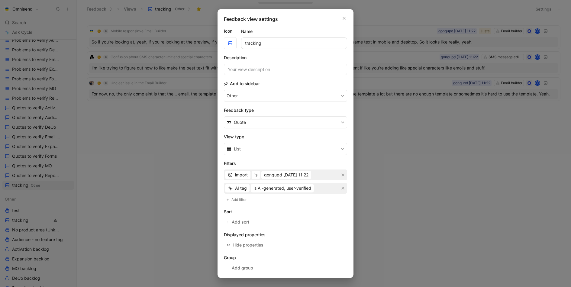
scroll to position [24, 0]
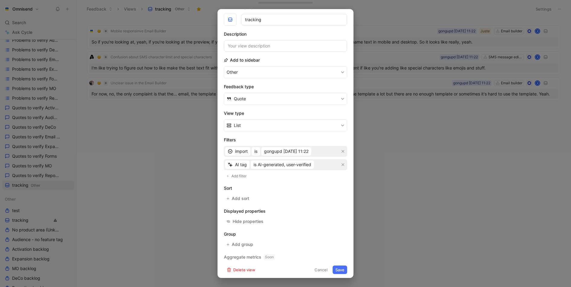
click at [338, 269] on button "Save" at bounding box center [340, 270] width 14 height 8
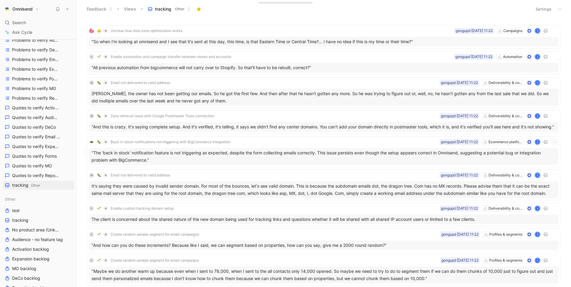
scroll to position [0, 0]
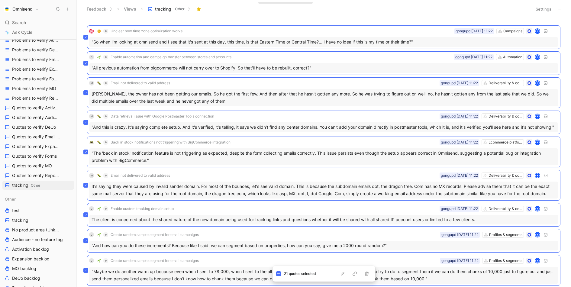
click at [360, 15] on header "Feedback Views tracking Other Settings" at bounding box center [324, 9] width 494 height 18
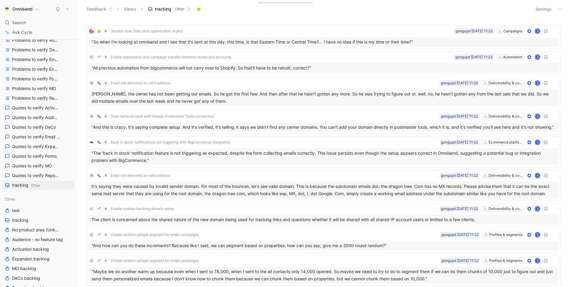
click at [554, 9] on div "Settings" at bounding box center [548, 9] width 31 height 9
click at [550, 9] on button "Settings" at bounding box center [543, 9] width 21 height 8
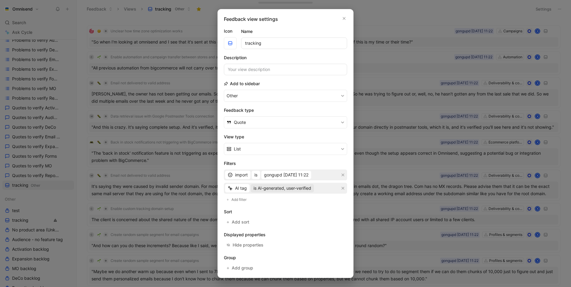
click at [303, 185] on span "is AI-generated, user-verified" at bounding box center [282, 188] width 58 height 7
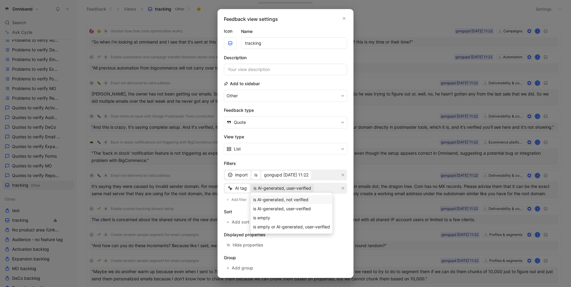
click at [298, 203] on div "is AI-generated, not verified" at bounding box center [291, 199] width 77 height 7
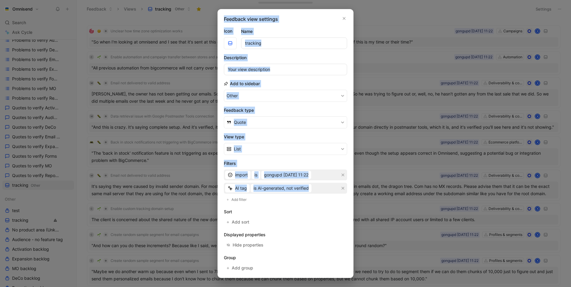
drag, startPoint x: 385, startPoint y: 135, endPoint x: 297, endPoint y: 193, distance: 105.2
click at [297, 192] on div "Feedback view settings Icon Name tracking Description Add to sidebar Other Feed…" at bounding box center [285, 143] width 571 height 287
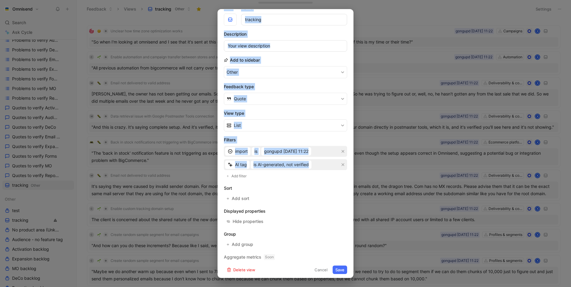
click at [337, 269] on button "Save" at bounding box center [340, 270] width 14 height 8
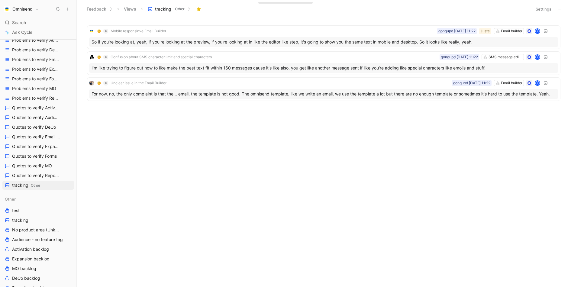
click at [376, 9] on div "Feedback Views tracking Other" at bounding box center [305, 9] width 445 height 10
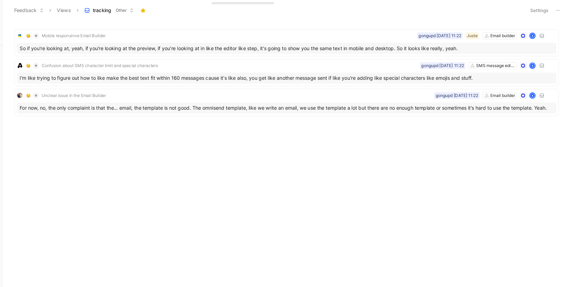
scroll to position [0, 0]
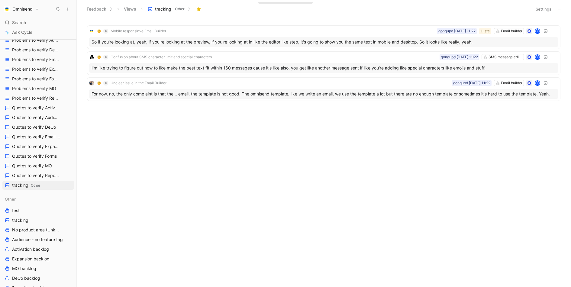
click at [547, 8] on button "Settings" at bounding box center [543, 9] width 21 height 8
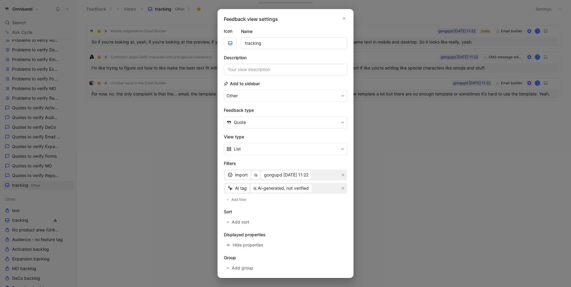
click at [388, 173] on div at bounding box center [285, 143] width 571 height 287
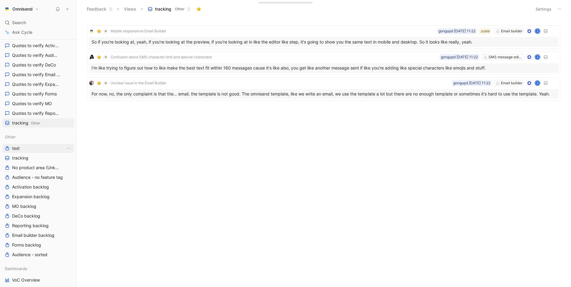
scroll to position [172, 0]
click at [35, 147] on link "test" at bounding box center [38, 147] width 72 height 9
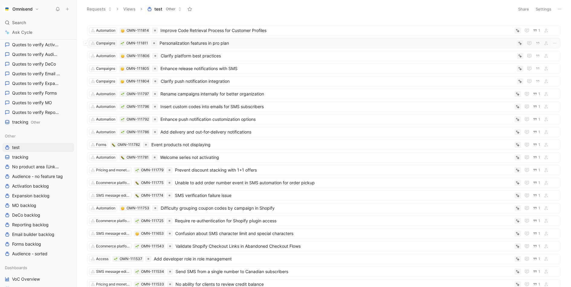
click at [224, 42] on span "Personalization features in pro plan" at bounding box center [336, 43] width 355 height 7
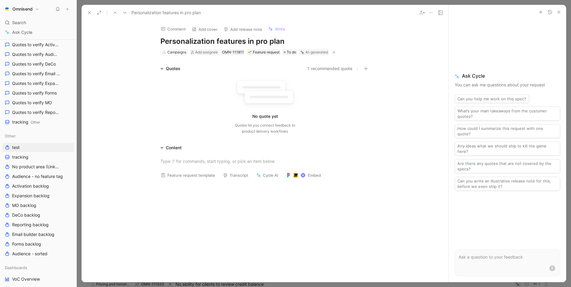
click at [86, 13] on button at bounding box center [89, 12] width 8 height 8
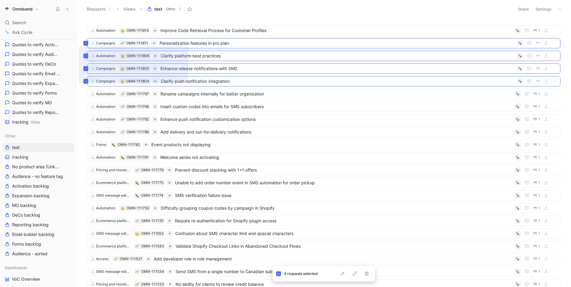
drag, startPoint x: 79, startPoint y: 47, endPoint x: 187, endPoint y: 82, distance: 113.5
click at [188, 82] on div "Automation OMN-111814 Improve Code Retrieval Process for Customer Profiles 1 Ca…" at bounding box center [324, 152] width 494 height 269
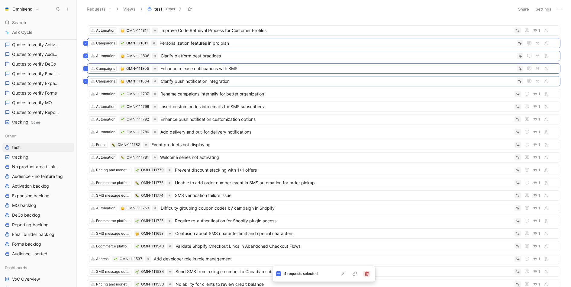
click at [368, 274] on icon "button" at bounding box center [367, 274] width 4 height 4
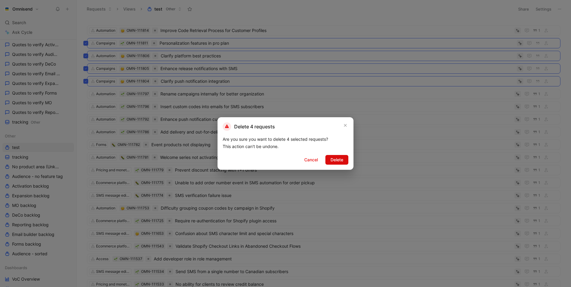
click at [345, 163] on button "Delete" at bounding box center [336, 160] width 23 height 10
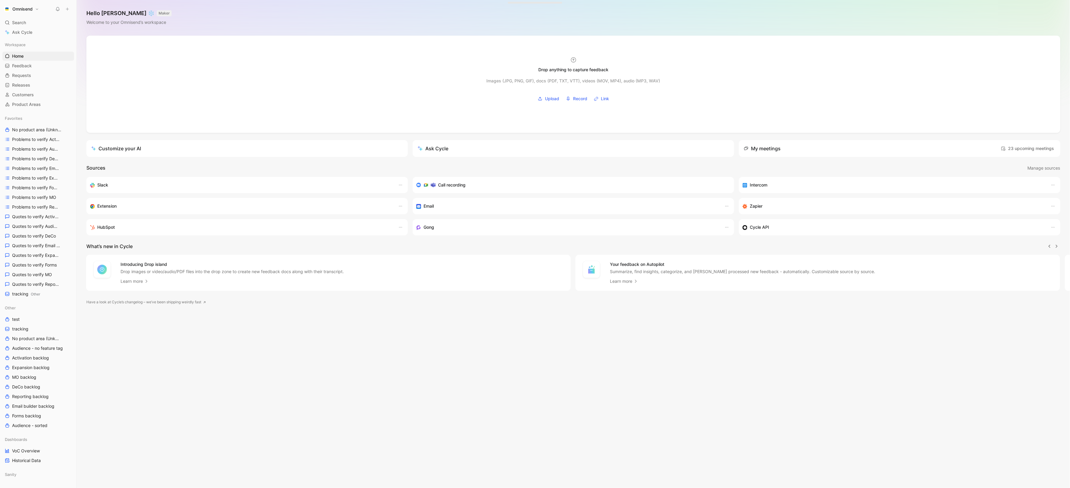
click at [31, 7] on h1 "Omnisend" at bounding box center [22, 8] width 20 height 5
click at [280, 10] on div at bounding box center [535, 244] width 1070 height 488
click at [1059, 13] on img at bounding box center [1057, 13] width 6 height 6
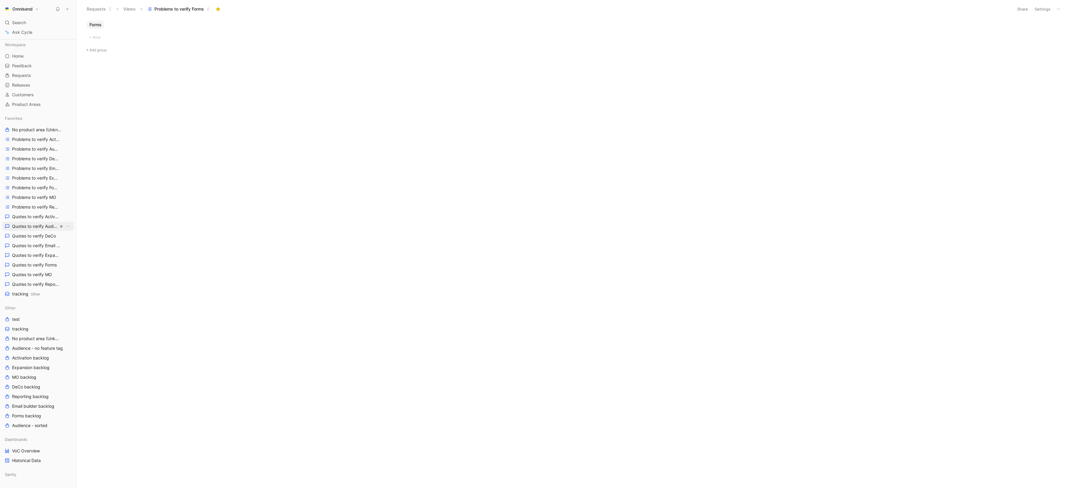
scroll to position [23, 0]
click at [37, 394] on span "Forms backlog" at bounding box center [26, 393] width 29 height 6
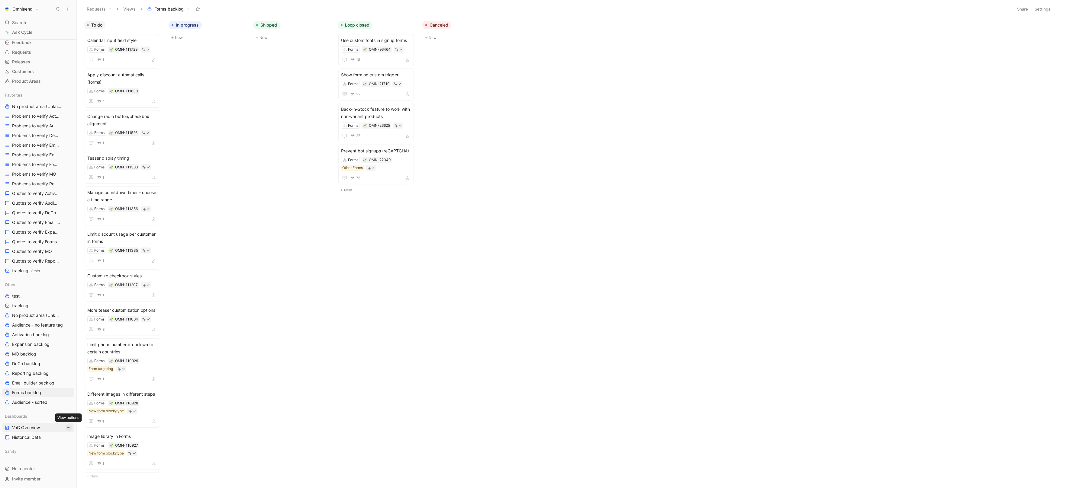
click at [70, 429] on icon "View actions" at bounding box center [68, 428] width 5 height 5
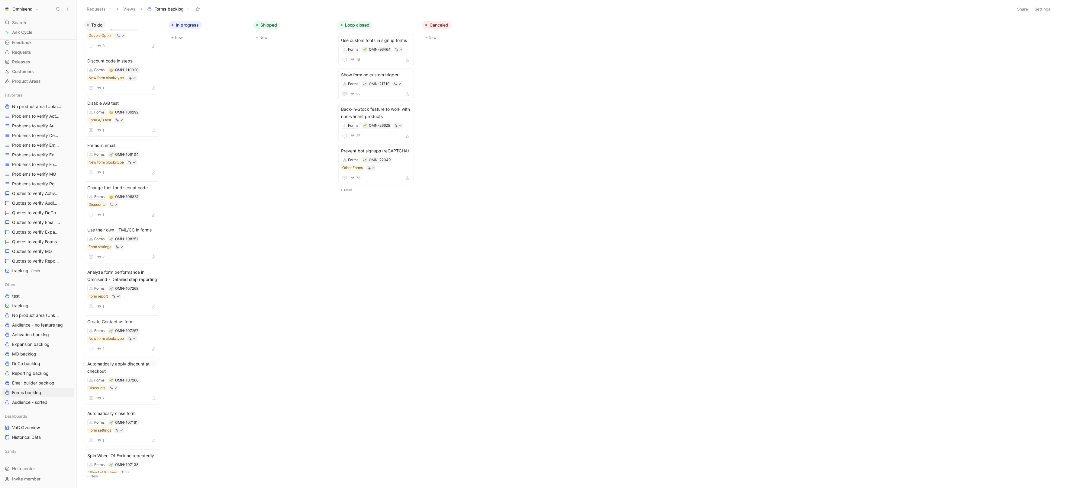
scroll to position [1588, 0]
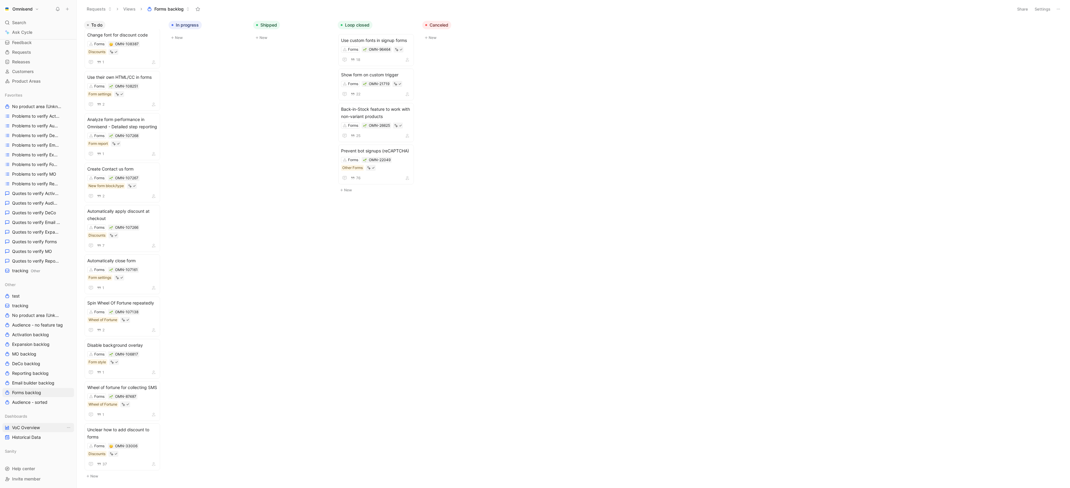
click at [13, 429] on span "VoC Overview" at bounding box center [26, 428] width 28 height 6
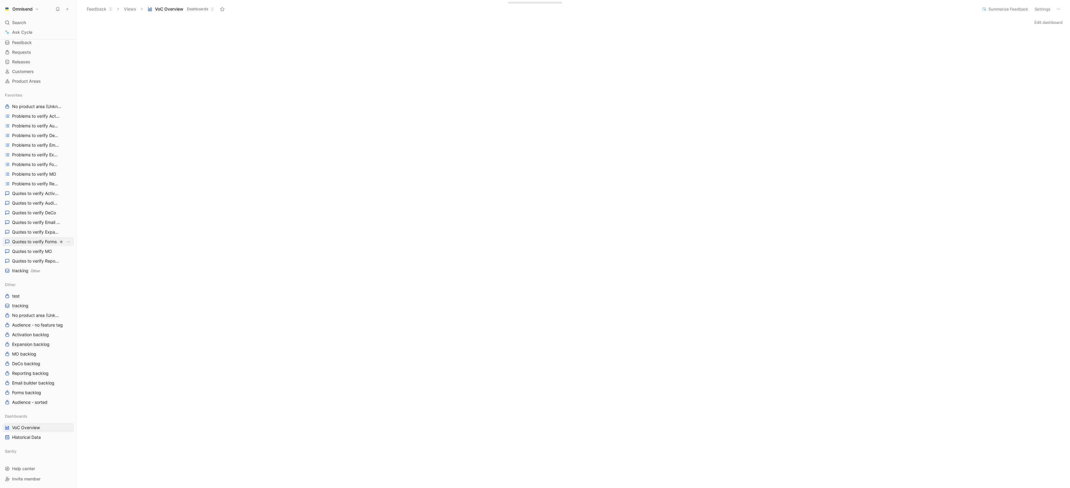
click at [34, 242] on span "Quotes to verify Forms" at bounding box center [34, 242] width 45 height 6
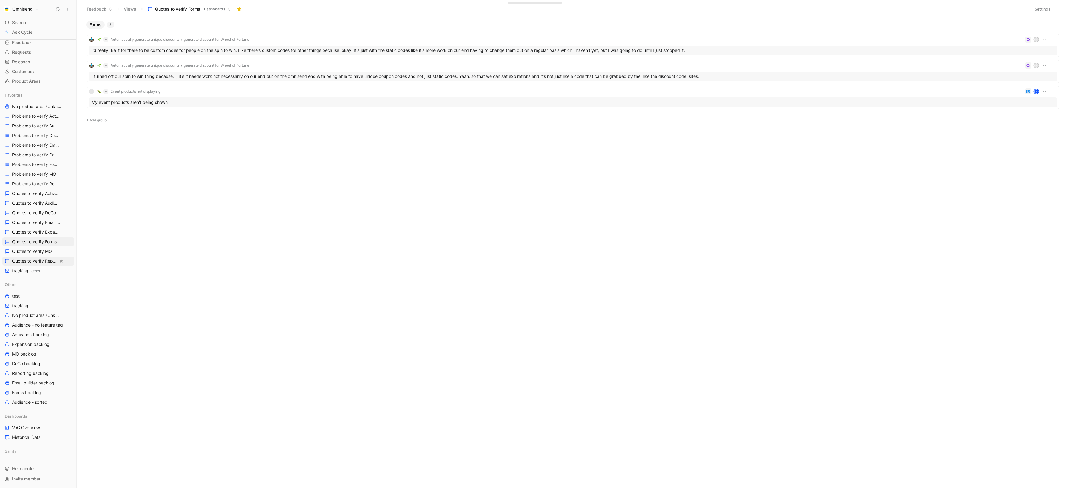
click at [35, 260] on span "Quotes to verify Reporting" at bounding box center [35, 261] width 46 height 6
click at [39, 253] on span "Quotes to verify MO" at bounding box center [32, 252] width 40 height 6
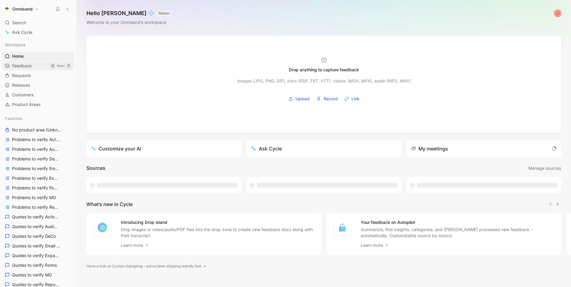
click at [31, 66] on span "Feedback" at bounding box center [22, 66] width 20 height 6
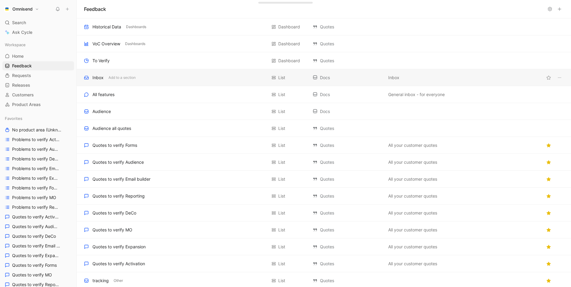
click at [155, 82] on div "Inbox Add to a section List Docs Inbox" at bounding box center [324, 77] width 494 height 17
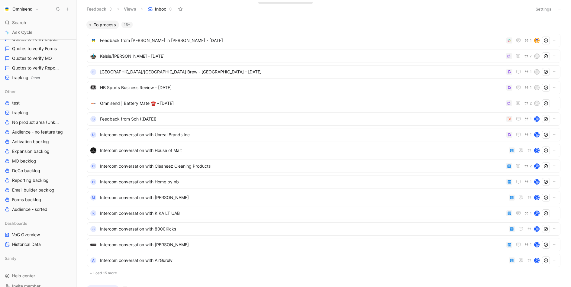
scroll to position [225, 0]
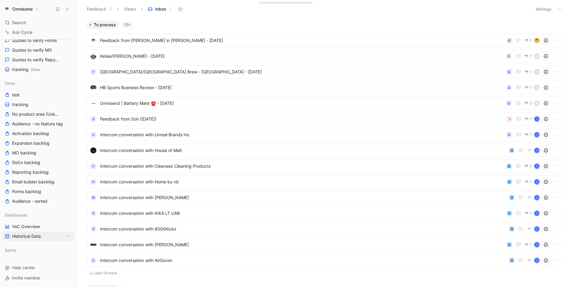
click at [25, 232] on link "Historical Data" at bounding box center [38, 236] width 72 height 9
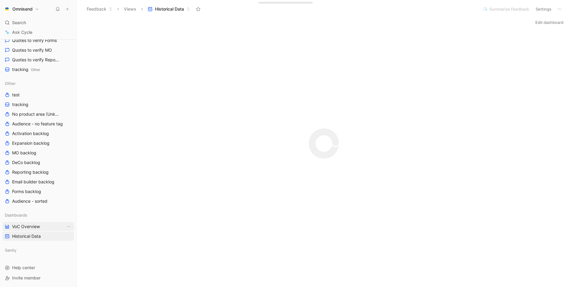
click at [25, 228] on span "VoC Overview" at bounding box center [26, 227] width 28 height 6
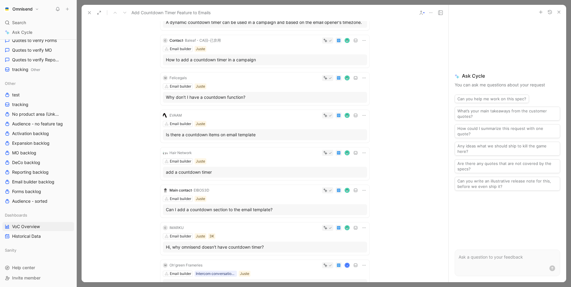
scroll to position [79, 0]
drag, startPoint x: 269, startPoint y: 135, endPoint x: 166, endPoint y: 135, distance: 103.3
click at [166, 135] on div "Is there a countdown items on email template" at bounding box center [265, 134] width 198 height 7
copy div "Is there a countdown items on email template"
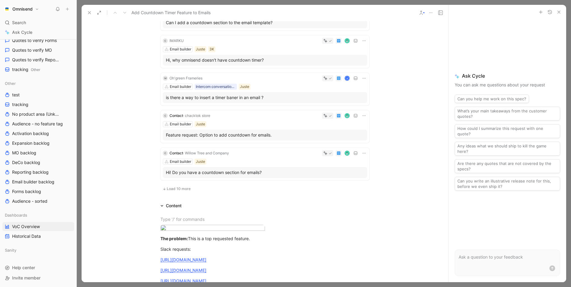
scroll to position [273, 0]
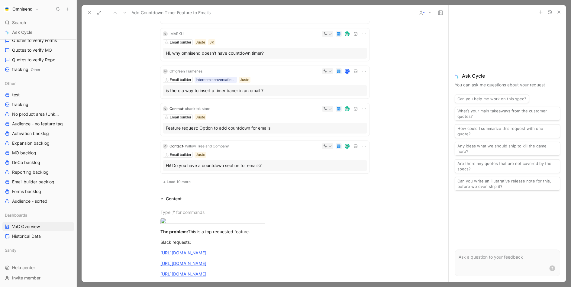
click at [172, 182] on span "Load 10 more" at bounding box center [179, 181] width 24 height 5
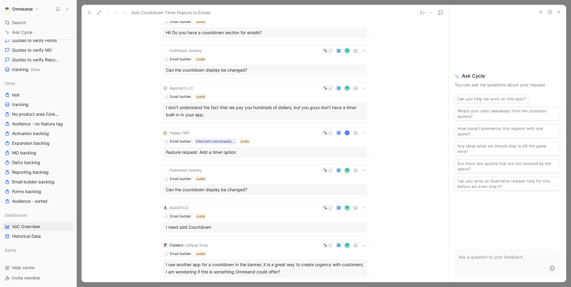
scroll to position [407, 0]
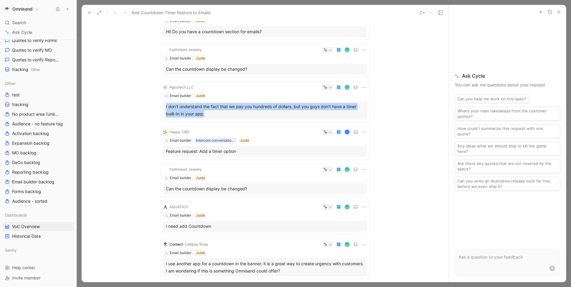
drag, startPoint x: 214, startPoint y: 113, endPoint x: 166, endPoint y: 106, distance: 48.8
click at [166, 106] on div "I don't understand the fact that we pay you hundreds of dollars, but you guys d…" at bounding box center [265, 110] width 198 height 14
copy div "I don't understand the fact that we pay you hundreds of dollars, but you guys d…"
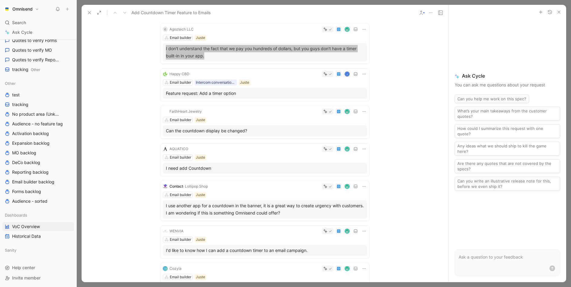
scroll to position [472, 0]
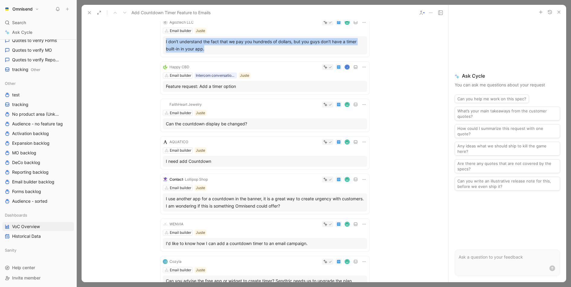
click at [91, 11] on icon at bounding box center [89, 12] width 5 height 5
click at [91, 11] on button "Feedback" at bounding box center [99, 9] width 31 height 9
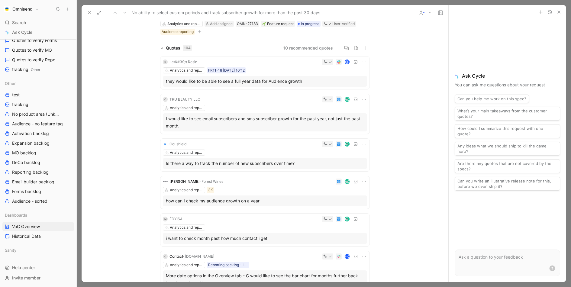
scroll to position [35, 0]
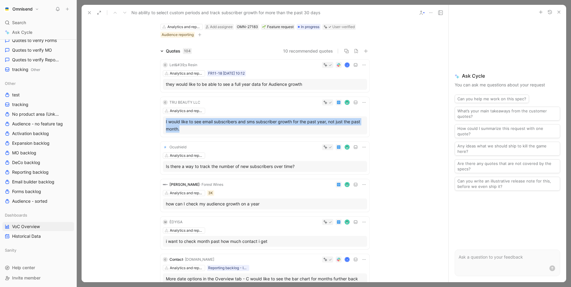
drag, startPoint x: 195, startPoint y: 128, endPoint x: 166, endPoint y: 122, distance: 29.6
click at [166, 122] on div "I would like to see email subscribers and sms subscriber growth for the past ye…" at bounding box center [265, 125] width 198 height 14
copy div "I would like to see email subscribers and sms subscriber growth for the past ye…"
drag, startPoint x: 92, startPoint y: 12, endPoint x: 147, endPoint y: 80, distance: 87.2
click at [146, 79] on div "No ability to select custom periods and track subscriber growth for more than t…" at bounding box center [265, 143] width 367 height 277
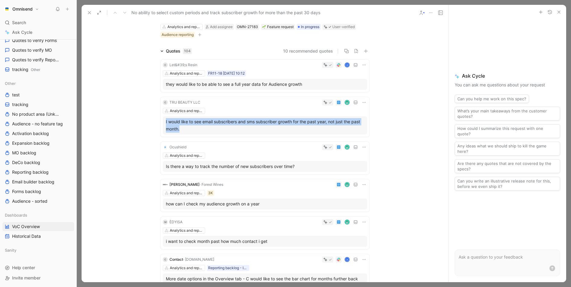
click at [89, 10] on icon at bounding box center [89, 12] width 5 height 5
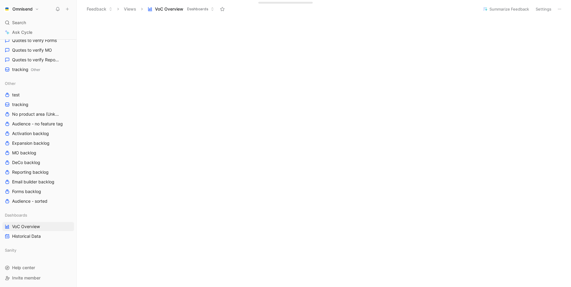
scroll to position [253, 0]
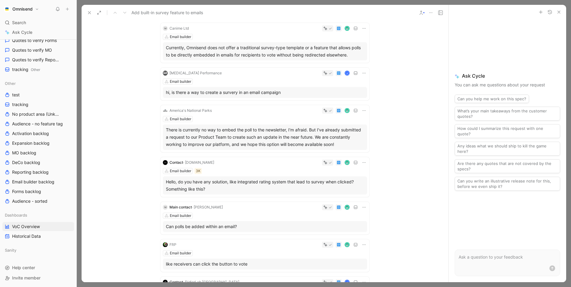
scroll to position [94, 0]
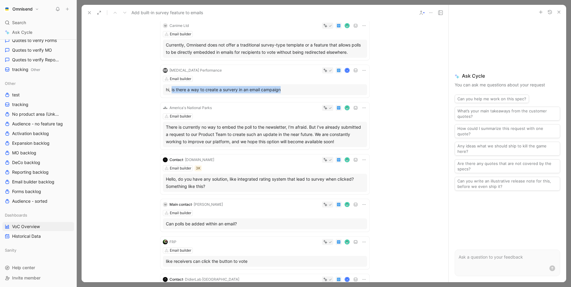
drag, startPoint x: 299, startPoint y: 91, endPoint x: 172, endPoint y: 91, distance: 127.5
click at [172, 91] on div "hi, is there a way to create a survery in an email campaign" at bounding box center [265, 89] width 198 height 7
copy div "is there a way to create a survery in an email campaign"
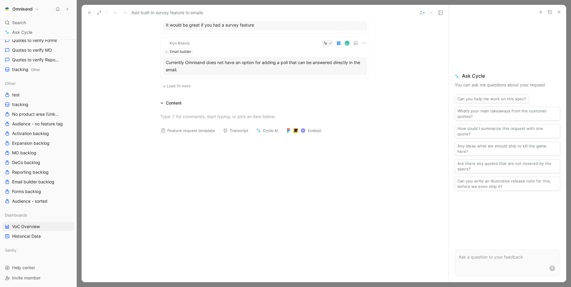
click at [91, 12] on icon at bounding box center [89, 12] width 5 height 5
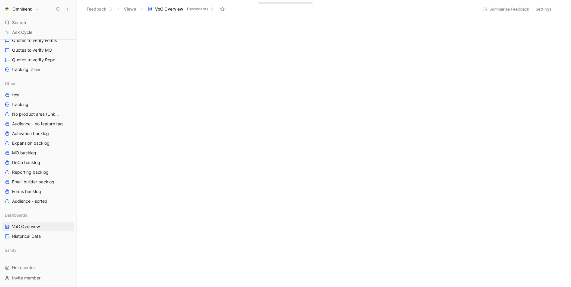
scroll to position [238, 0]
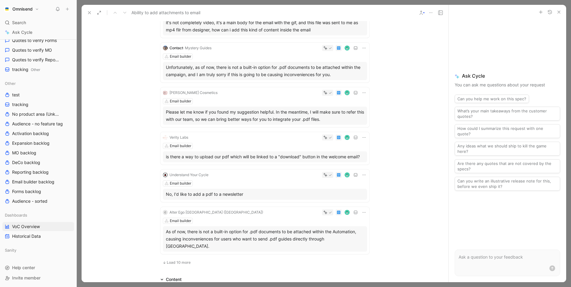
scroll to position [249, 0]
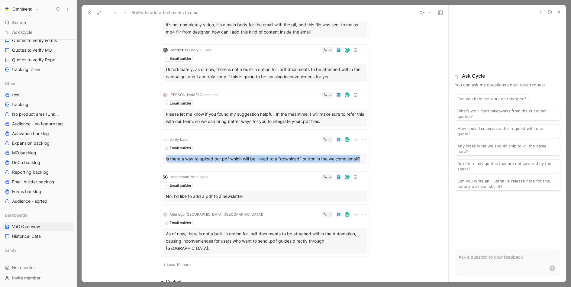
drag, startPoint x: 363, startPoint y: 159, endPoint x: 166, endPoint y: 158, distance: 197.3
click at [166, 158] on div "is there a way to upload our pdf which will be linked to a "download" button in…" at bounding box center [265, 158] width 198 height 7
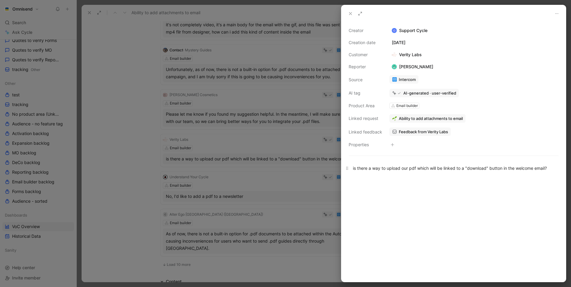
click at [412, 165] on div "is there a way to upload our pdf which will be linked to a "download" button in…" at bounding box center [453, 168] width 201 height 6
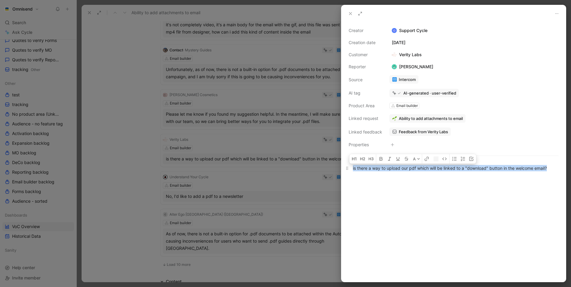
click at [412, 165] on div "is there a way to upload our pdf which will be linked to a "download" button in…" at bounding box center [453, 168] width 201 height 6
copy div "is there a way to upload our pdf which will be linked to a "download" button in…"
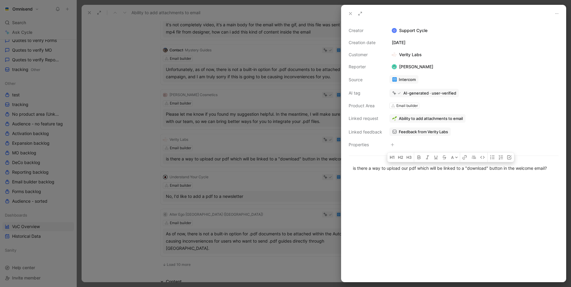
click at [88, 13] on div at bounding box center [285, 143] width 571 height 287
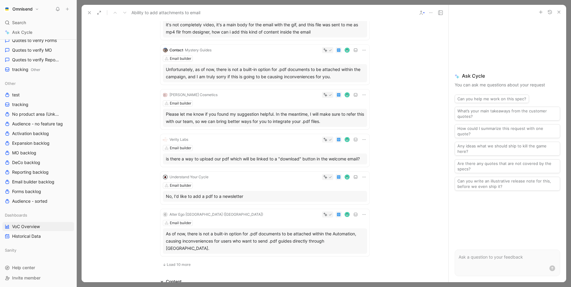
click at [89, 13] on use at bounding box center [89, 12] width 2 height 2
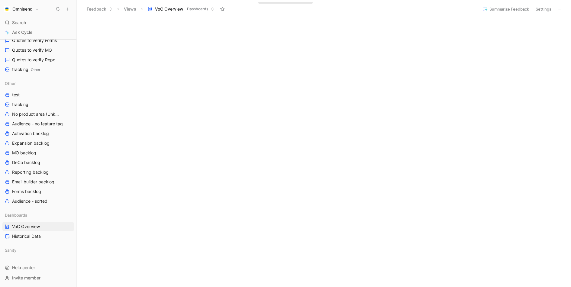
scroll to position [179, 0]
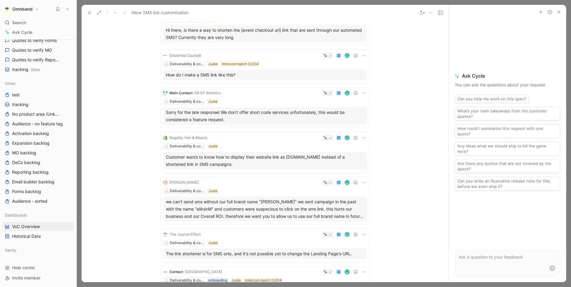
scroll to position [180, 0]
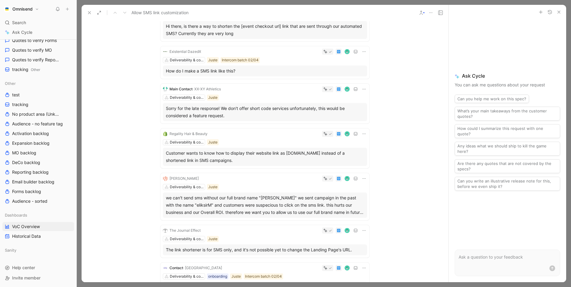
click at [342, 211] on div "we can't send sms without our full brand name "Eliksir Maroka" we sent campaign…" at bounding box center [265, 205] width 198 height 22
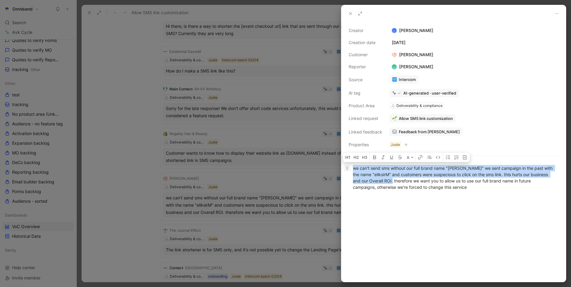
drag, startPoint x: 391, startPoint y: 180, endPoint x: 347, endPoint y: 170, distance: 45.4
click at [347, 170] on p "we can't send sms without our full brand name "Eliksir Maroka" we sent campaign…" at bounding box center [453, 177] width 224 height 29
copy div "we can't send sms without our full brand name "Eliksir Maroka" we sent campaign…"
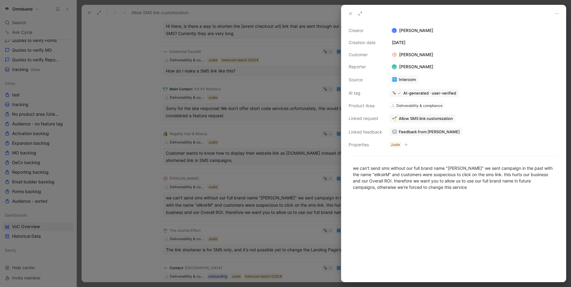
click at [230, 82] on div at bounding box center [285, 143] width 571 height 287
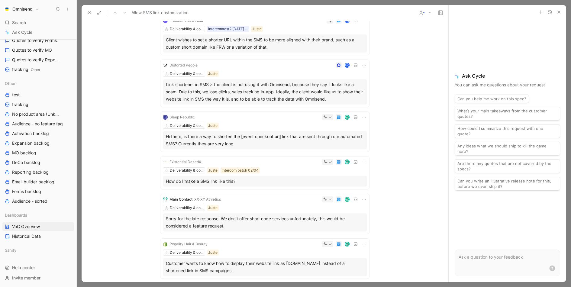
scroll to position [85, 0]
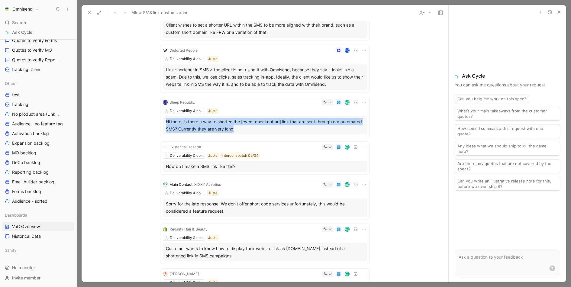
drag, startPoint x: 280, startPoint y: 130, endPoint x: 166, endPoint y: 121, distance: 114.2
click at [166, 121] on div "Hi there, is there a way to shorten the [event checkout url] link that are sent…" at bounding box center [265, 125] width 198 height 14
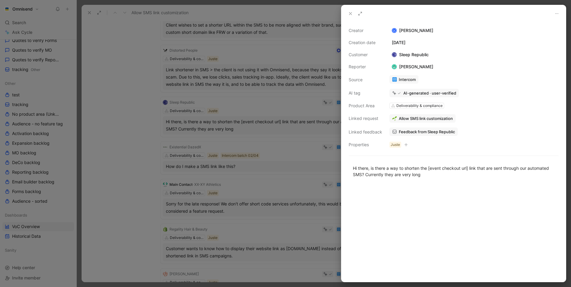
click at [452, 159] on div "Hi there, is there a way to shorten the [event checkout url] link that are sent…" at bounding box center [453, 171] width 224 height 26
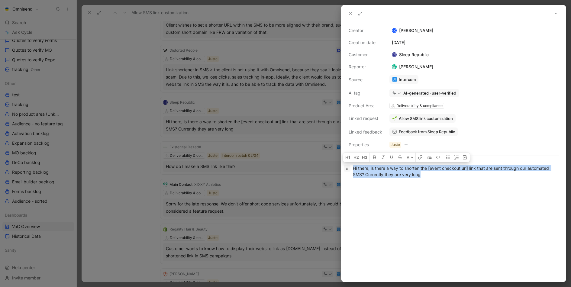
drag, startPoint x: 451, startPoint y: 176, endPoint x: 346, endPoint y: 165, distance: 104.8
click at [346, 165] on p "Hi there, is there a way to shorten the [event checkout url] link that are sent…" at bounding box center [453, 171] width 224 height 16
copy div "Hi there, is there a way to shorten the [event checkout url] link that are sent…"
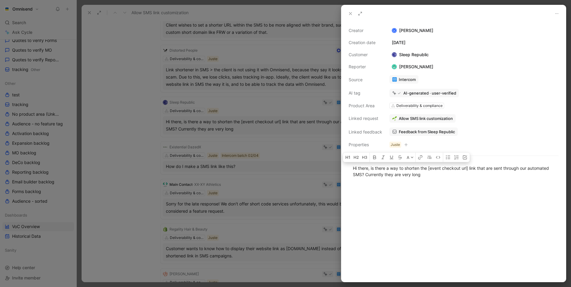
click at [255, 204] on div at bounding box center [285, 143] width 571 height 287
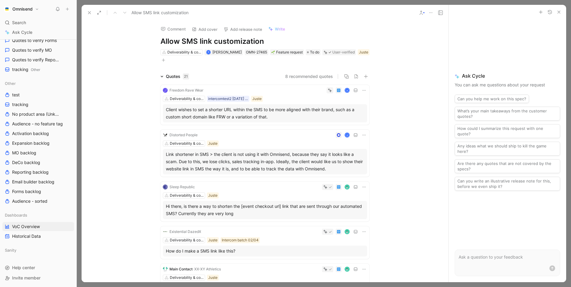
click at [89, 14] on icon at bounding box center [89, 12] width 5 height 5
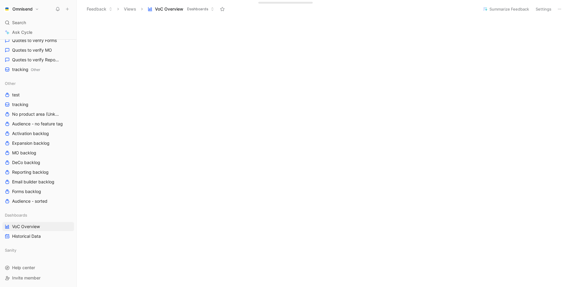
scroll to position [147, 0]
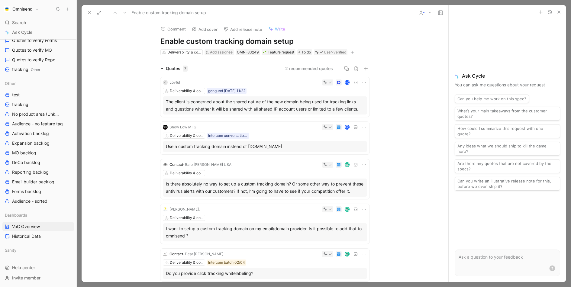
scroll to position [14, 0]
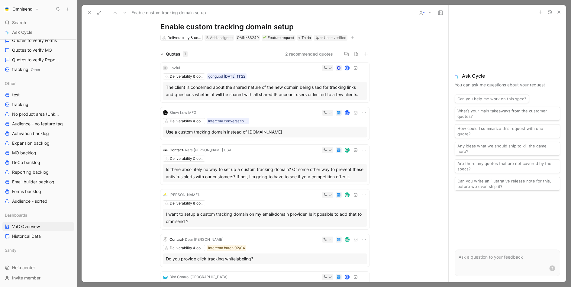
click at [222, 180] on div "Is there absolutely no way to set up a custom tracking domain? Or some other wa…" at bounding box center [265, 173] width 198 height 14
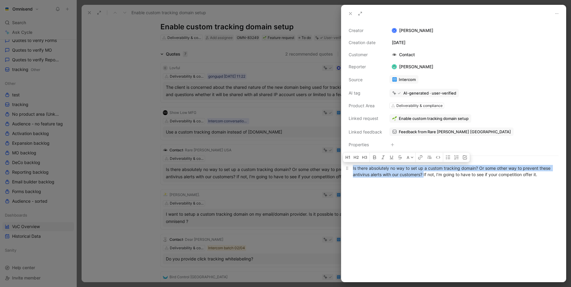
drag, startPoint x: 425, startPoint y: 174, endPoint x: 352, endPoint y: 166, distance: 73.6
click at [352, 166] on p "Is there absolutely no way to set up a custom tracking domain? Or some other wa…" at bounding box center [453, 171] width 224 height 16
copy div "Is there absolutely no way to set up a custom tracking domain? Or some other wa…"
click at [288, 164] on div at bounding box center [285, 143] width 571 height 287
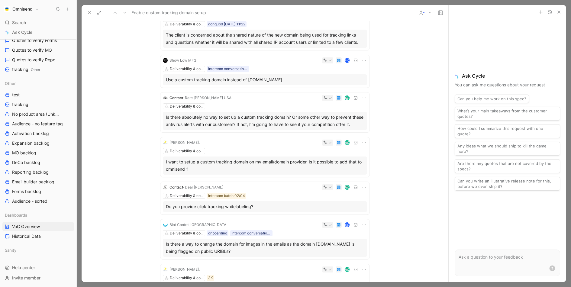
scroll to position [71, 0]
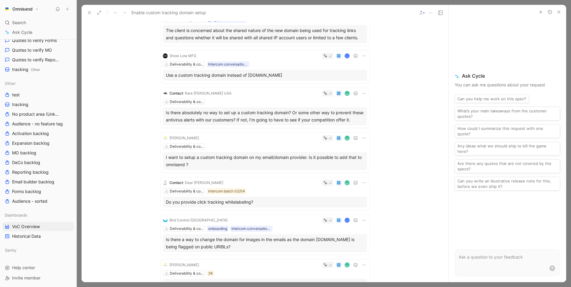
click at [89, 11] on icon at bounding box center [89, 12] width 5 height 5
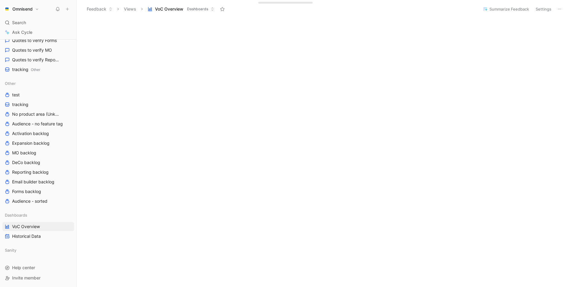
scroll to position [248, 0]
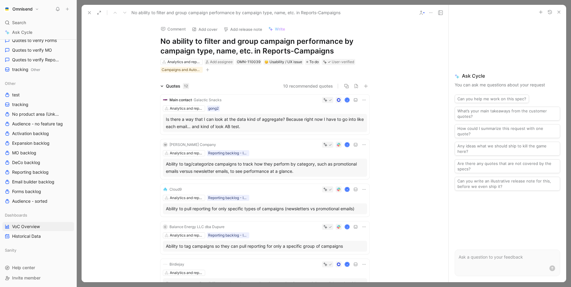
drag, startPoint x: 257, startPoint y: 130, endPoint x: 166, endPoint y: 119, distance: 91.8
click at [166, 119] on div "Is there a way that I can look at the data kind of aggregate? Because right now…" at bounding box center [265, 123] width 198 height 14
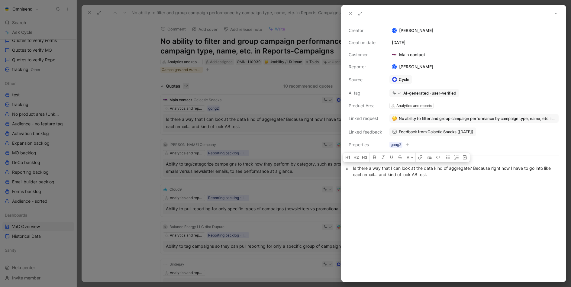
drag, startPoint x: 440, startPoint y: 176, endPoint x: 353, endPoint y: 169, distance: 87.3
click at [353, 169] on div "Is there a way that I can look at the data kind of aggregate? Because right now…" at bounding box center [453, 171] width 201 height 13
copy div "Is there a way that I can look at the data kind of aggregate? Because right now…"
click at [211, 139] on div at bounding box center [285, 143] width 571 height 287
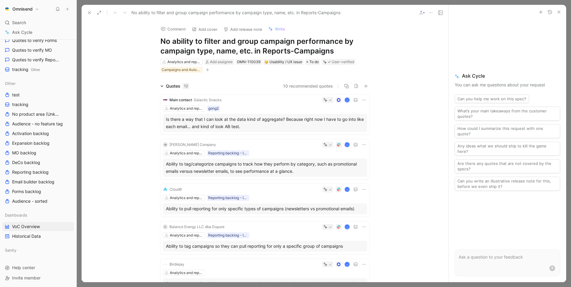
click at [89, 13] on use at bounding box center [89, 12] width 2 height 2
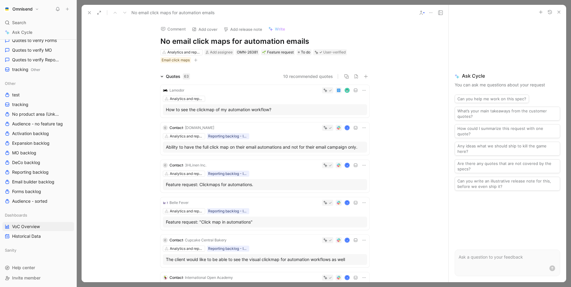
drag, startPoint x: 284, startPoint y: 110, endPoint x: 138, endPoint y: 137, distance: 148.1
click at [138, 137] on div "Quotes 63 10 recommended quotes Lamodor Analytics and reports How to see the cl…" at bounding box center [265, 275] width 367 height 404
click at [116, 154] on div "Quotes 63 10 recommended quotes Lamodor Analytics and reports How to see the cl…" at bounding box center [265, 275] width 367 height 404
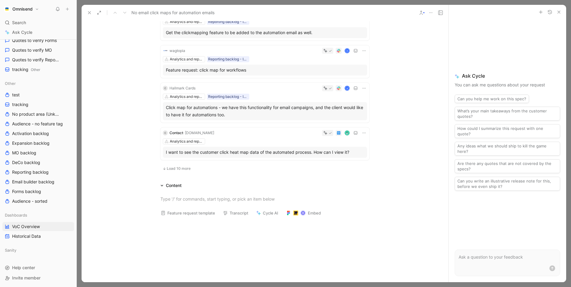
scroll to position [302, 0]
click at [90, 10] on icon at bounding box center [89, 12] width 5 height 5
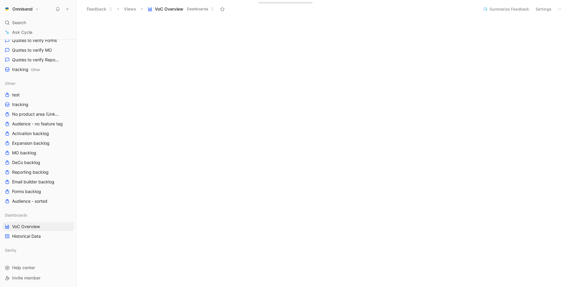
scroll to position [181, 0]
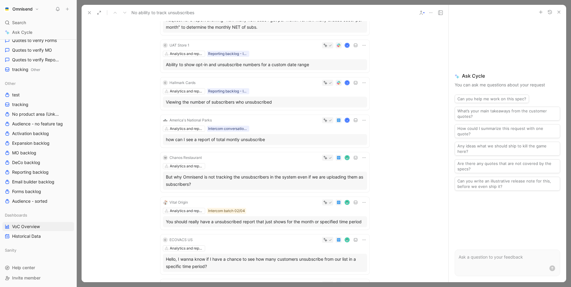
scroll to position [132, 0]
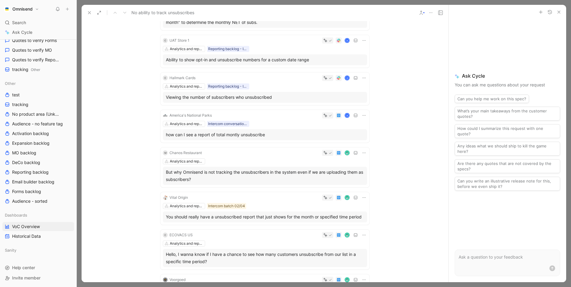
drag, startPoint x: 207, startPoint y: 178, endPoint x: 166, endPoint y: 172, distance: 41.1
click at [166, 172] on div "But why Omnisend is not tracking the unsubscribers in the system even if we are…" at bounding box center [265, 176] width 198 height 14
copy div "But why Omnisend is not tracking the unsubscribers in the system even if we are…"
click at [89, 12] on use at bounding box center [89, 12] width 2 height 2
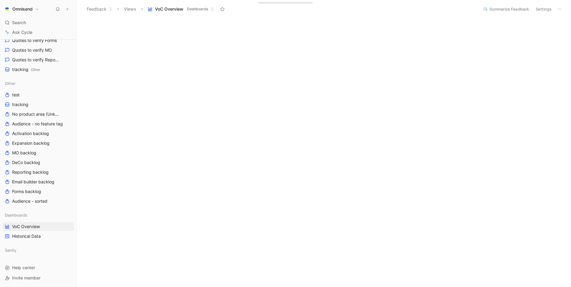
scroll to position [209, 0]
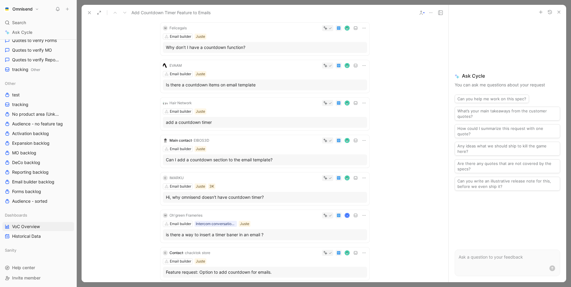
scroll to position [129, 0]
drag, startPoint x: 281, startPoint y: 200, endPoint x: 166, endPoint y: 198, distance: 114.2
click at [166, 198] on div "Hi, why omnisend doesn't have countdown timer?" at bounding box center [265, 197] width 198 height 7
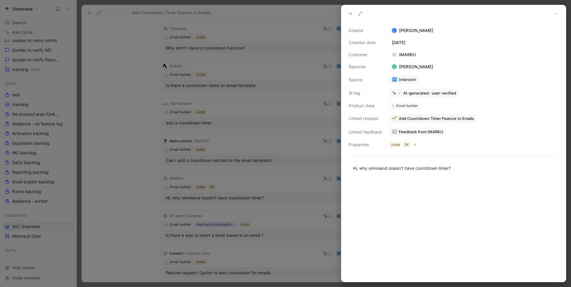
click at [214, 199] on div at bounding box center [285, 143] width 571 height 287
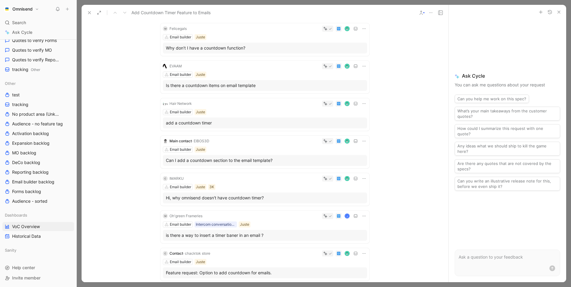
drag, startPoint x: 284, startPoint y: 199, endPoint x: 174, endPoint y: 197, distance: 110.6
click at [174, 197] on div "Hi, why omnisend doesn't have countdown timer?" at bounding box center [265, 197] width 198 height 7
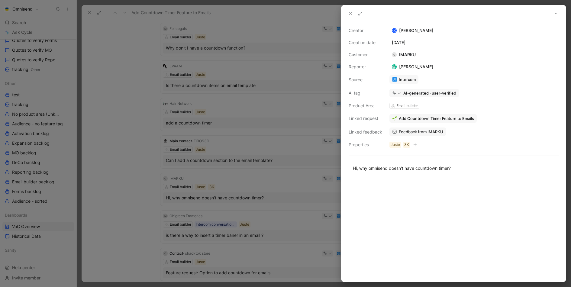
drag, startPoint x: 360, startPoint y: 169, endPoint x: 459, endPoint y: 172, distance: 99.1
click at [459, 172] on div "Hi, why omnisend doesn't have countdown timer?" at bounding box center [453, 168] width 224 height 20
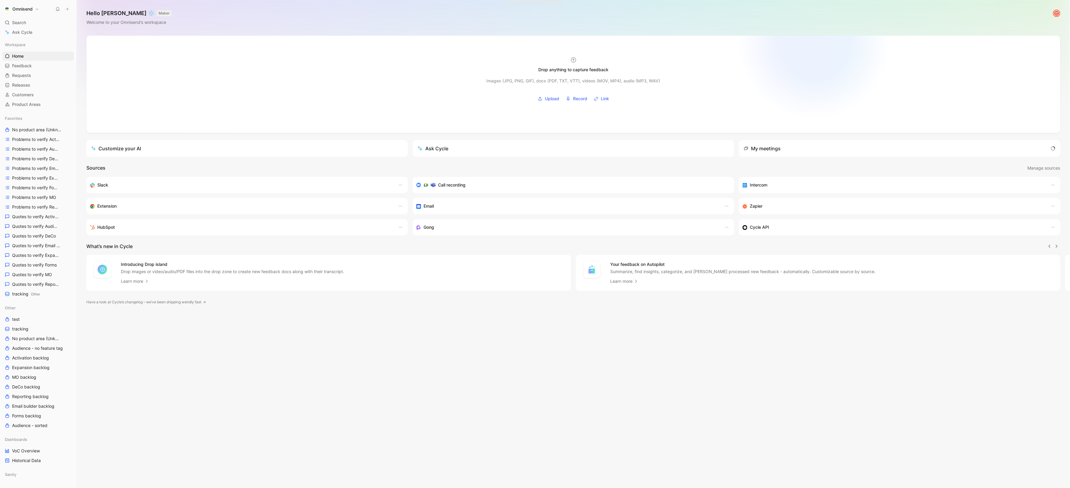
scroll to position [0, 0]
click at [22, 287] on span "Quotes to verify Reporting" at bounding box center [35, 285] width 46 height 6
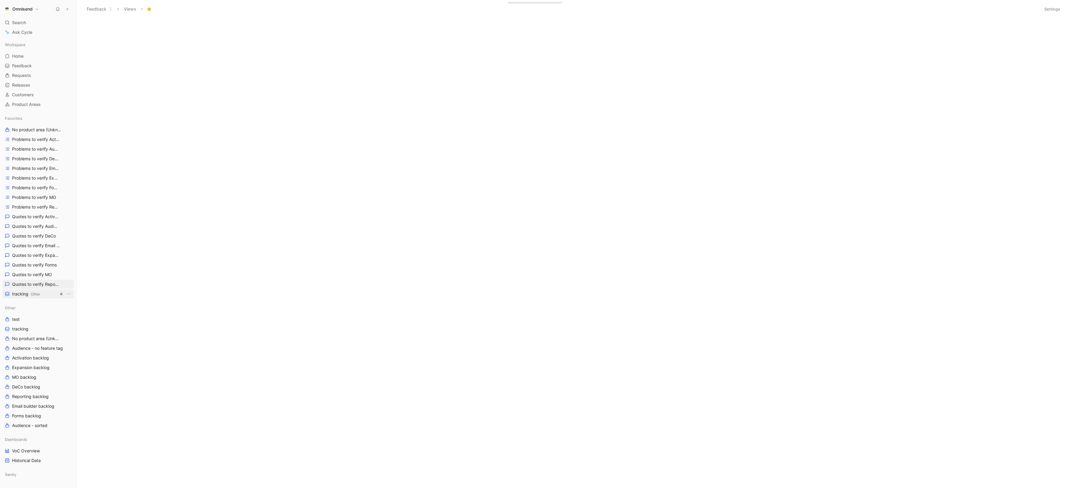
click at [22, 293] on span "tracking Other" at bounding box center [26, 294] width 28 height 6
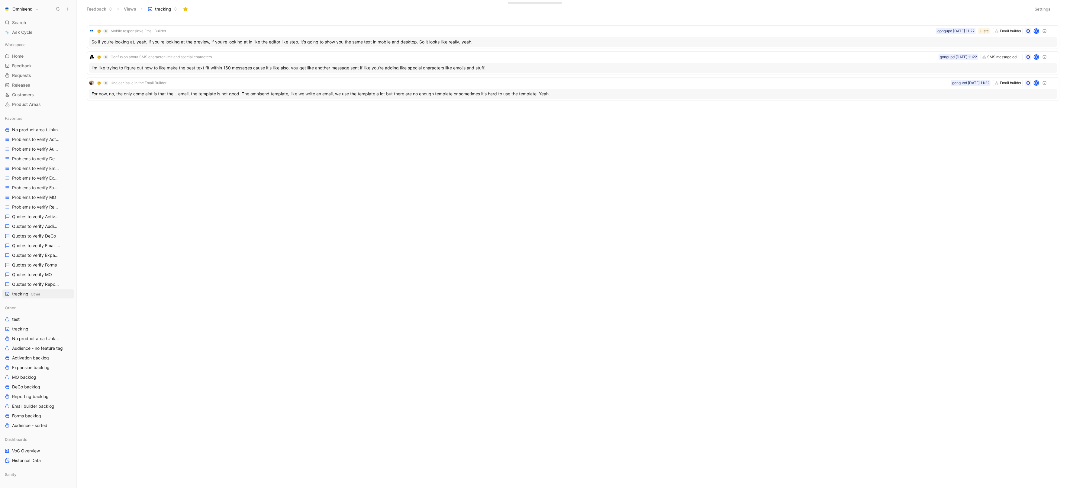
click at [1047, 9] on button "Settings" at bounding box center [1042, 9] width 21 height 8
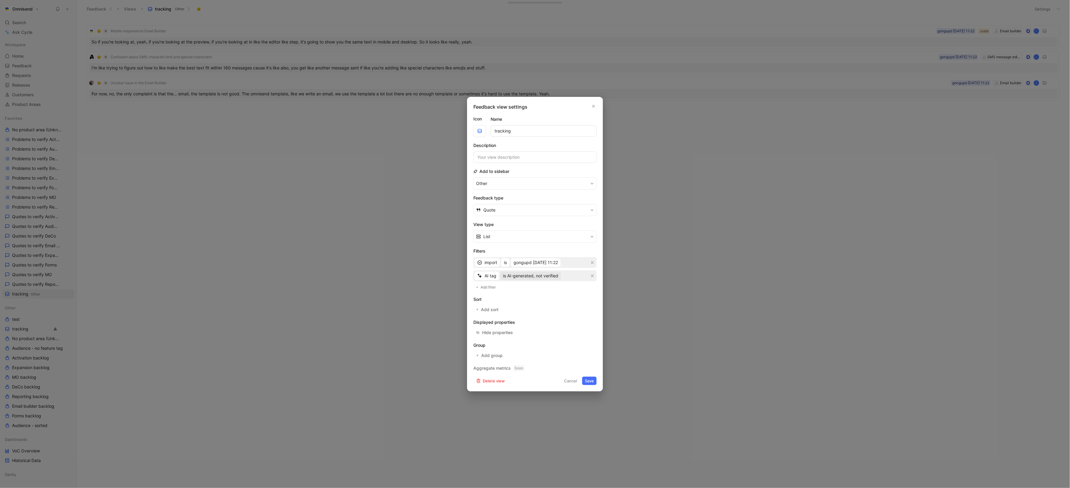
click at [554, 277] on span "is AI-generated, not verified" at bounding box center [530, 275] width 55 height 7
click at [535, 261] on span "gongupd 18-08-2025 11:22" at bounding box center [536, 262] width 44 height 7
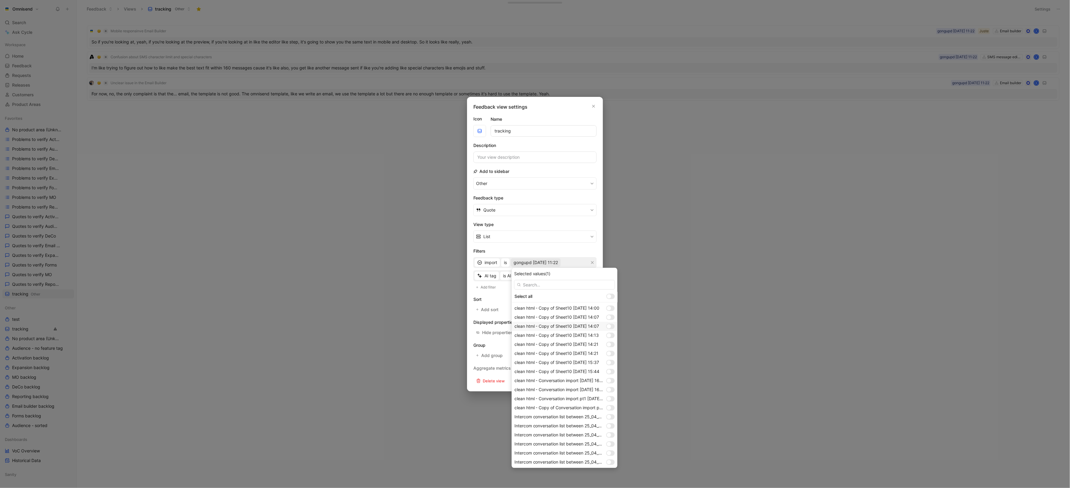
scroll to position [481, 0]
click at [612, 426] on div at bounding box center [612, 425] width 4 height 4
click at [609, 460] on div at bounding box center [609, 462] width 4 height 4
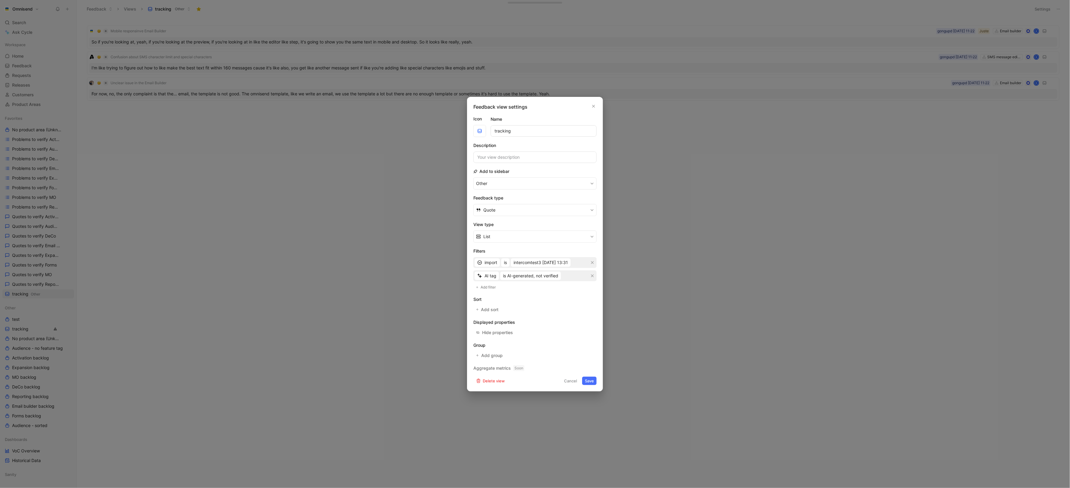
click at [587, 380] on button "Save" at bounding box center [589, 381] width 14 height 8
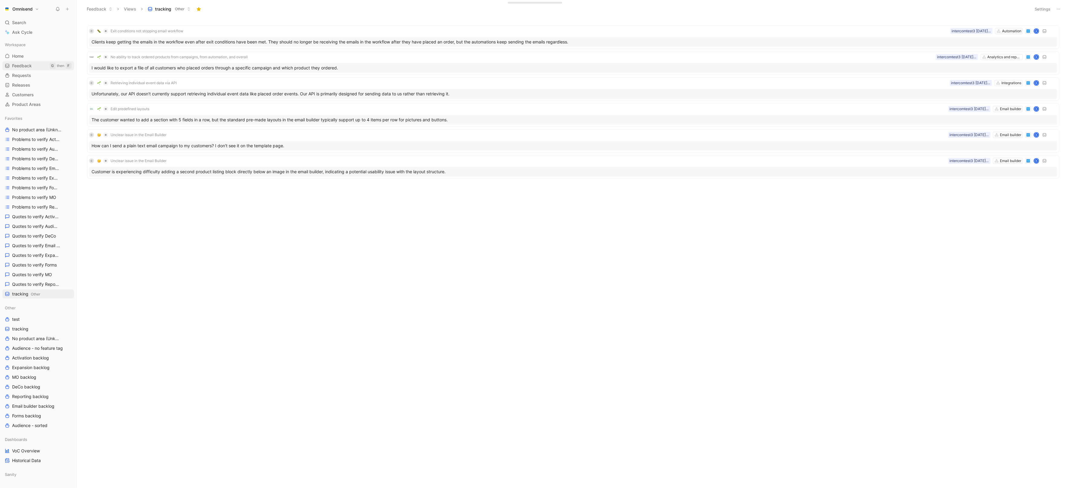
click at [28, 65] on span "Feedback" at bounding box center [22, 66] width 20 height 6
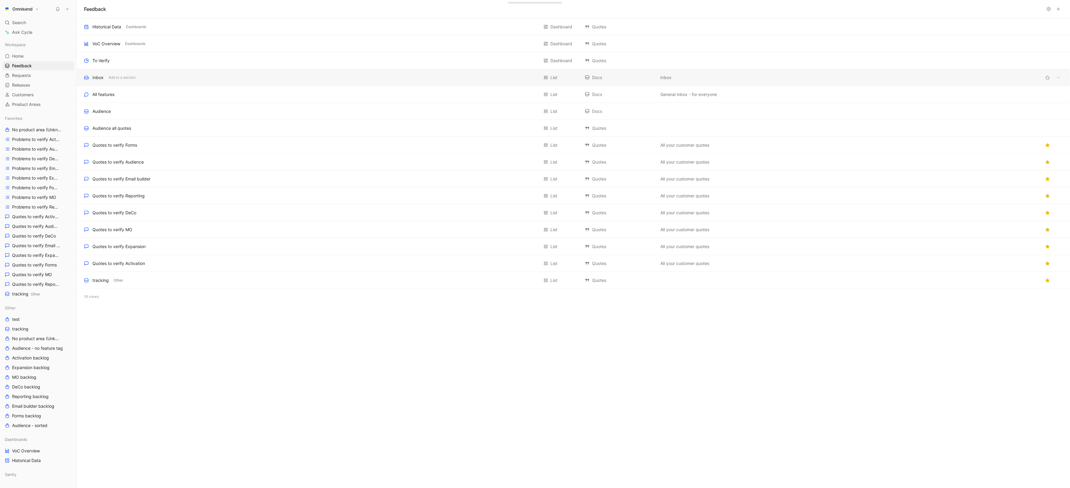
click at [208, 77] on div "Inbox Add to a section" at bounding box center [311, 77] width 455 height 7
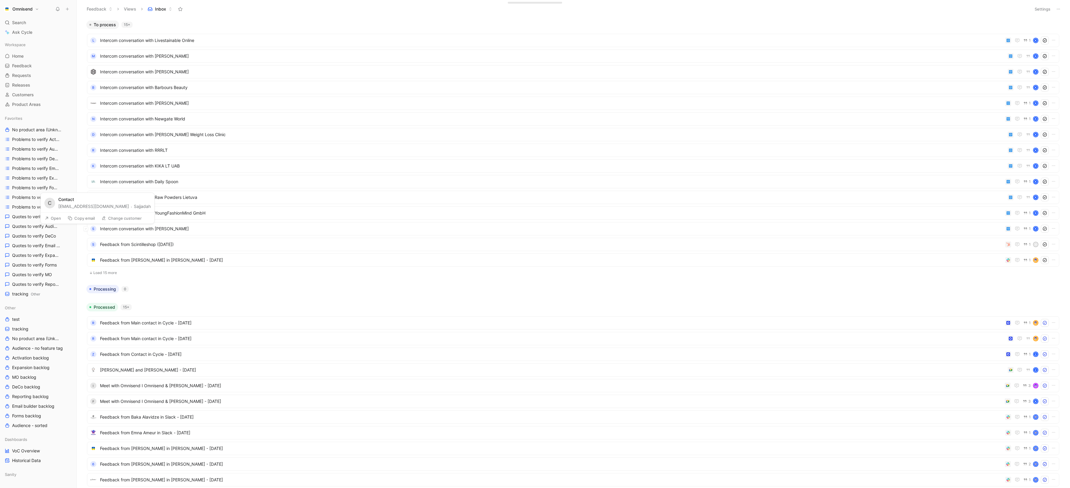
click at [134, 206] on button "Sajjadah" at bounding box center [142, 206] width 17 height 7
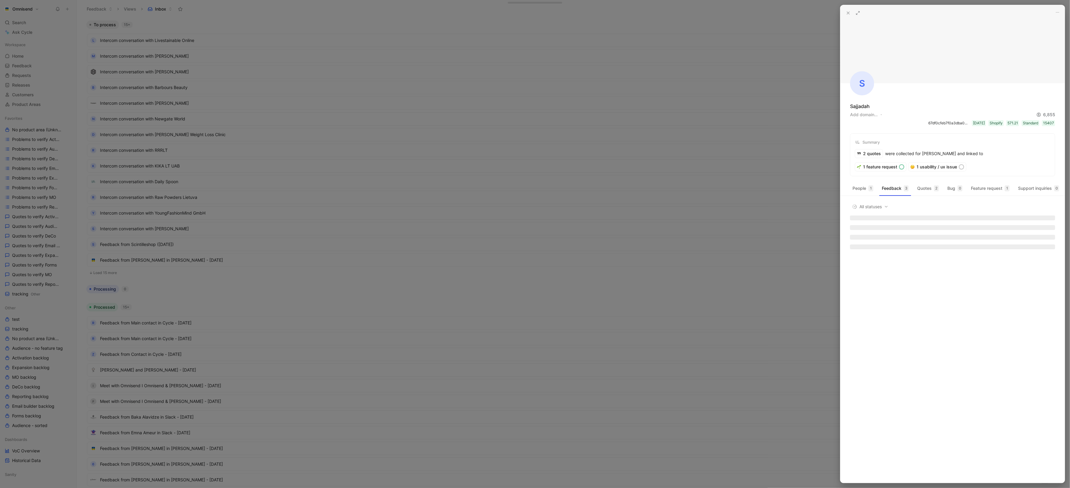
click at [120, 207] on div at bounding box center [535, 244] width 1070 height 488
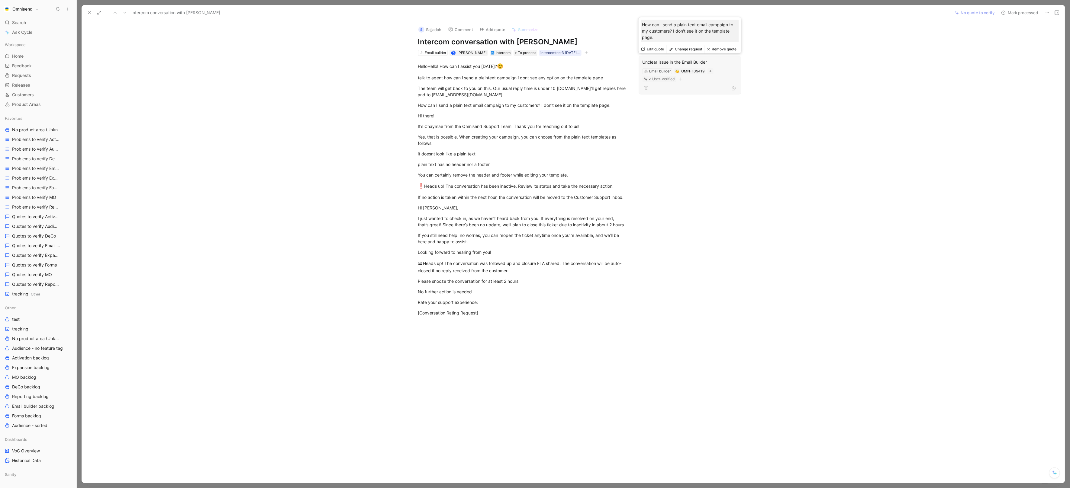
click at [686, 61] on div "Unclear issue in the Email Builder" at bounding box center [689, 62] width 95 height 7
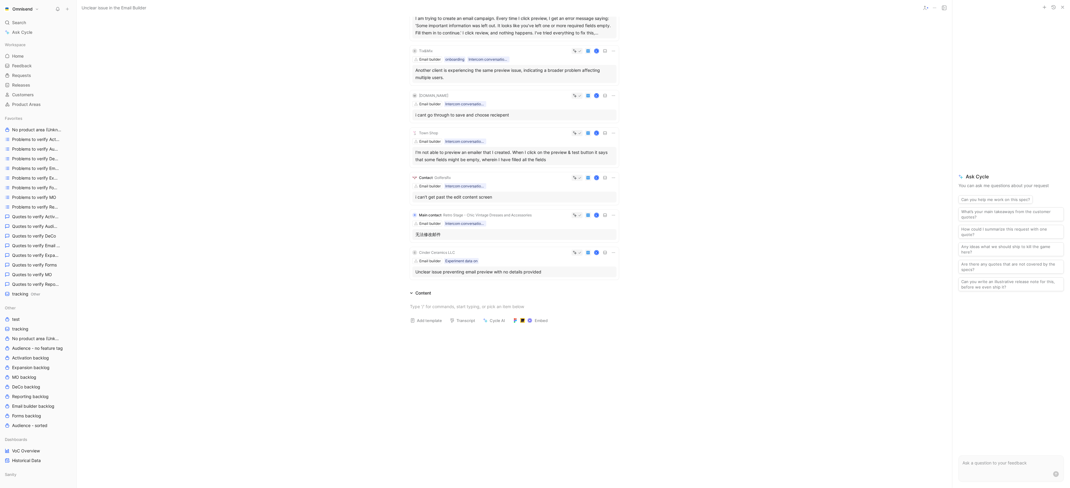
scroll to position [210, 0]
click at [615, 218] on icon at bounding box center [613, 218] width 5 height 5
click at [609, 256] on div "Delete quote" at bounding box center [598, 256] width 32 height 7
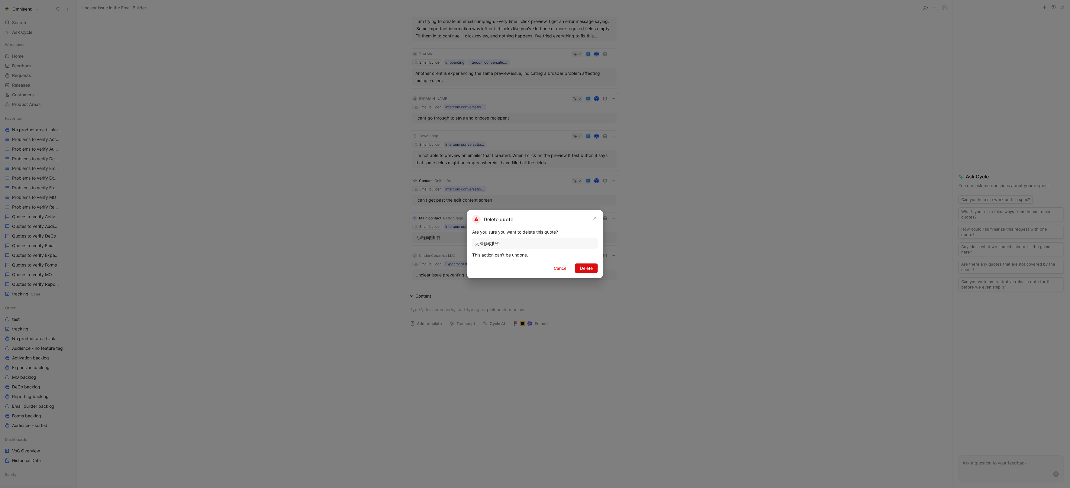
click at [587, 271] on span "Delete" at bounding box center [586, 268] width 13 height 7
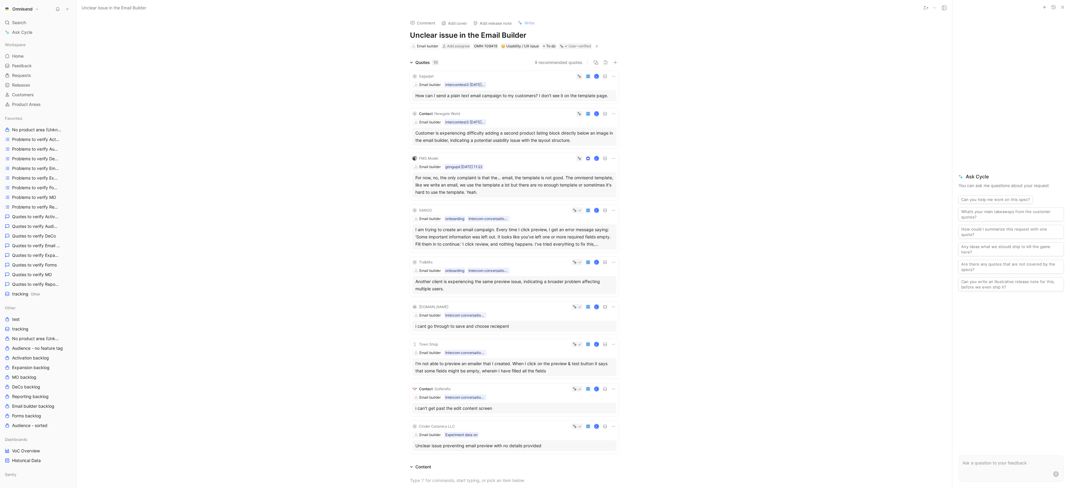
scroll to position [0, 0]
click at [614, 158] on icon at bounding box center [613, 160] width 5 height 5
click at [612, 182] on span "Change request" at bounding box center [598, 180] width 32 height 5
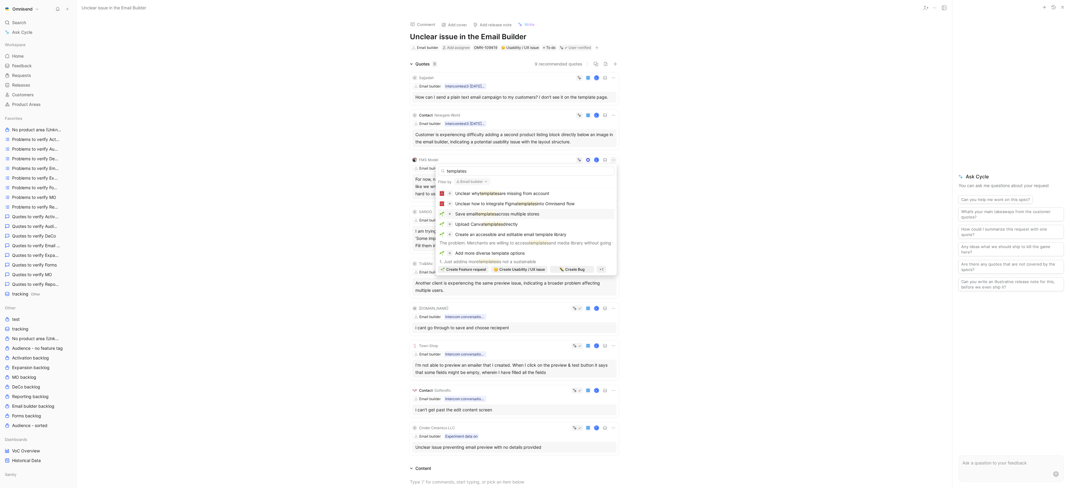
scroll to position [14, 0]
type input "templates"
click at [567, 256] on p "1. Just adding more templates is not a sustainable" at bounding box center [526, 258] width 173 height 7
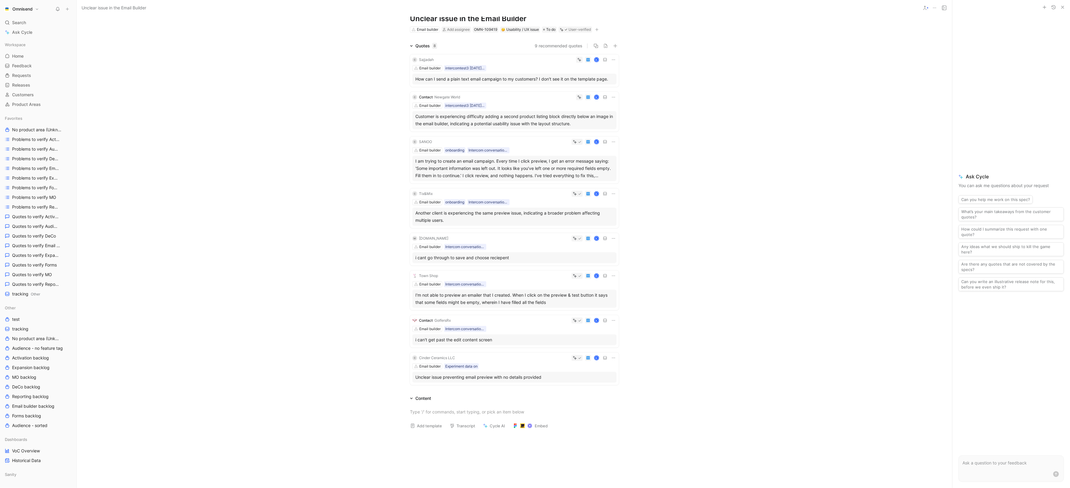
scroll to position [0, 0]
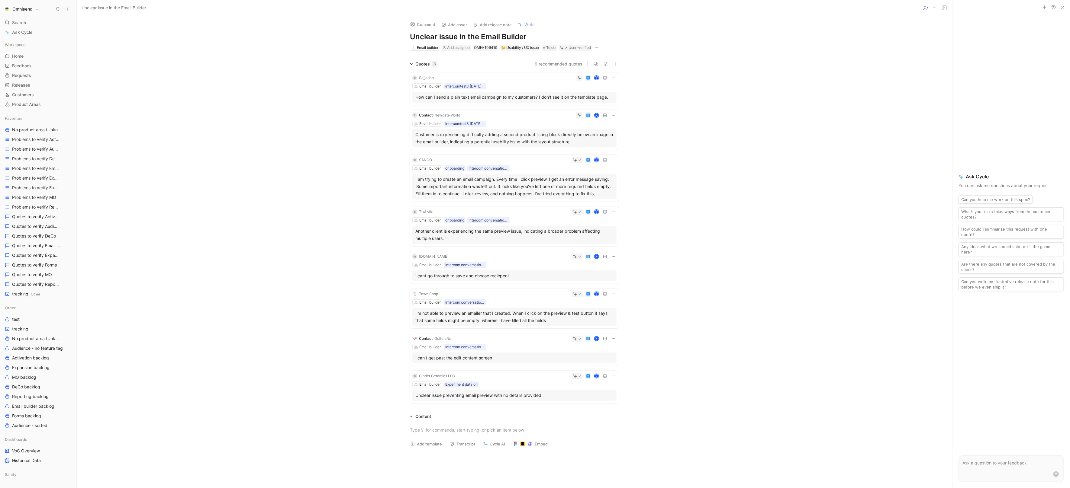
click at [478, 37] on h1 "Unclear issue in the Email Builder" at bounding box center [514, 37] width 209 height 10
click at [272, 208] on div "Quotes 8 9 recommended quotes C Sajjadah K Email builder intercomtest3 21-08-20…" at bounding box center [514, 233] width 875 height 346
click at [614, 254] on icon at bounding box center [613, 256] width 5 height 5
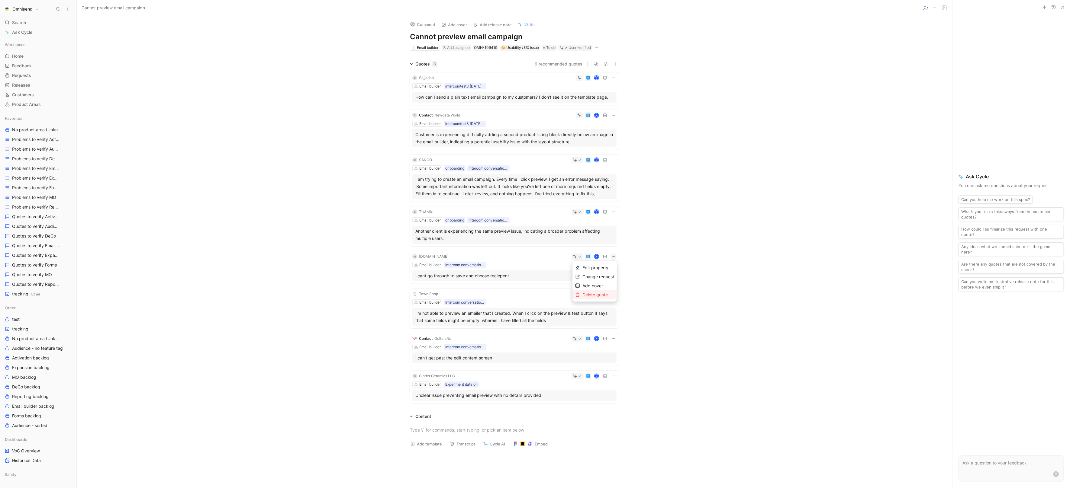
click at [604, 295] on span "Delete quote" at bounding box center [594, 294] width 25 height 5
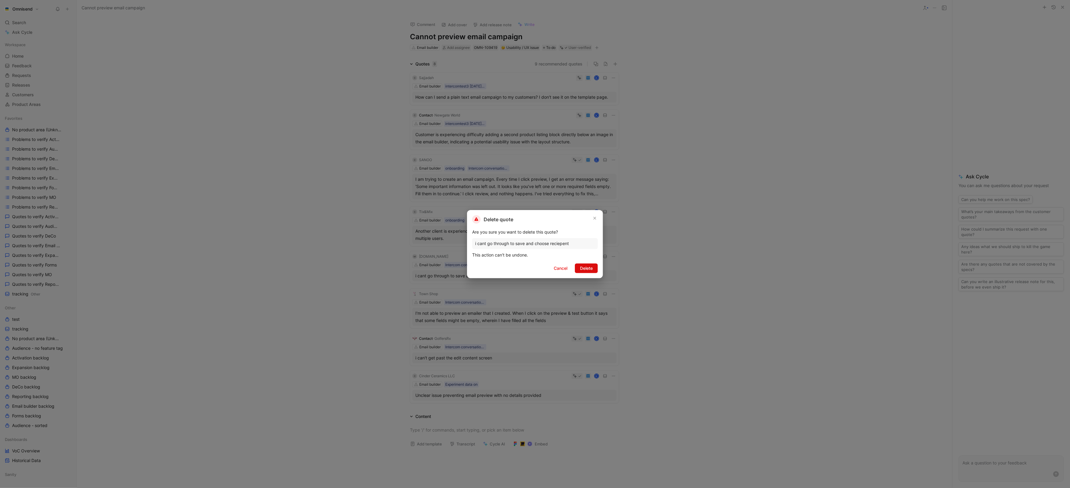
click at [583, 273] on button "Delete" at bounding box center [586, 269] width 23 height 10
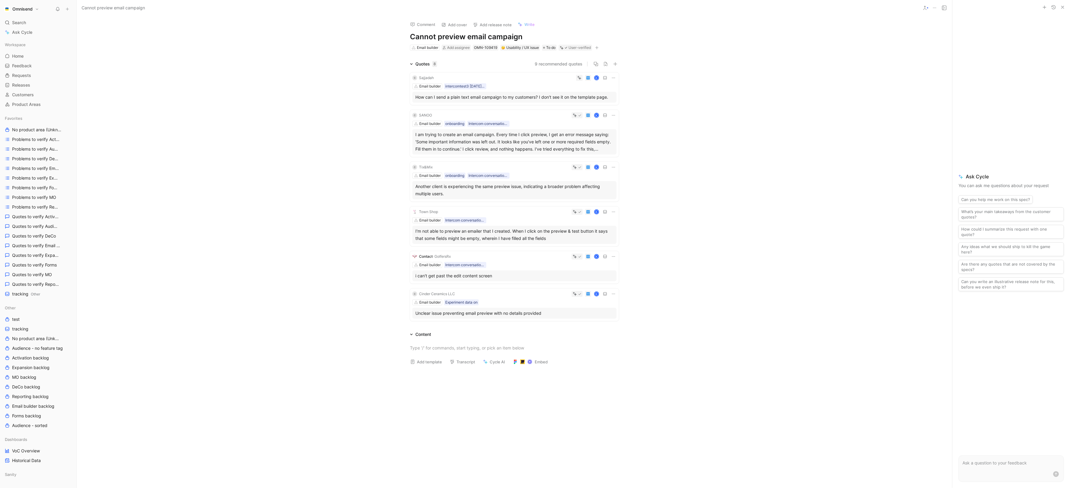
click at [31, 12] on button "Omnisend" at bounding box center [21, 9] width 38 height 8
click at [37, 60] on div "Workspace settings G then S" at bounding box center [41, 62] width 74 height 10
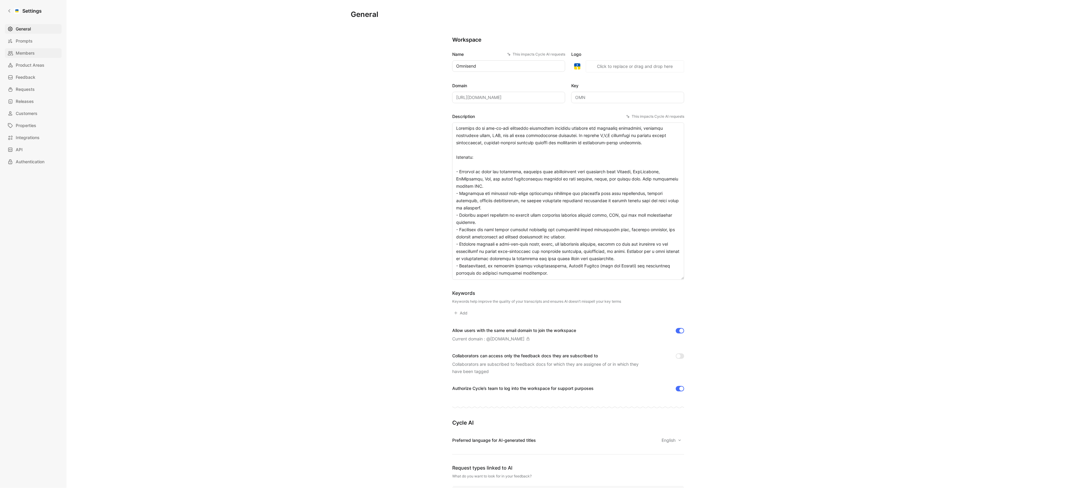
click at [26, 51] on span "Members" at bounding box center [25, 53] width 19 height 7
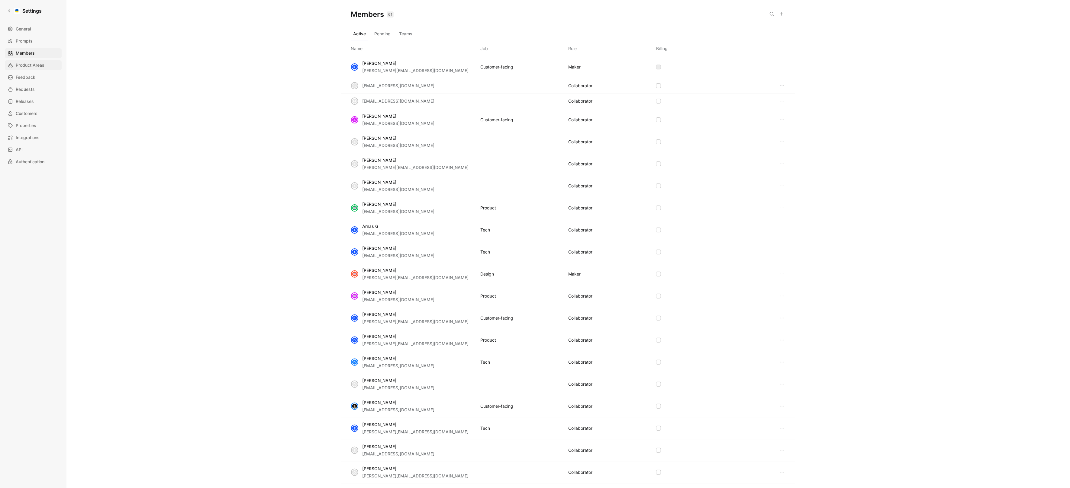
click at [26, 67] on span "Product Areas" at bounding box center [30, 65] width 29 height 7
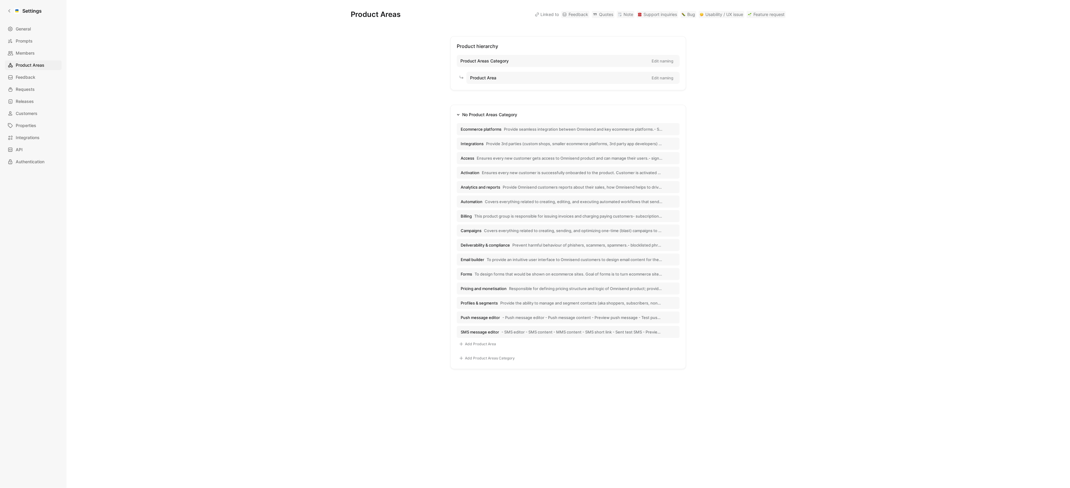
click at [26, 94] on div "General Prompts Members Product Areas Feedback Requests Releases Customers Prop…" at bounding box center [35, 95] width 61 height 143
click at [26, 91] on span "Requests" at bounding box center [25, 89] width 19 height 7
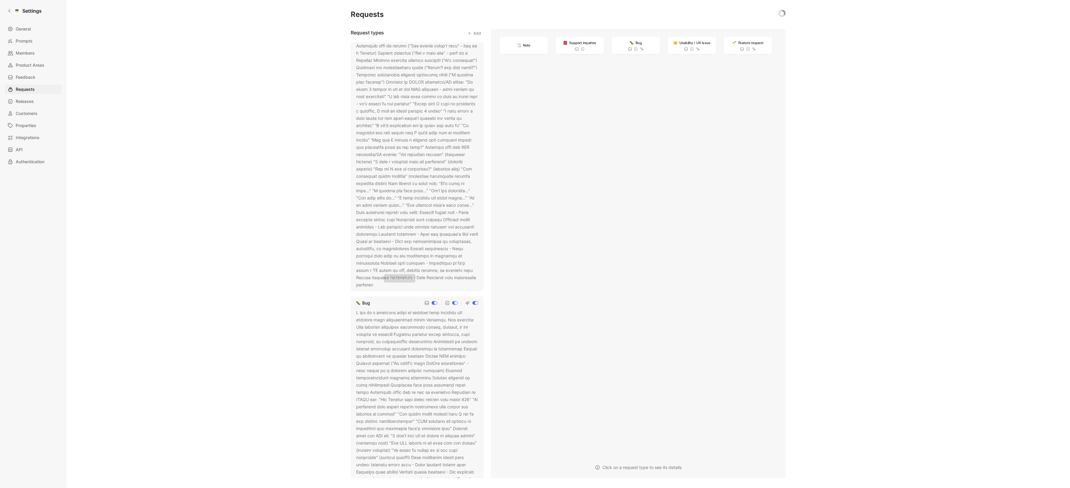
click at [379, 287] on icon at bounding box center [377, 286] width 4 height 4
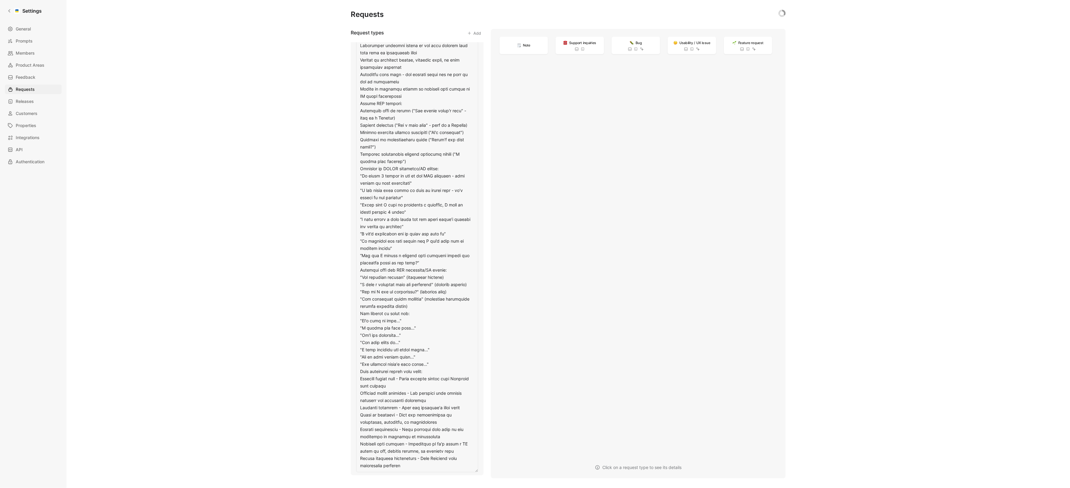
scroll to position [363, 0]
drag, startPoint x: 421, startPoint y: 331, endPoint x: 361, endPoint y: 333, distance: 60.1
click at [360, 333] on textarea at bounding box center [417, 233] width 122 height 476
drag, startPoint x: 410, startPoint y: 347, endPoint x: 359, endPoint y: 348, distance: 50.5
click at [359, 348] on textarea at bounding box center [417, 233] width 122 height 476
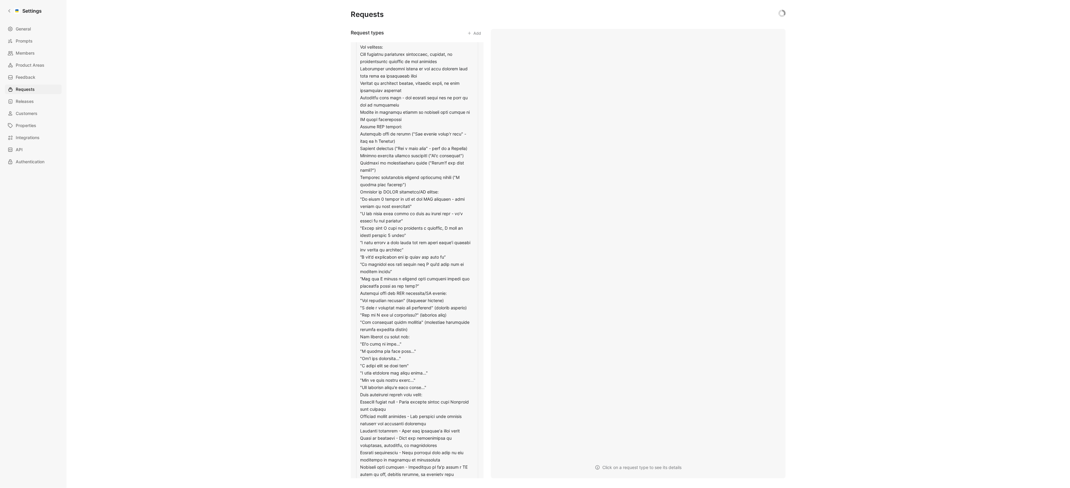
scroll to position [340, 0]
click at [409, 371] on textarea at bounding box center [417, 256] width 122 height 476
type textarea "A usability/UX issue is specific feedback from a customer about confusing, inef…"
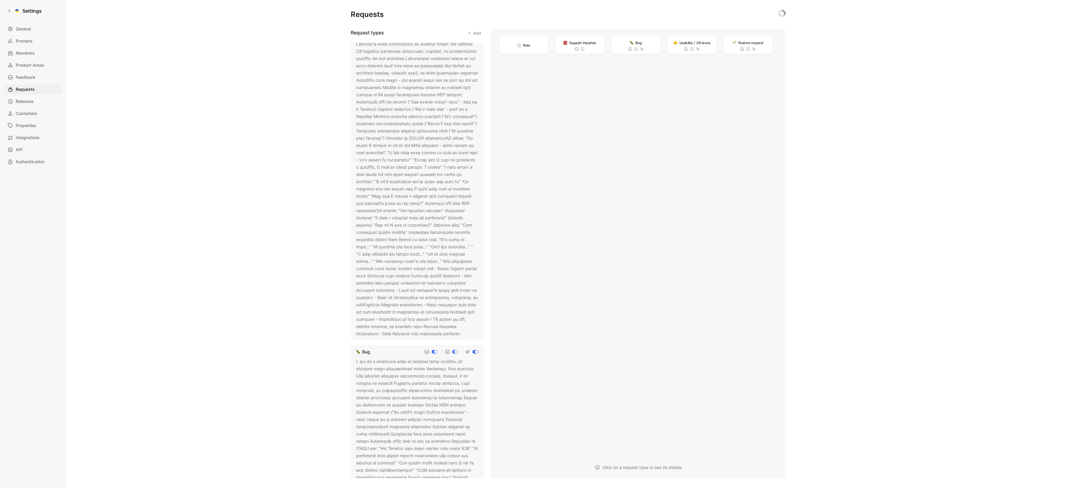
click at [334, 313] on div "Requests Request types Add Feature request Usability / UX issue Bug Support inq…" at bounding box center [567, 244] width 1003 height 488
click at [463, 309] on use at bounding box center [464, 308] width 2 height 2
click at [462, 376] on icon at bounding box center [464, 374] width 4 height 4
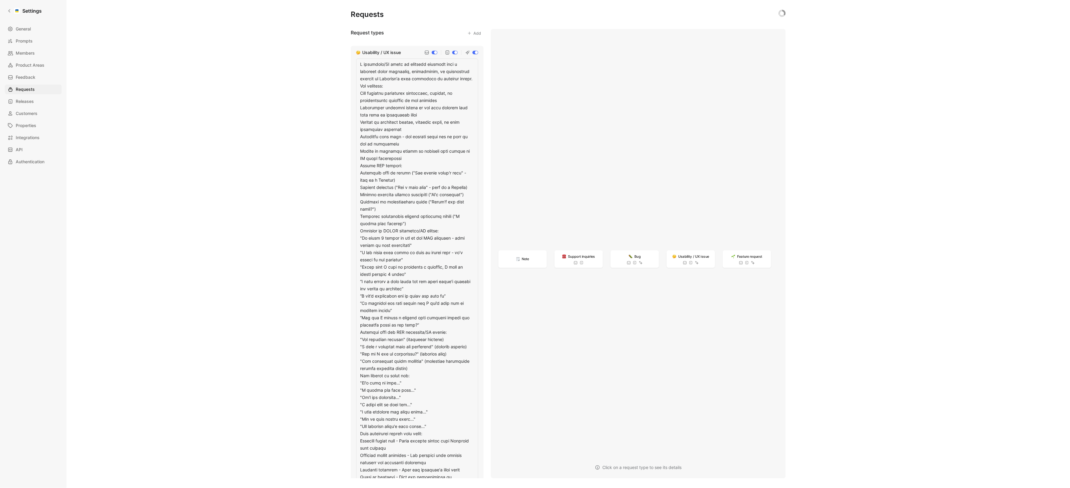
click at [416, 284] on textarea at bounding box center [417, 297] width 122 height 476
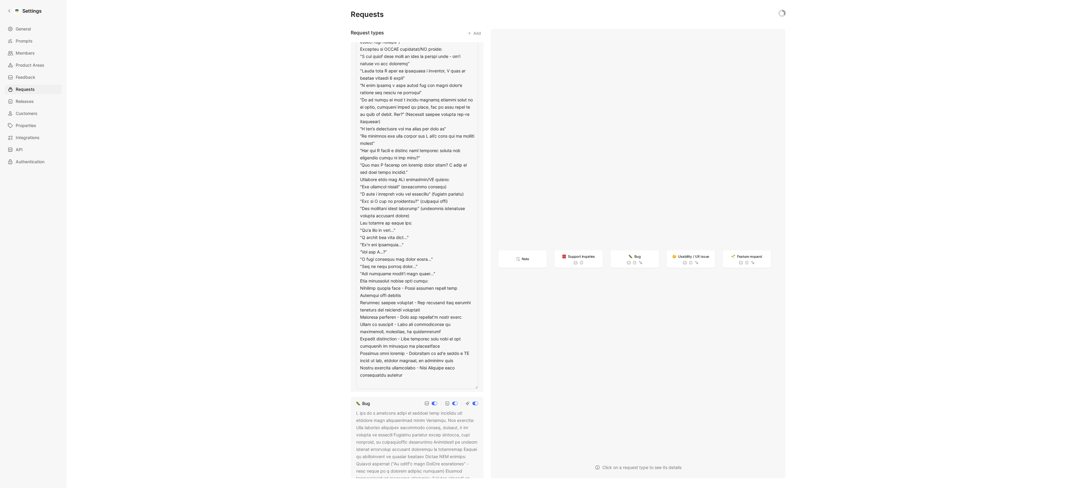
type textarea "A usability/UX issue is specific feedback from a customer about confusing, inef…"
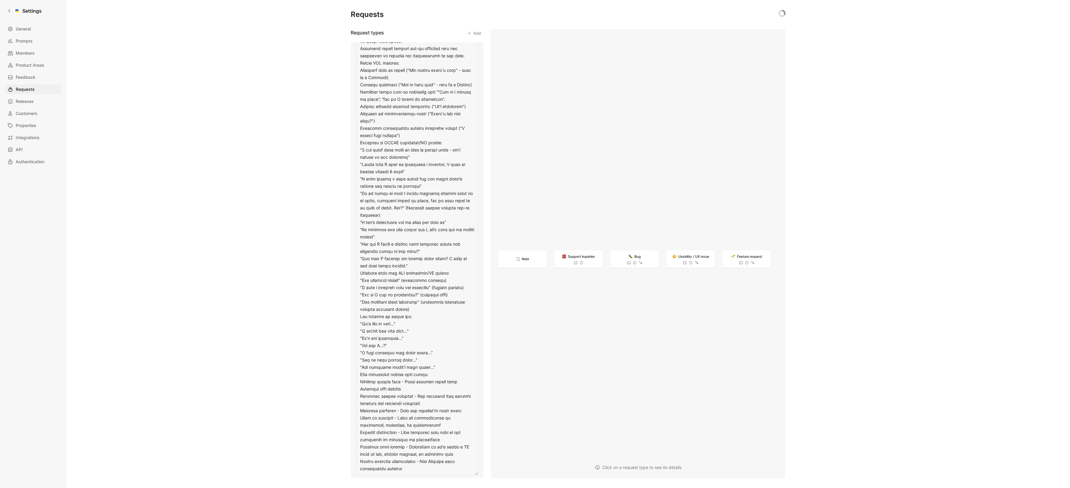
click at [301, 277] on div "Requests Request types Add Feature request Usability / UX issue Bug Support inq…" at bounding box center [567, 244] width 1003 height 488
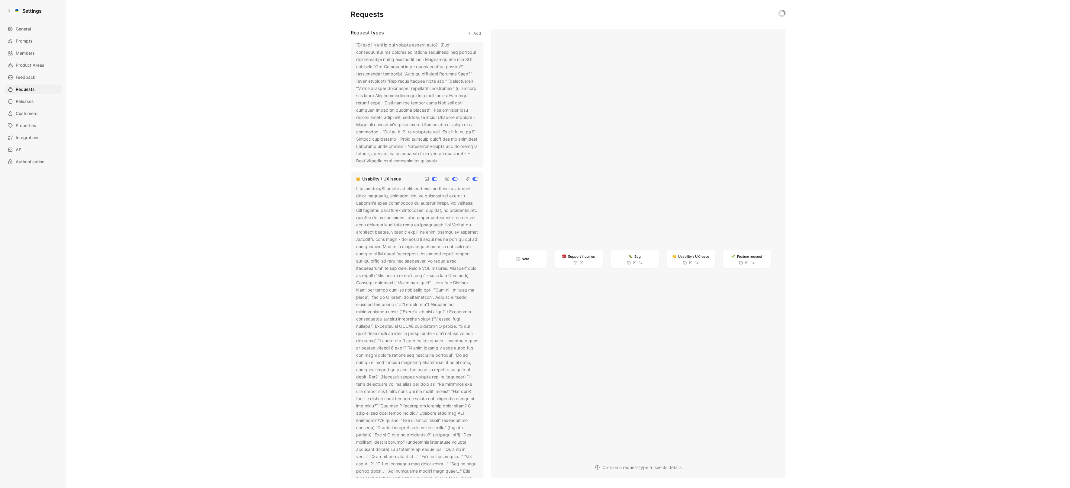
scroll to position [0, 0]
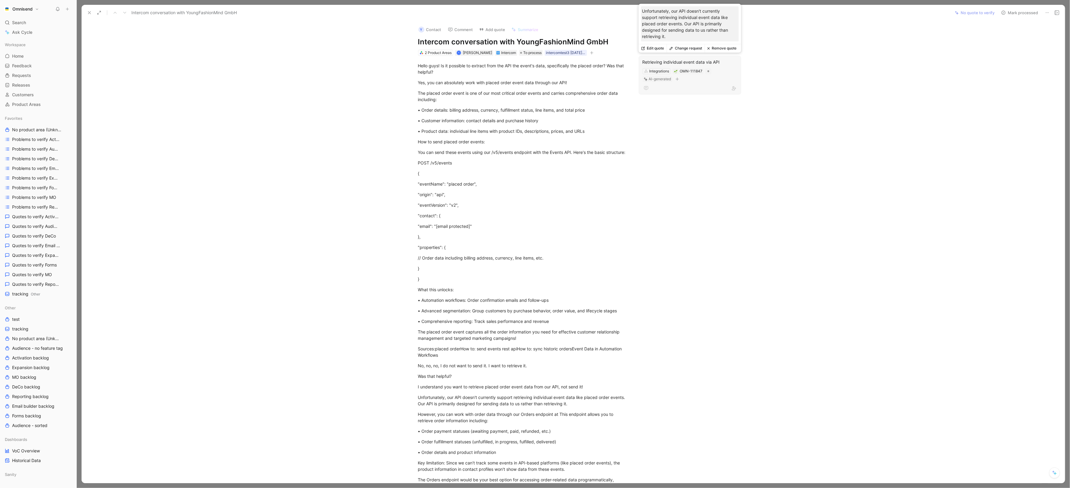
click at [680, 60] on div "Retrieving individual event data via API" at bounding box center [689, 62] width 95 height 7
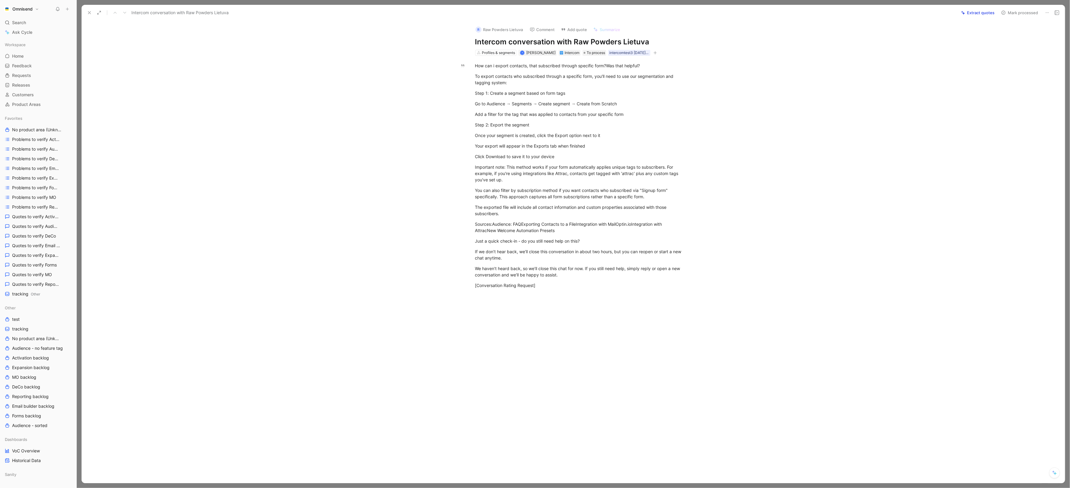
click at [1048, 14] on icon at bounding box center [1047, 12] width 5 height 5
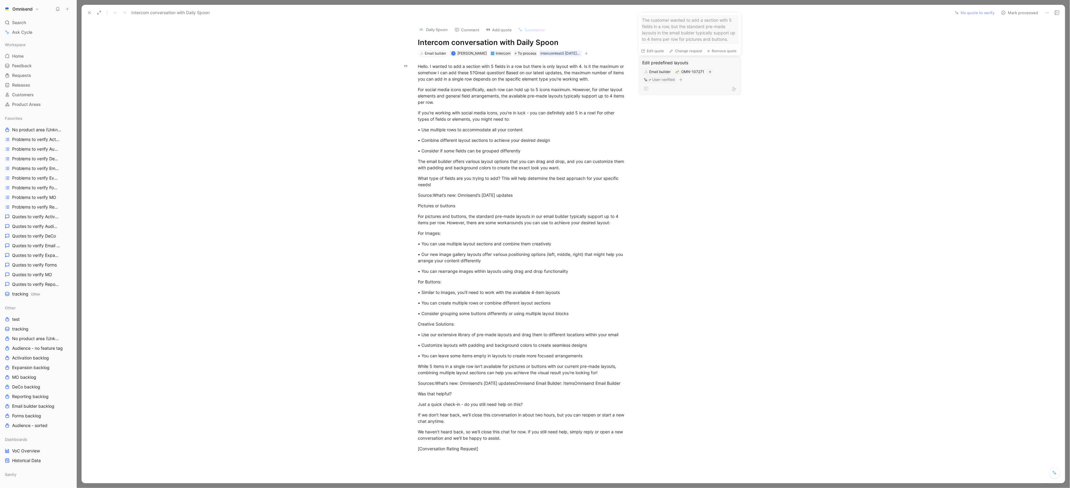
click at [688, 63] on div "Edit predefined layouts" at bounding box center [689, 62] width 95 height 7
click at [678, 63] on div "Edit predefined layouts" at bounding box center [689, 62] width 95 height 7
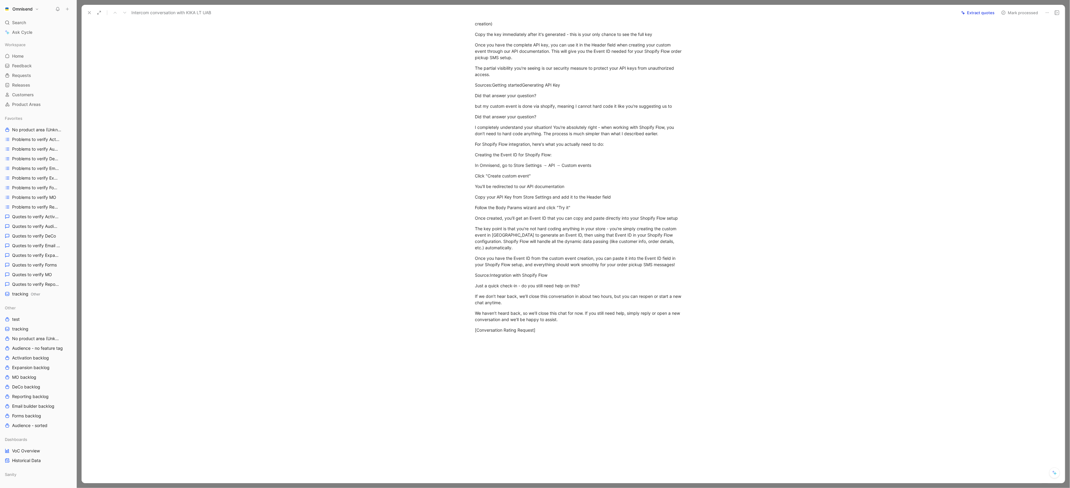
scroll to position [484, 0]
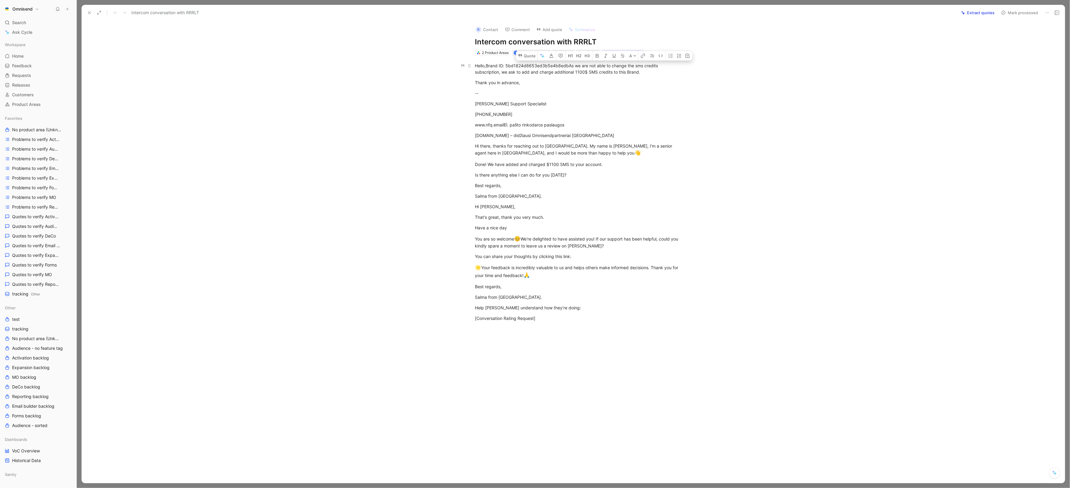
drag, startPoint x: 651, startPoint y: 74, endPoint x: 568, endPoint y: 63, distance: 83.1
click at [568, 63] on div "Hello,Brand ID: 5bd1824d8653ed3b5e4b8edbAs we are not able to change the sms cr…" at bounding box center [579, 69] width 209 height 13
click at [523, 58] on button "Quote" at bounding box center [526, 56] width 21 height 10
type input "flexi"
click at [588, 117] on div "Flexi ble Pricing Options for Email Credits" at bounding box center [567, 115] width 173 height 7
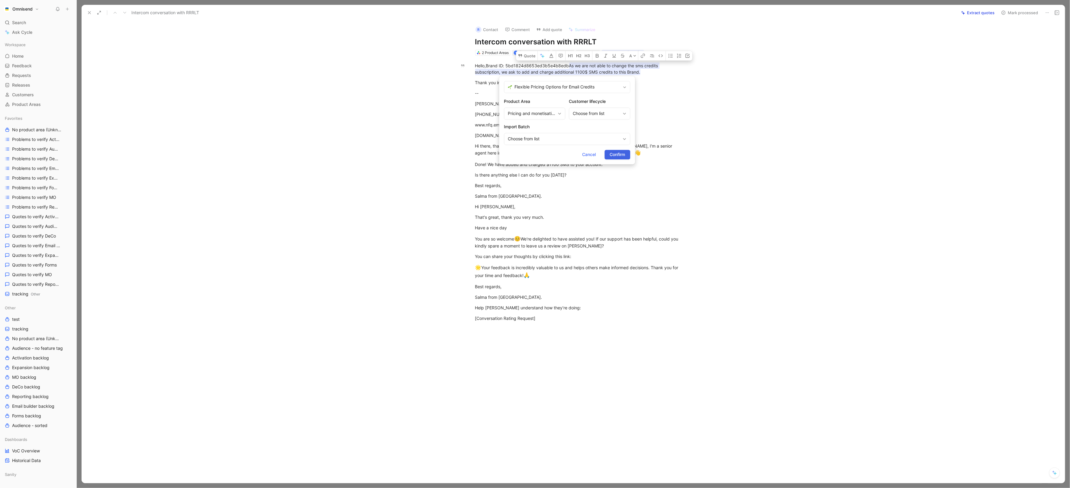
click at [619, 154] on span "Confirm" at bounding box center [617, 154] width 15 height 7
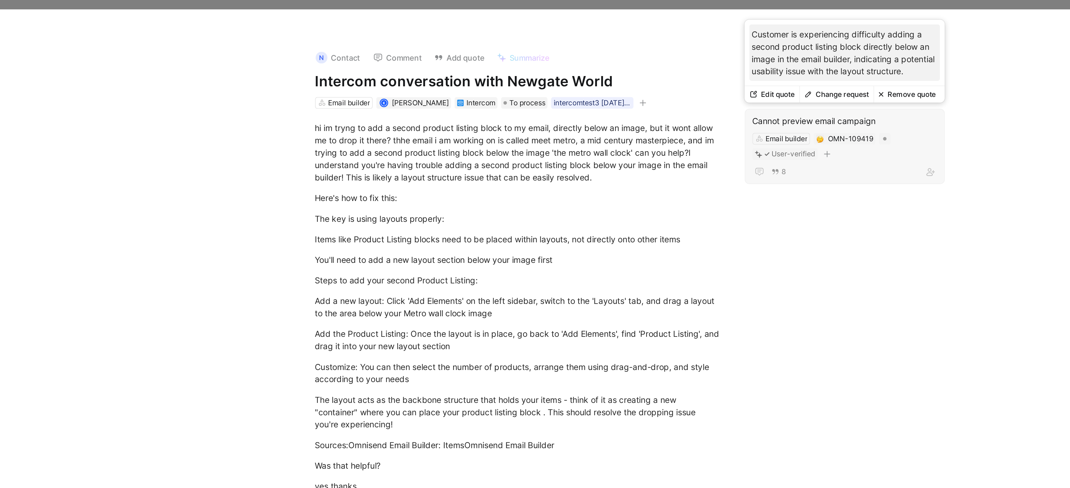
click at [723, 50] on button "Remove quote" at bounding box center [722, 48] width 34 height 8
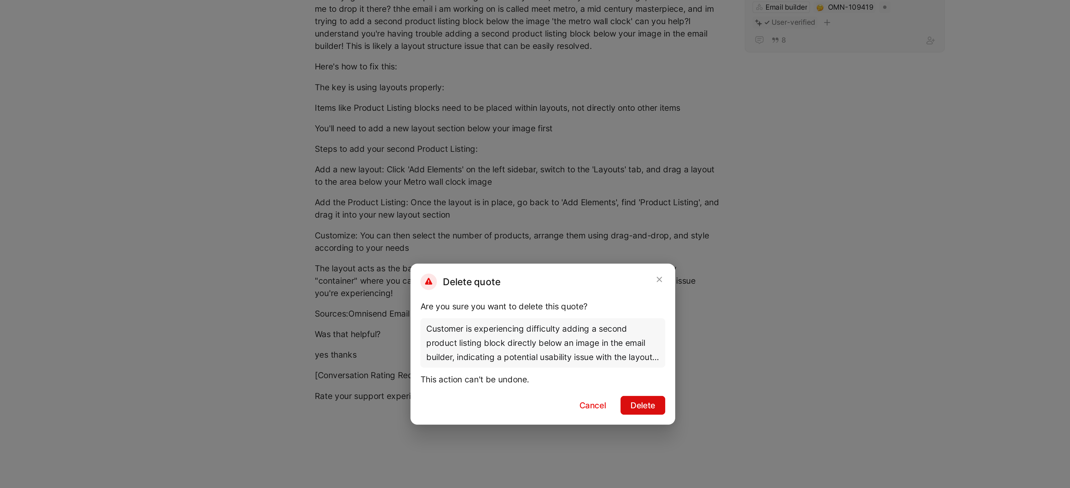
click at [586, 279] on span "Delete" at bounding box center [586, 275] width 13 height 7
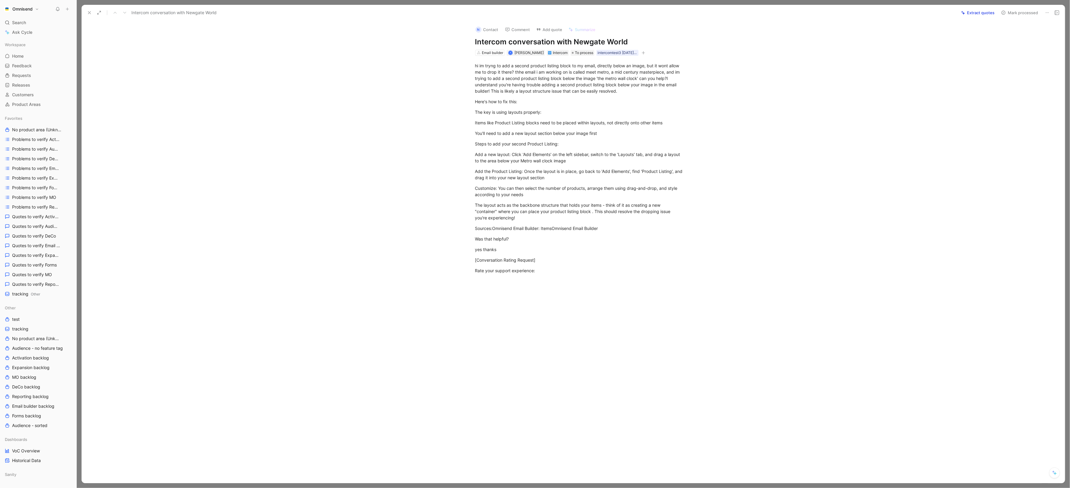
click at [971, 13] on button "Extract quotes" at bounding box center [977, 12] width 39 height 8
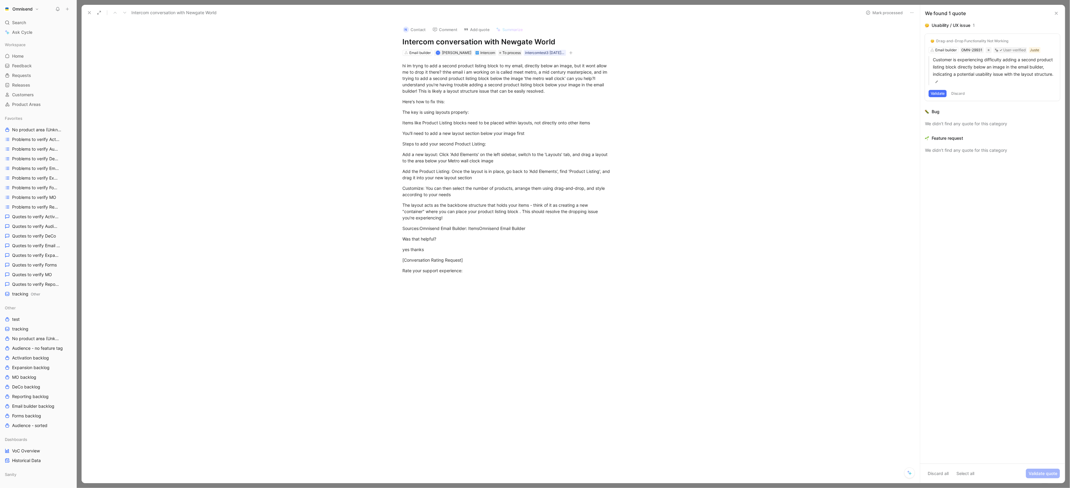
click at [962, 93] on button "Discard" at bounding box center [958, 93] width 18 height 7
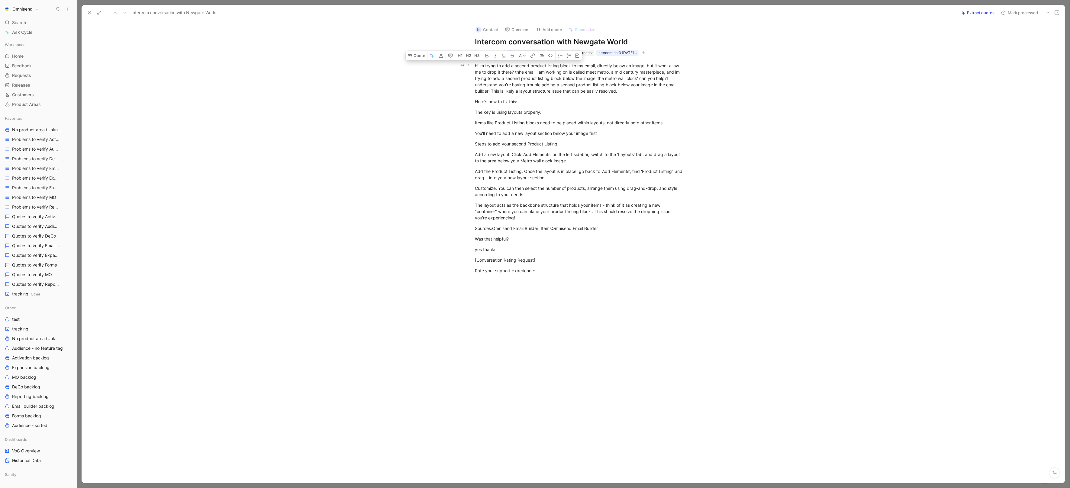
drag, startPoint x: 474, startPoint y: 65, endPoint x: 512, endPoint y: 72, distance: 39.3
click at [512, 72] on p "hi im tryng to add a second product listing block to my email, directly below a…" at bounding box center [580, 78] width 232 height 35
copy div "hi im tryng to add a second product listing block to my email, directly below a…"
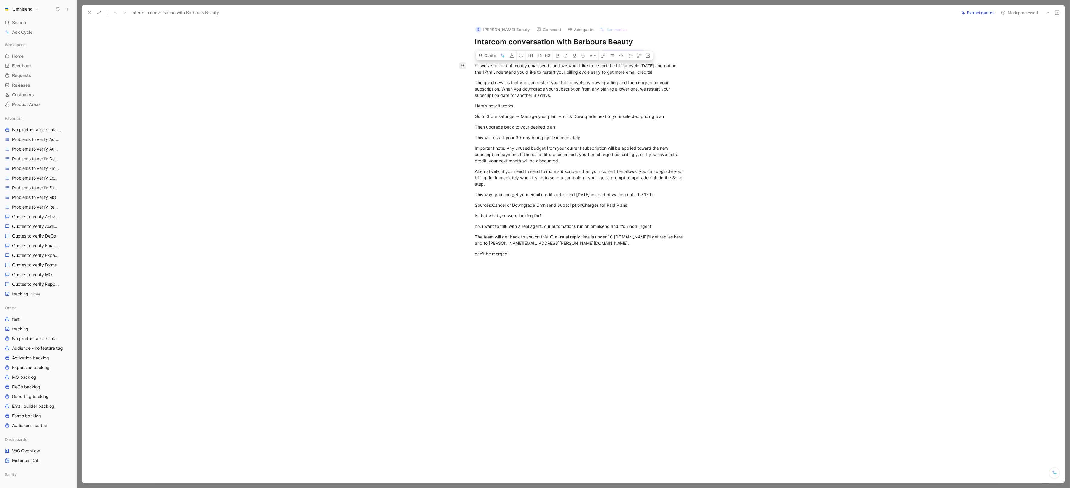
drag, startPoint x: 668, startPoint y: 72, endPoint x: 465, endPoint y: 67, distance: 202.4
click at [465, 67] on div "Quote A hi, we've run out of montly email sends and we would like to restart th…" at bounding box center [579, 233] width 971 height 354
click at [488, 56] on button "Quote" at bounding box center [486, 56] width 21 height 10
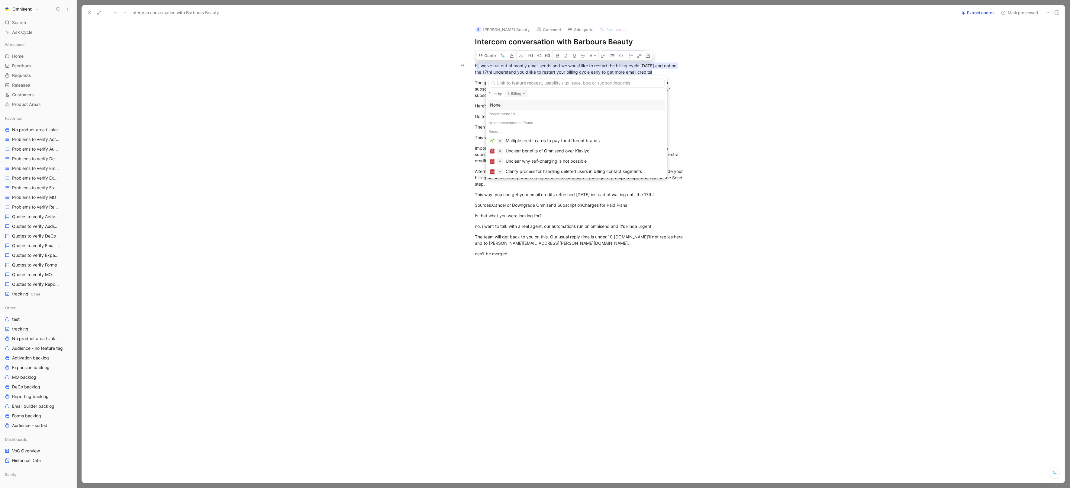
click at [522, 89] on div "Filter by Billing None Recommended No recommendation found Recent Multiple cred…" at bounding box center [576, 127] width 181 height 102
click at [522, 92] on icon "button" at bounding box center [524, 94] width 5 height 5
click at [523, 117] on div "None" at bounding box center [546, 118] width 79 height 7
click at [541, 82] on input "text" at bounding box center [576, 83] width 176 height 9
type input "flexibi"
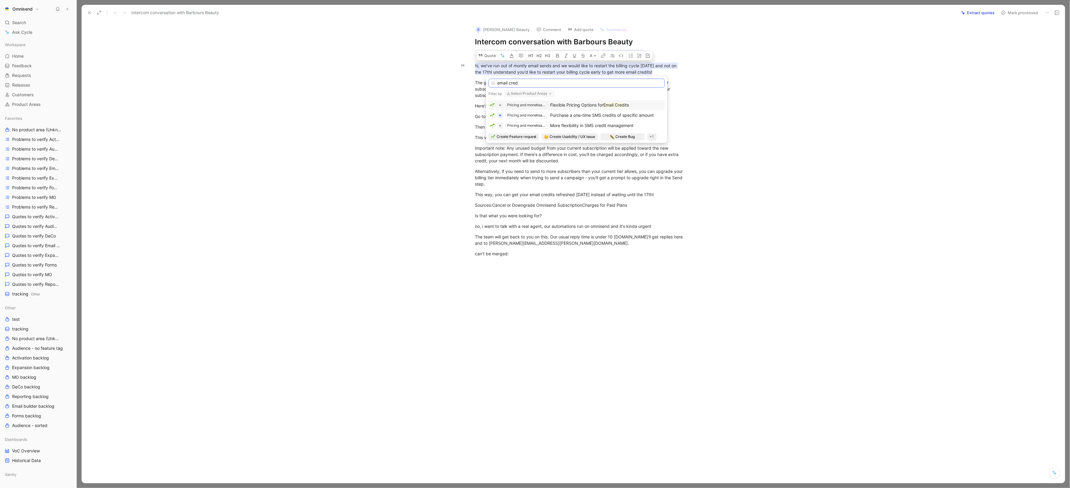
type input "email cred"
click at [606, 108] on span "Flexible Pricing Options for Email Cred its" at bounding box center [589, 105] width 79 height 5
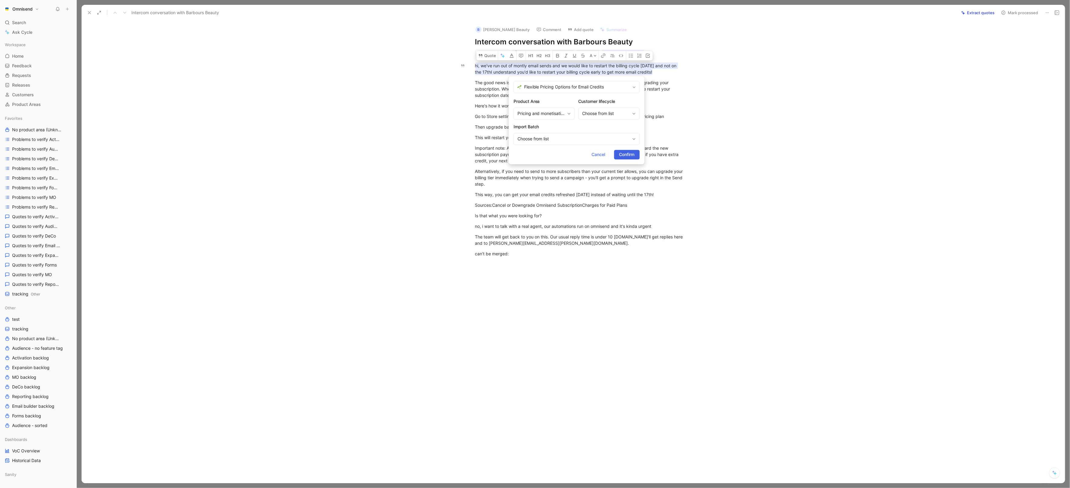
click at [620, 157] on span "Confirm" at bounding box center [626, 154] width 15 height 7
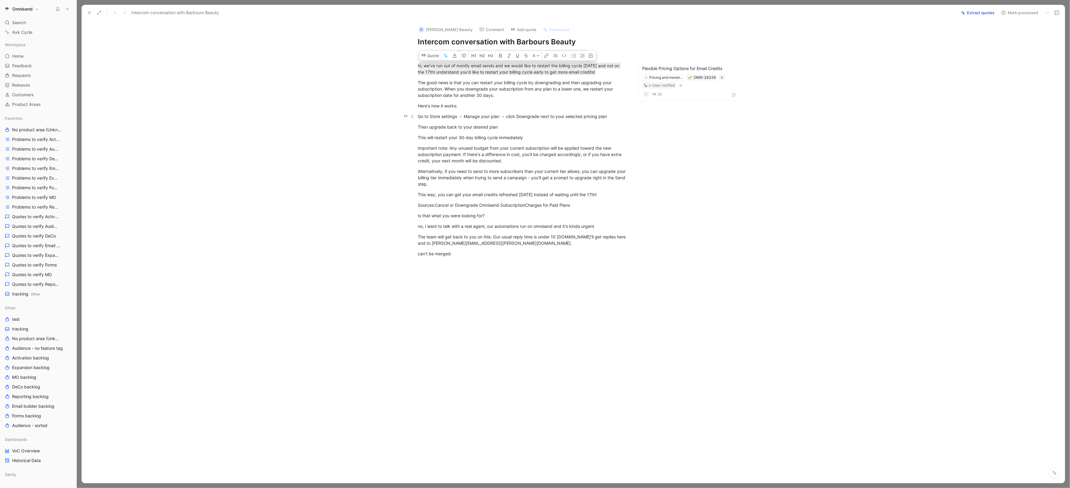
click at [511, 118] on div "Go to Store settings → Manage your plan → click Downgrade next to your selected…" at bounding box center [522, 116] width 209 height 6
click at [489, 76] on p "hi, we've run out of montly email sends and we would like to restart the billin…" at bounding box center [523, 69] width 232 height 16
click at [579, 66] on mark "hi, we've run out of montly email sends and we would like to restart the billin…" at bounding box center [519, 69] width 203 height 13
click at [598, 70] on div "hi, we've run out of montly email sends and we would like to restart the billin…" at bounding box center [522, 69] width 209 height 13
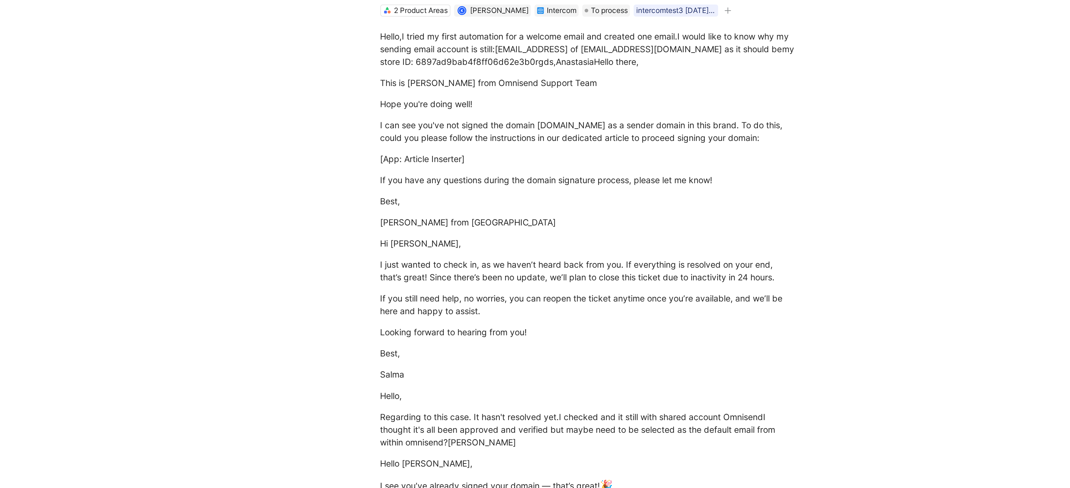
scroll to position [10, 0]
drag, startPoint x: 625, startPoint y: 57, endPoint x: 674, endPoint y: 56, distance: 48.9
click at [674, 56] on div "Hello,I tried my first automation for a welcome email and created one email.I w…" at bounding box center [579, 62] width 209 height 19
copy div "I would like to know why"
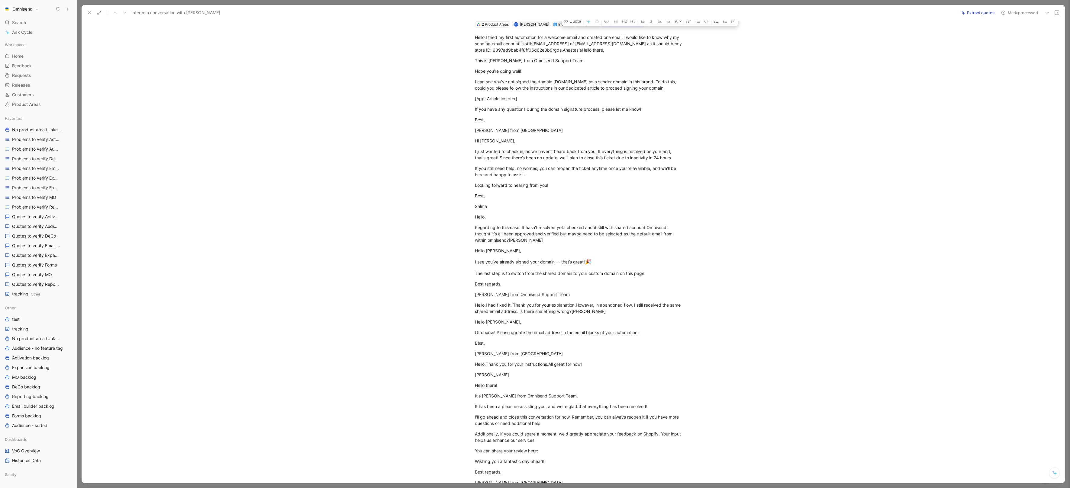
scroll to position [212, 0]
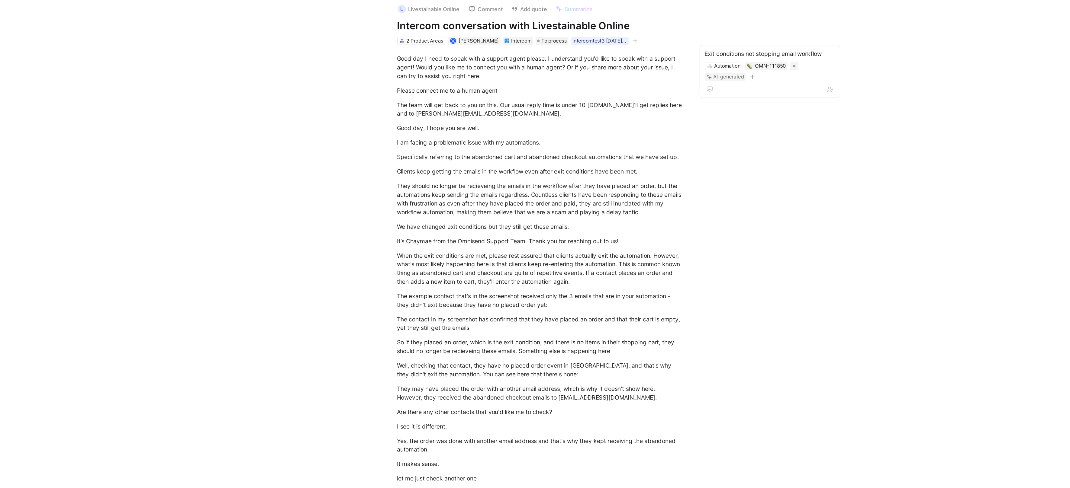
scroll to position [3, 0]
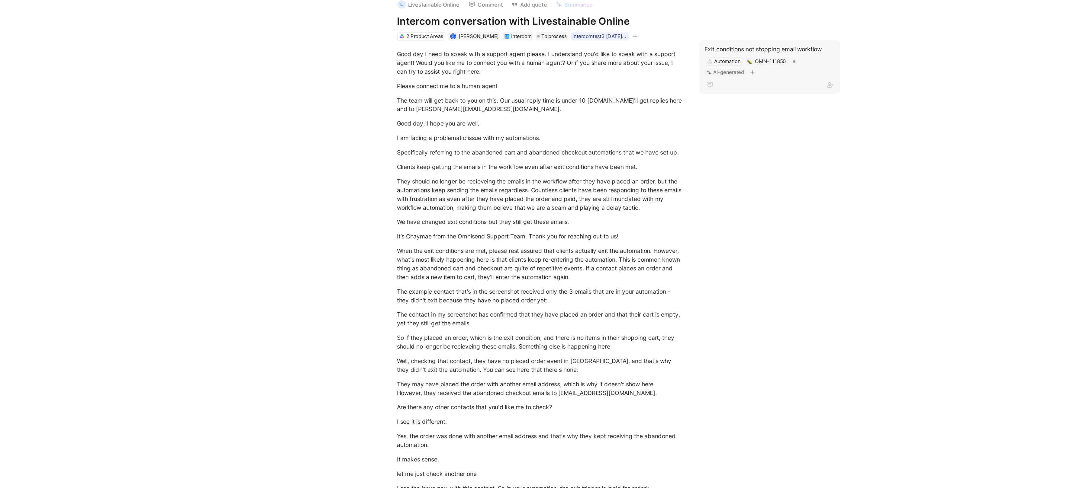
click at [714, 56] on div "Exit conditions not stopping email workflow" at bounding box center [689, 58] width 95 height 7
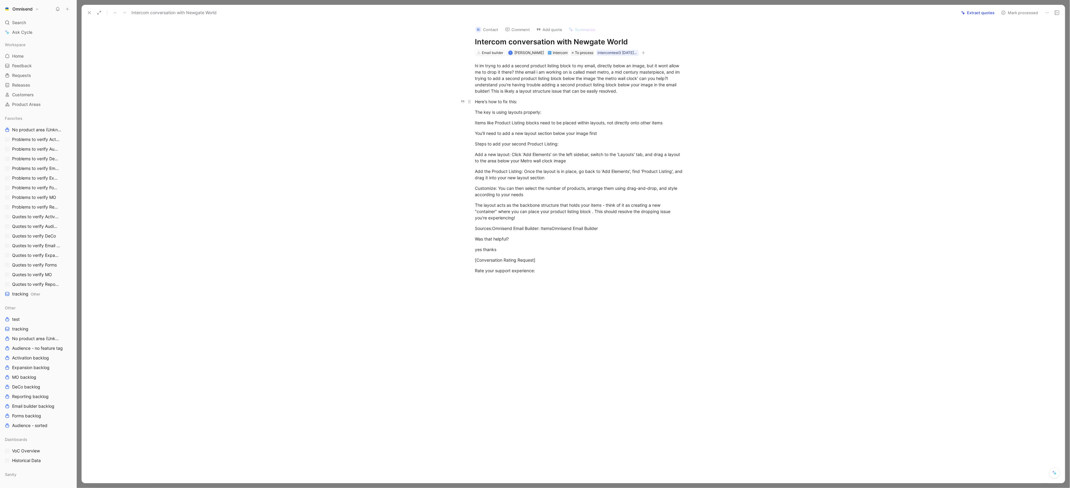
click at [551, 103] on div "Here's how to fix this:" at bounding box center [579, 101] width 209 height 6
click at [976, 17] on div "Intercom conversation with Newgate World Extract quotes Mark processed" at bounding box center [573, 13] width 983 height 16
click at [976, 12] on button "Extract quotes" at bounding box center [977, 12] width 39 height 8
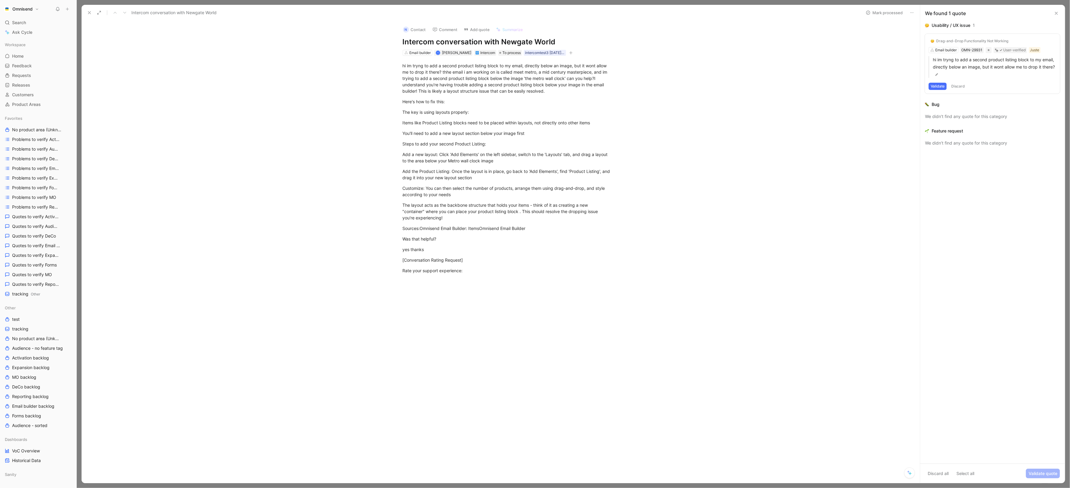
click at [941, 88] on button "Validate" at bounding box center [938, 86] width 18 height 7
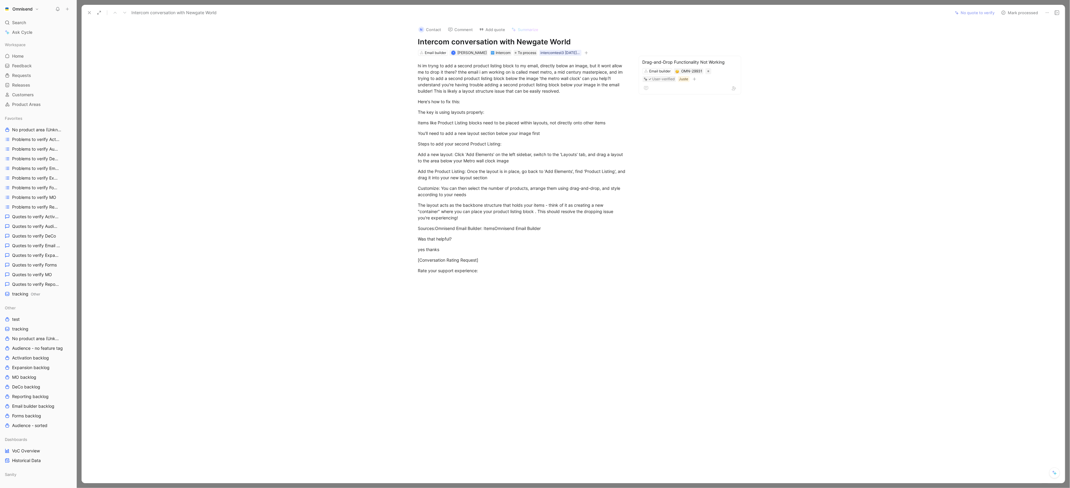
click at [89, 14] on icon at bounding box center [89, 12] width 5 height 5
